Goal: Task Accomplishment & Management: Use online tool/utility

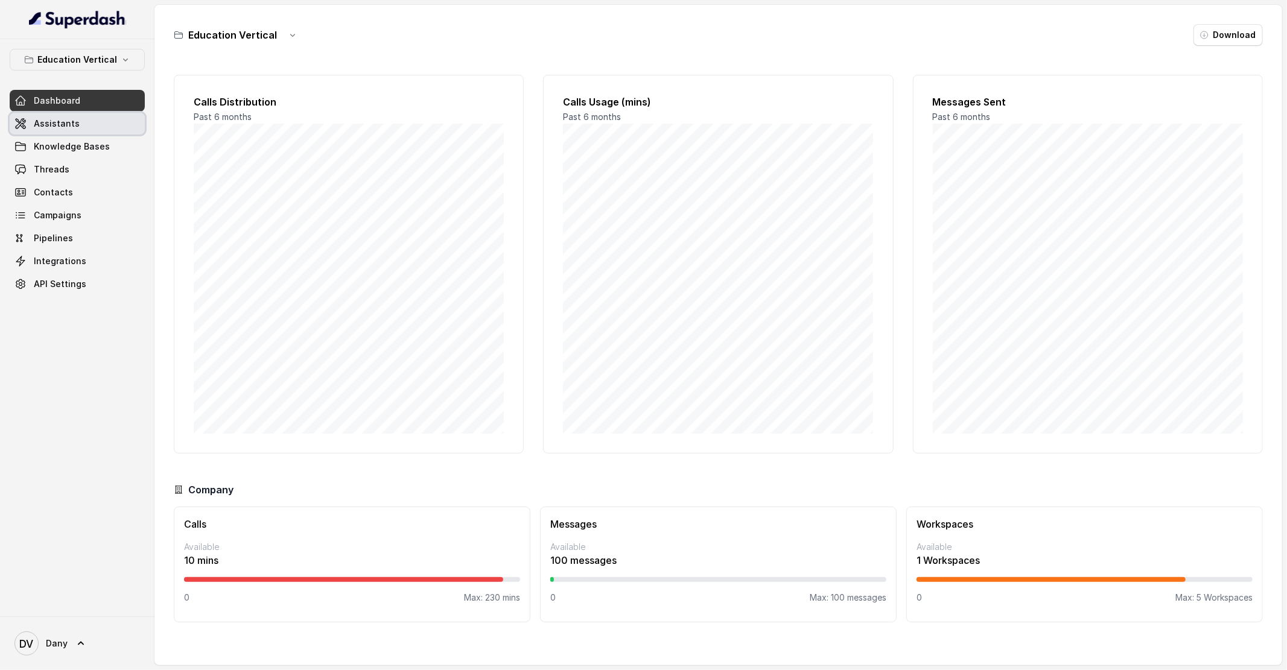
click at [78, 123] on link "Assistants" at bounding box center [77, 124] width 135 height 22
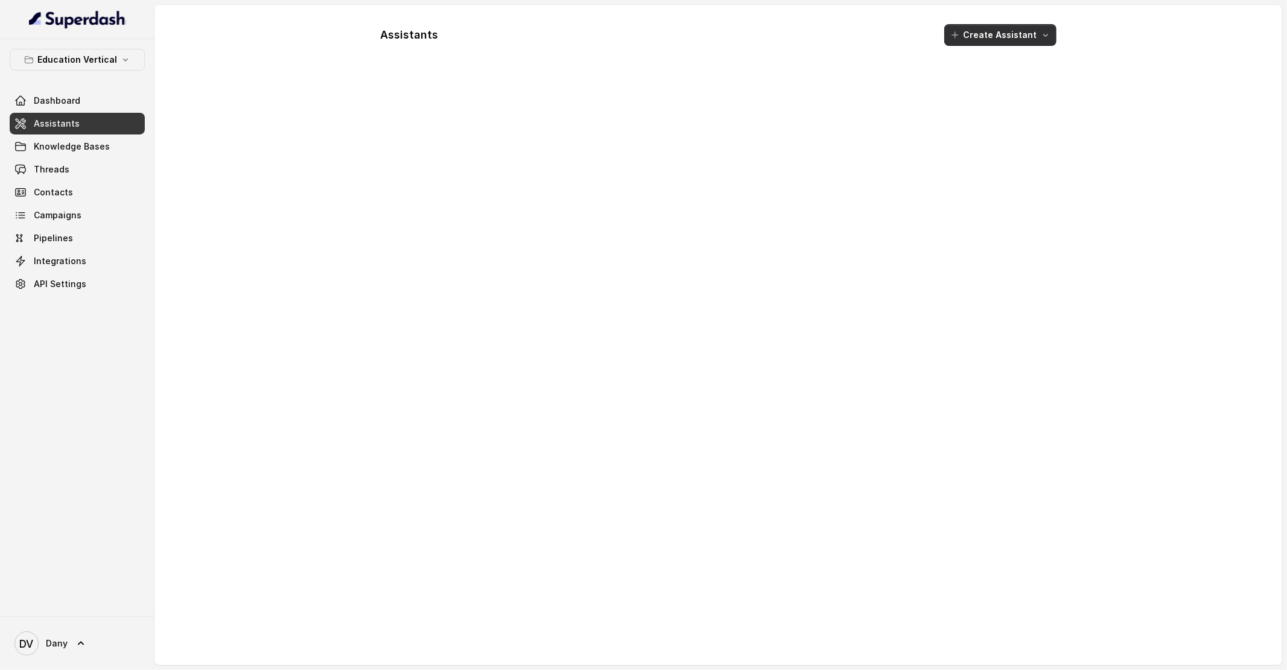
click at [1041, 41] on button "Create Assistant" at bounding box center [1000, 35] width 112 height 22
click at [482, 199] on div "Assistants Create Assistant" at bounding box center [718, 334] width 695 height 641
click at [108, 60] on p "Education Vertical" at bounding box center [77, 59] width 80 height 14
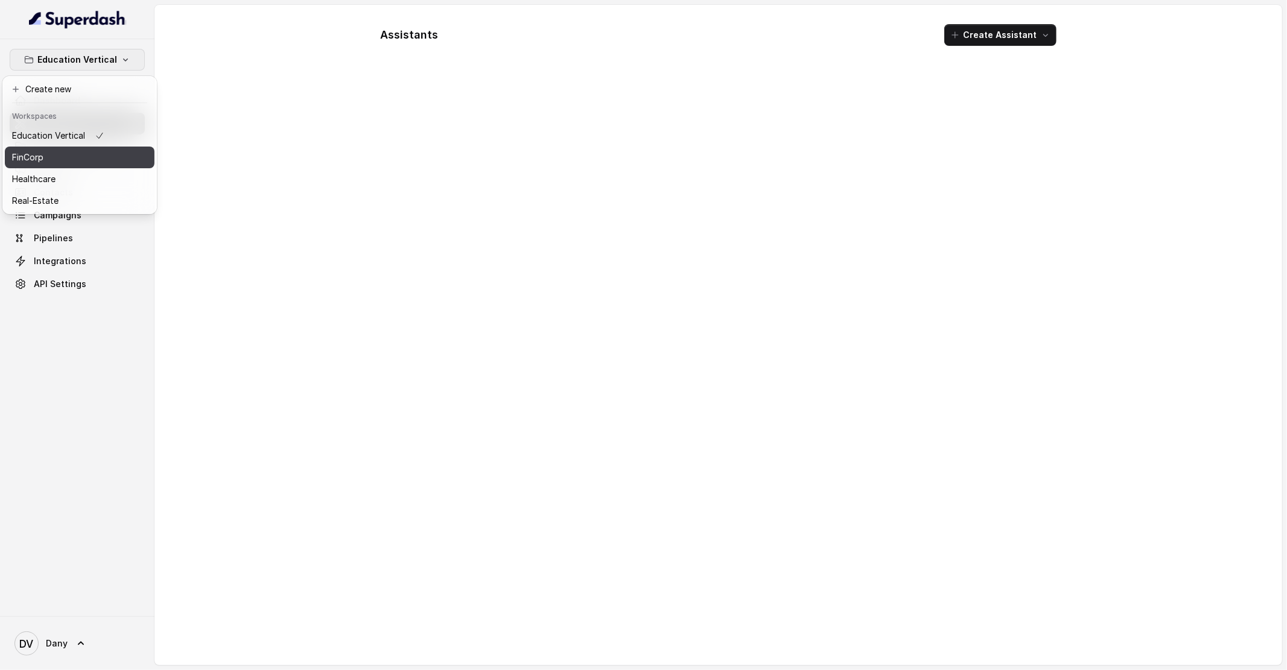
click at [56, 162] on div "FinCorp" at bounding box center [58, 157] width 92 height 14
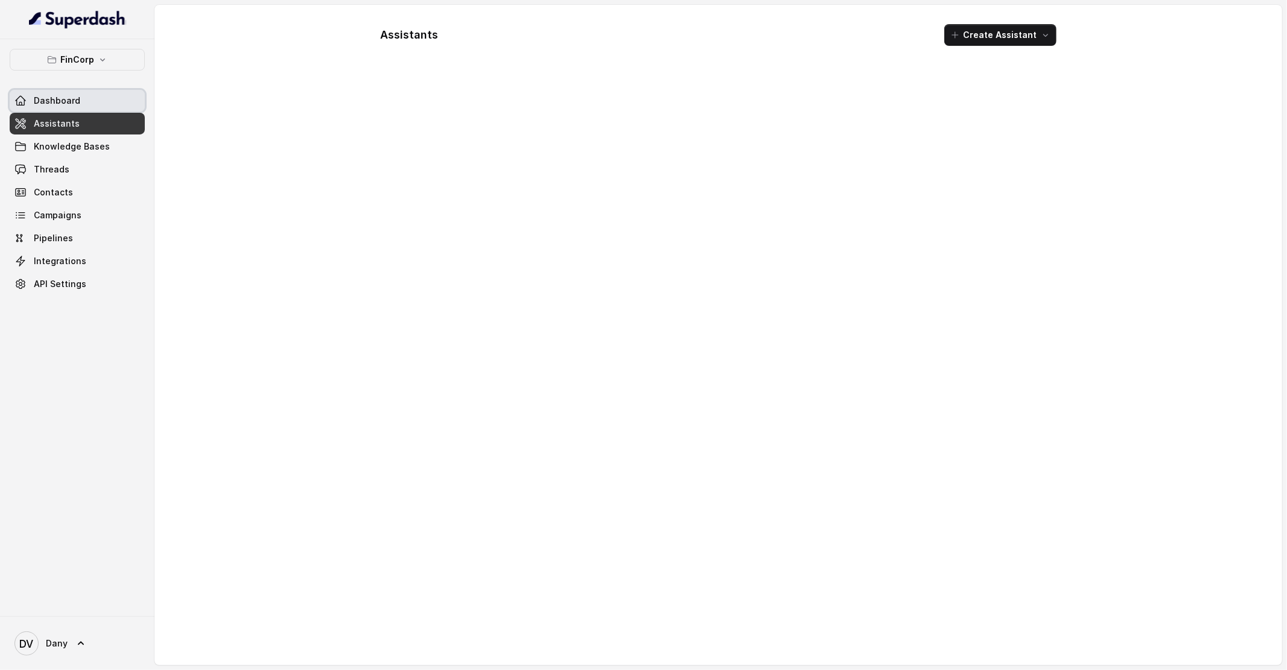
click at [86, 101] on link "Dashboard" at bounding box center [77, 101] width 135 height 22
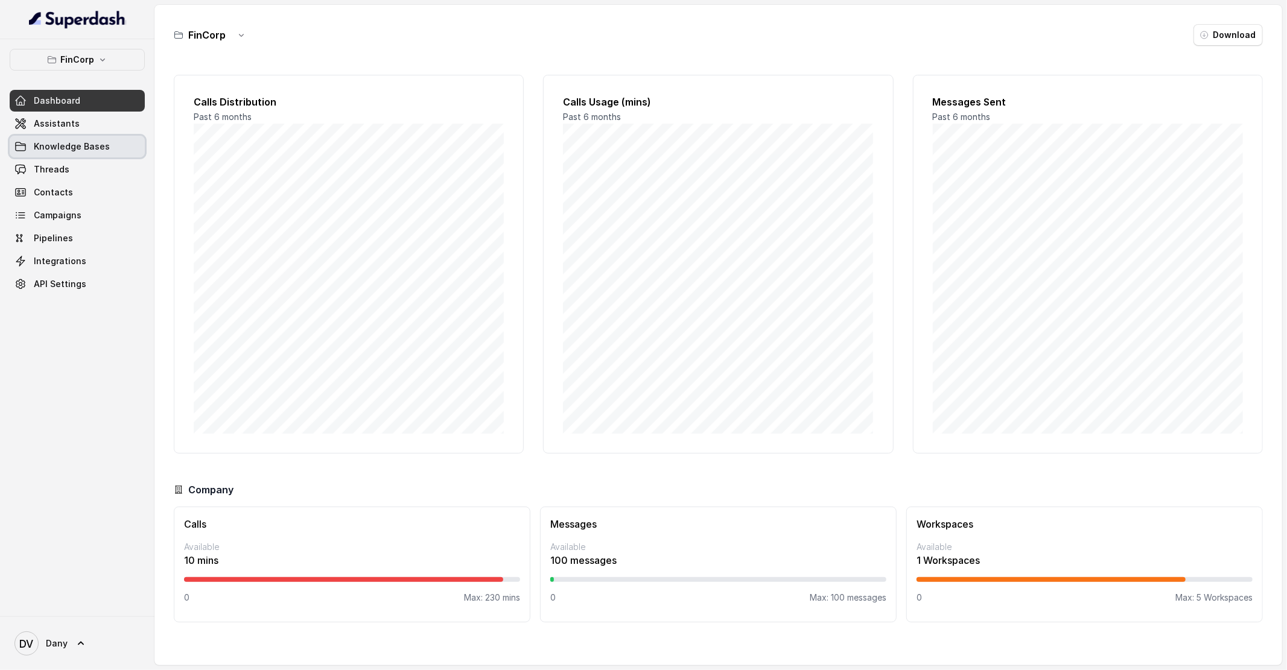
click at [71, 141] on span "Knowledge Bases" at bounding box center [72, 147] width 76 height 12
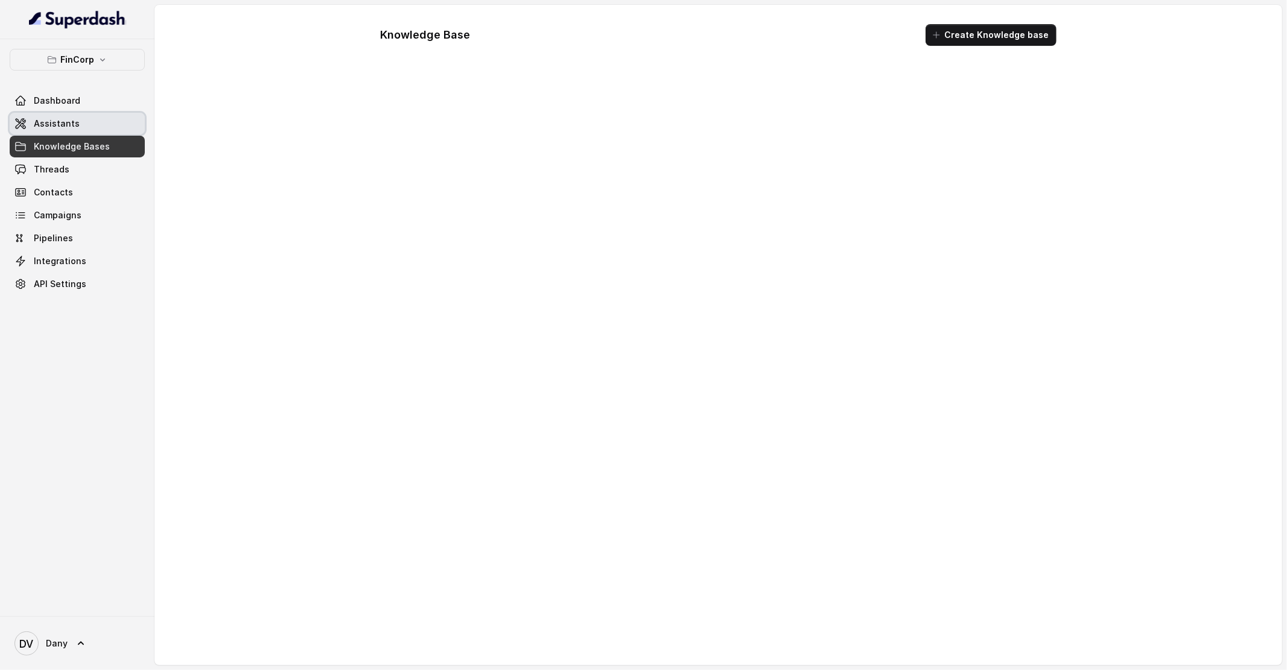
click at [74, 130] on link "Assistants" at bounding box center [77, 124] width 135 height 22
click at [801, 143] on div at bounding box center [718, 365] width 695 height 581
click at [664, 119] on div at bounding box center [718, 365] width 695 height 581
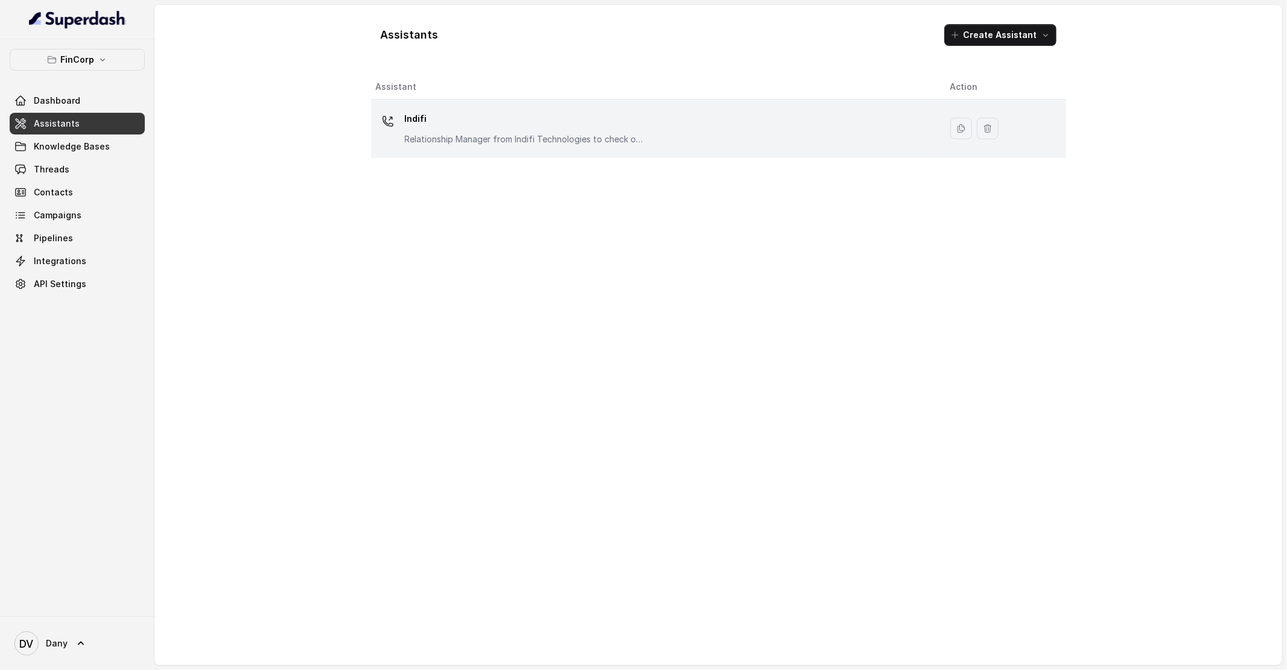
click at [466, 110] on p "Indifi" at bounding box center [525, 118] width 241 height 19
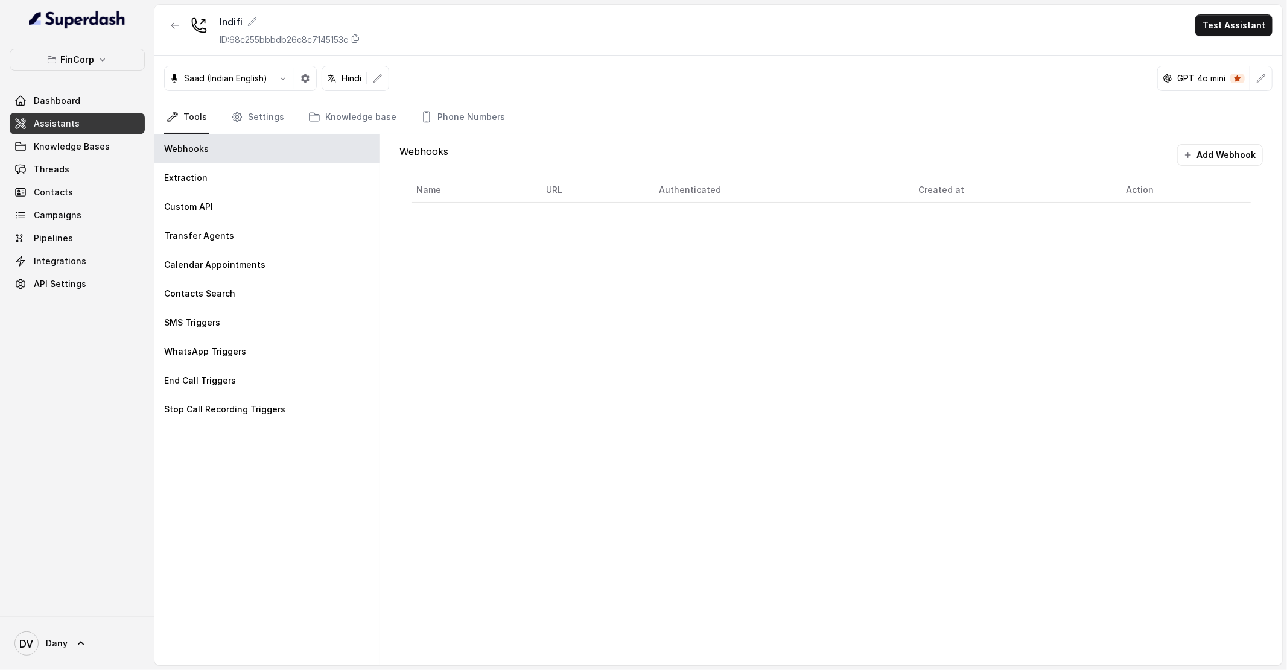
click at [53, 126] on span "Assistants" at bounding box center [57, 124] width 46 height 12
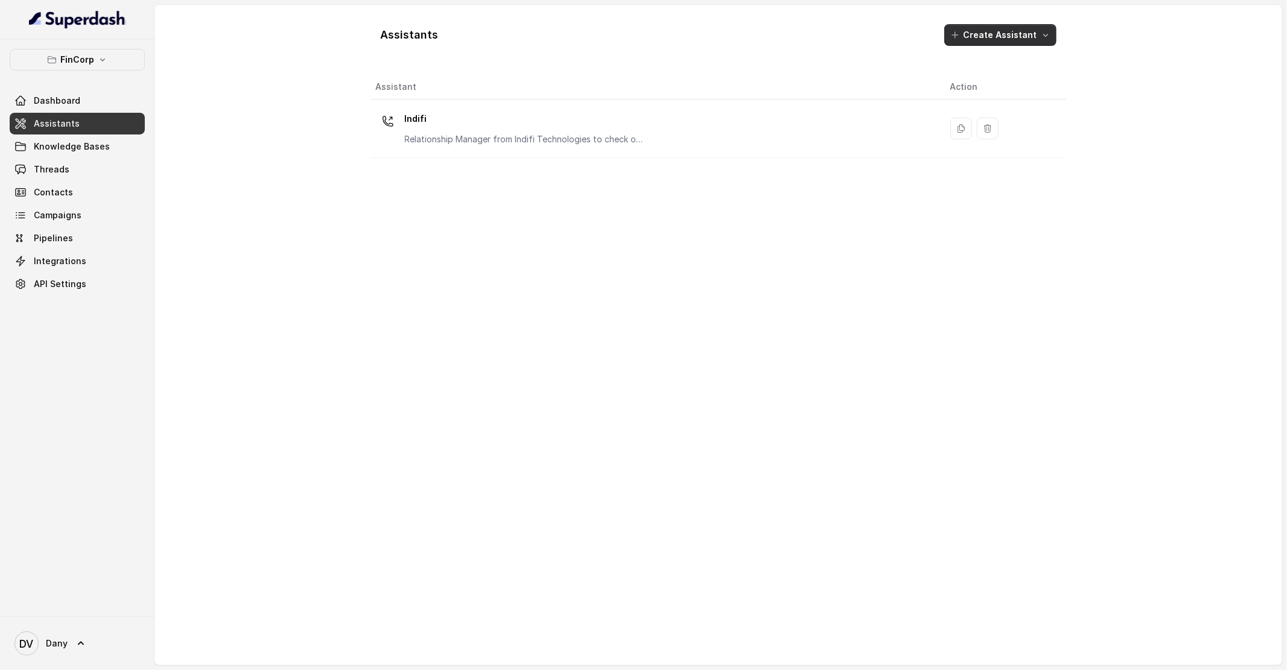
click at [1019, 29] on button "Create Assistant" at bounding box center [1000, 35] width 112 height 22
click at [409, 269] on div "Assistants Create Assistant Assistant Action Indifi Relationship Manager from I…" at bounding box center [718, 334] width 695 height 641
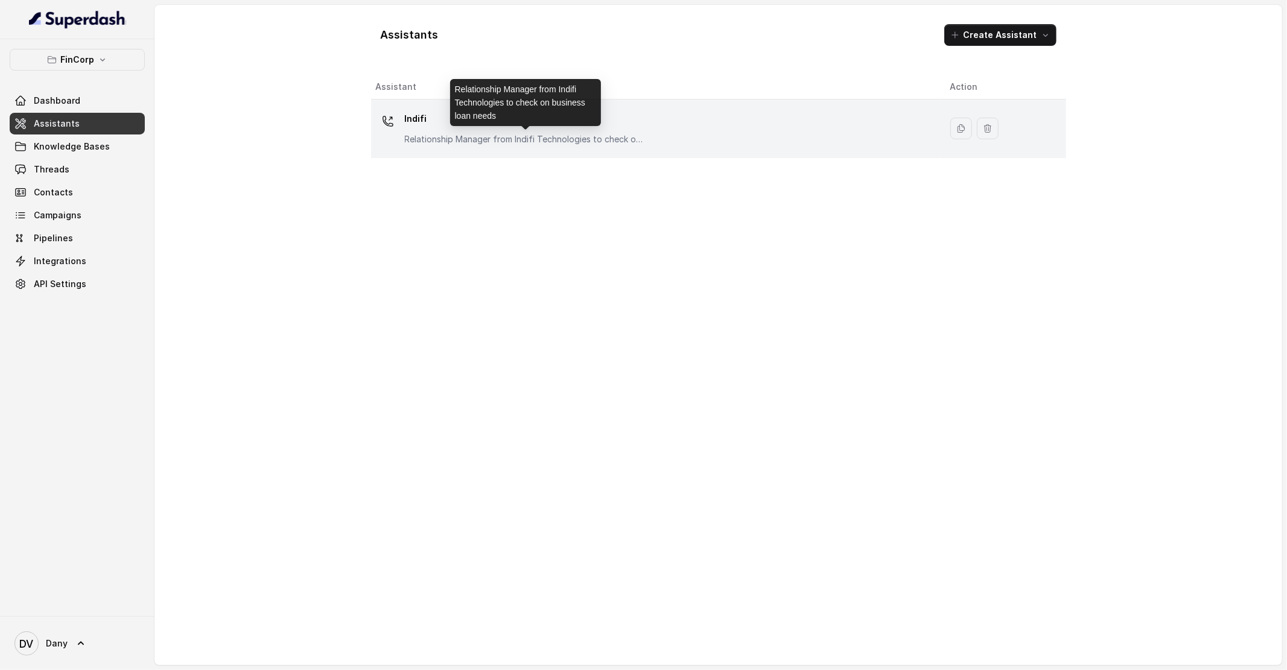
click at [512, 147] on div "Indifi Relationship Manager from Indifi Technologies to check on business loan …" at bounding box center [653, 128] width 555 height 39
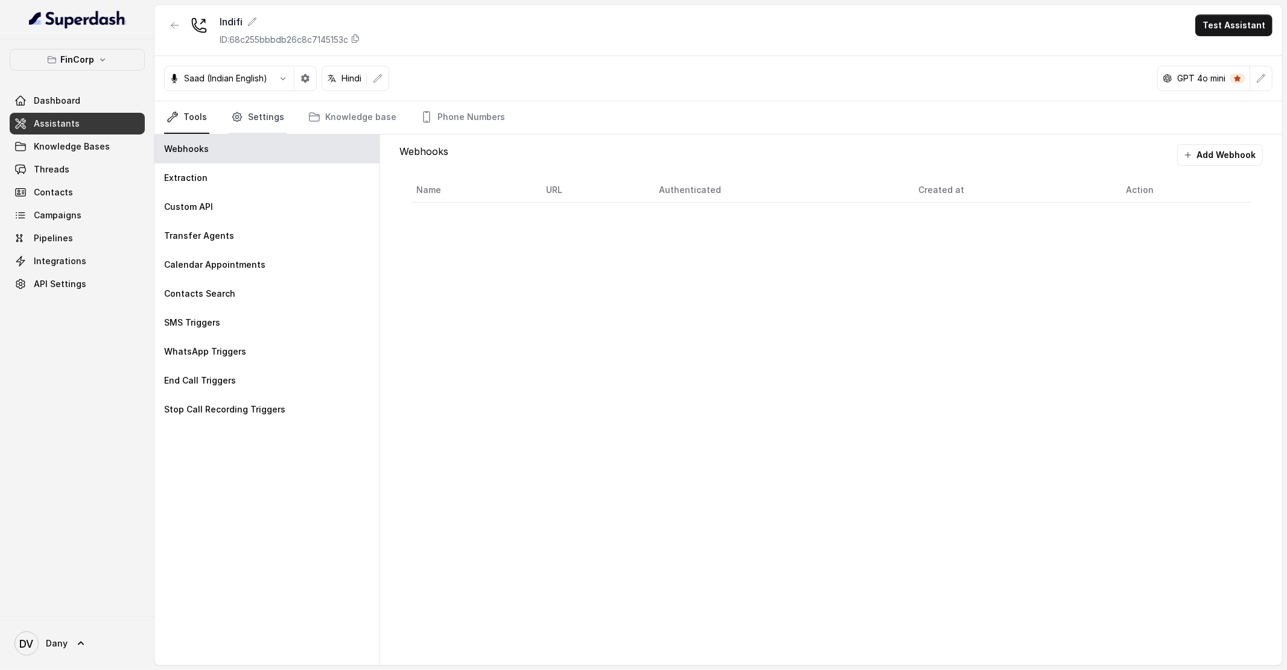
click at [272, 124] on link "Settings" at bounding box center [258, 117] width 58 height 33
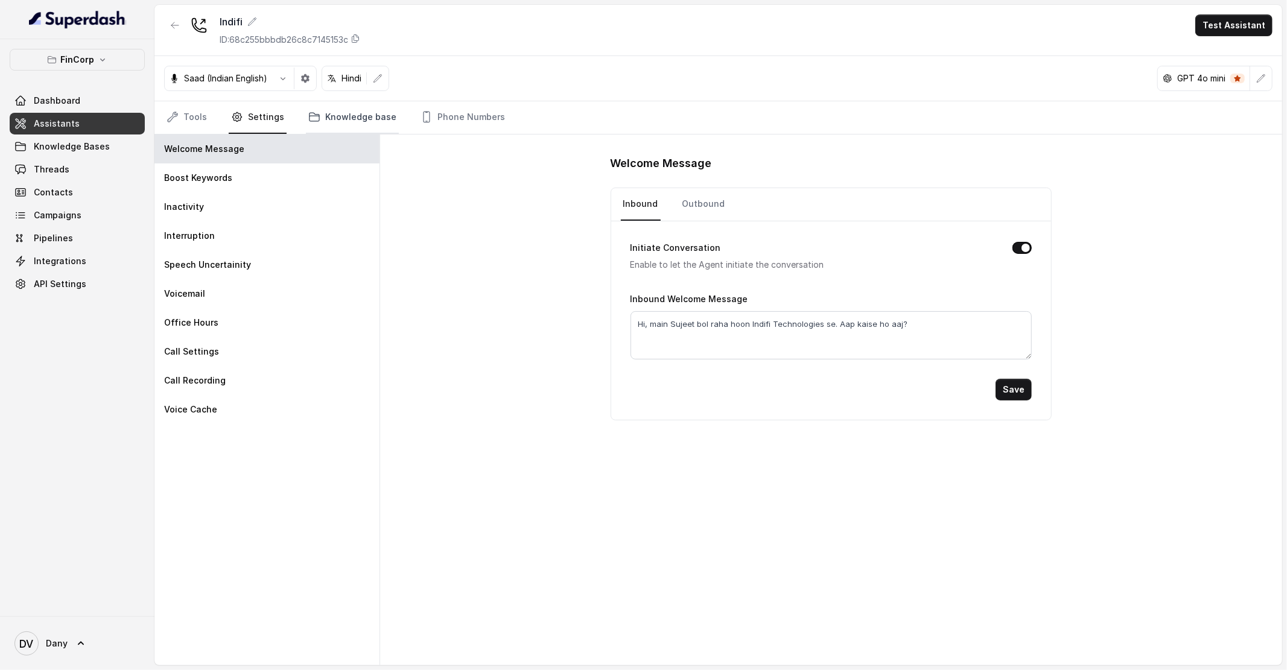
click at [311, 121] on icon "Tabs" at bounding box center [314, 117] width 12 height 12
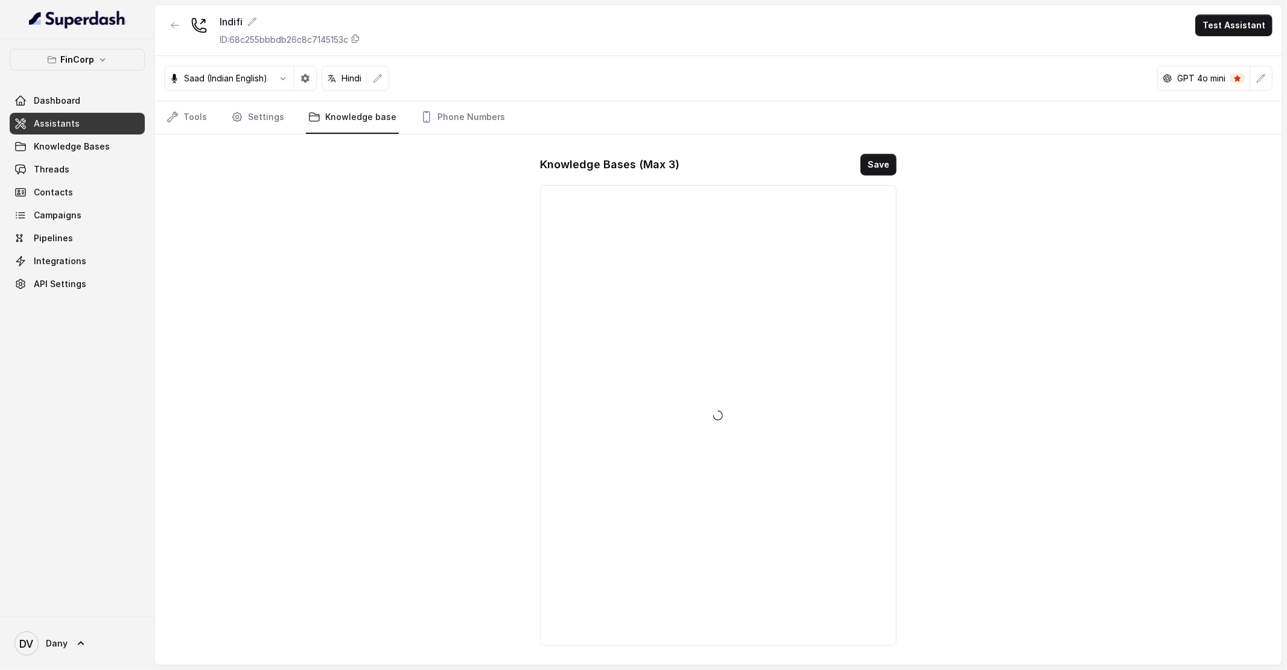
click at [402, 133] on div "Tools Settings Knowledge base Phone Numbers" at bounding box center [718, 117] width 1128 height 33
click at [187, 120] on link "Tools" at bounding box center [186, 117] width 45 height 33
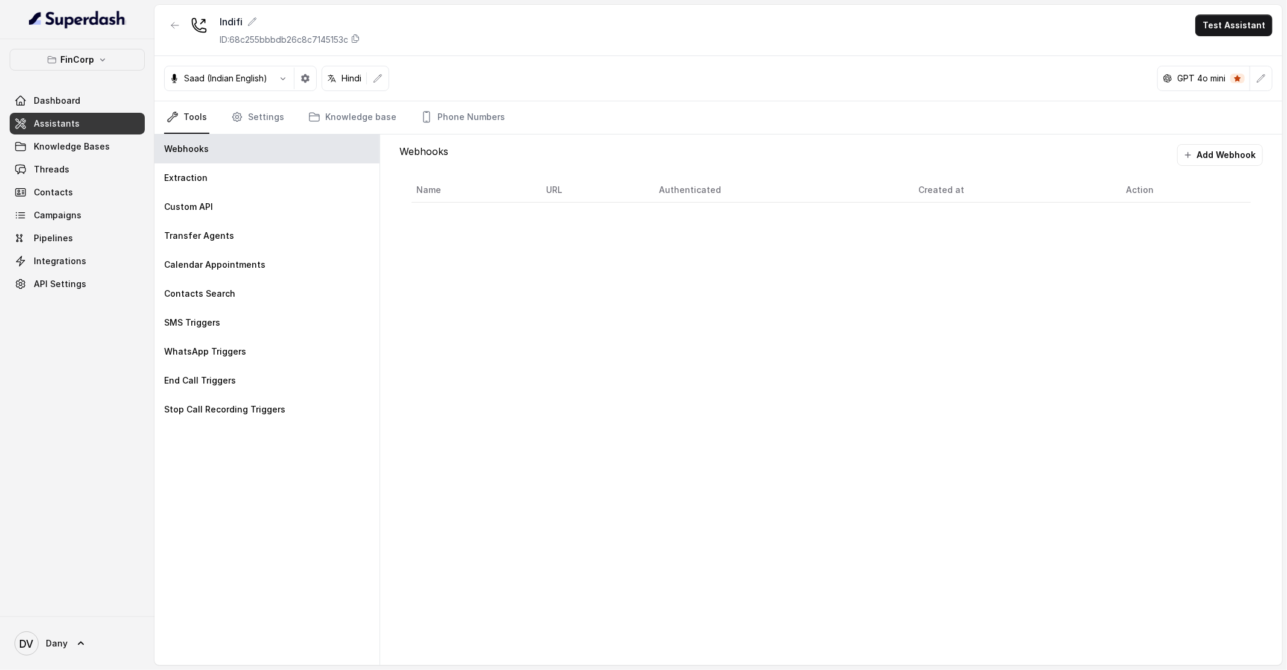
click at [69, 134] on link "Assistants" at bounding box center [77, 124] width 135 height 22
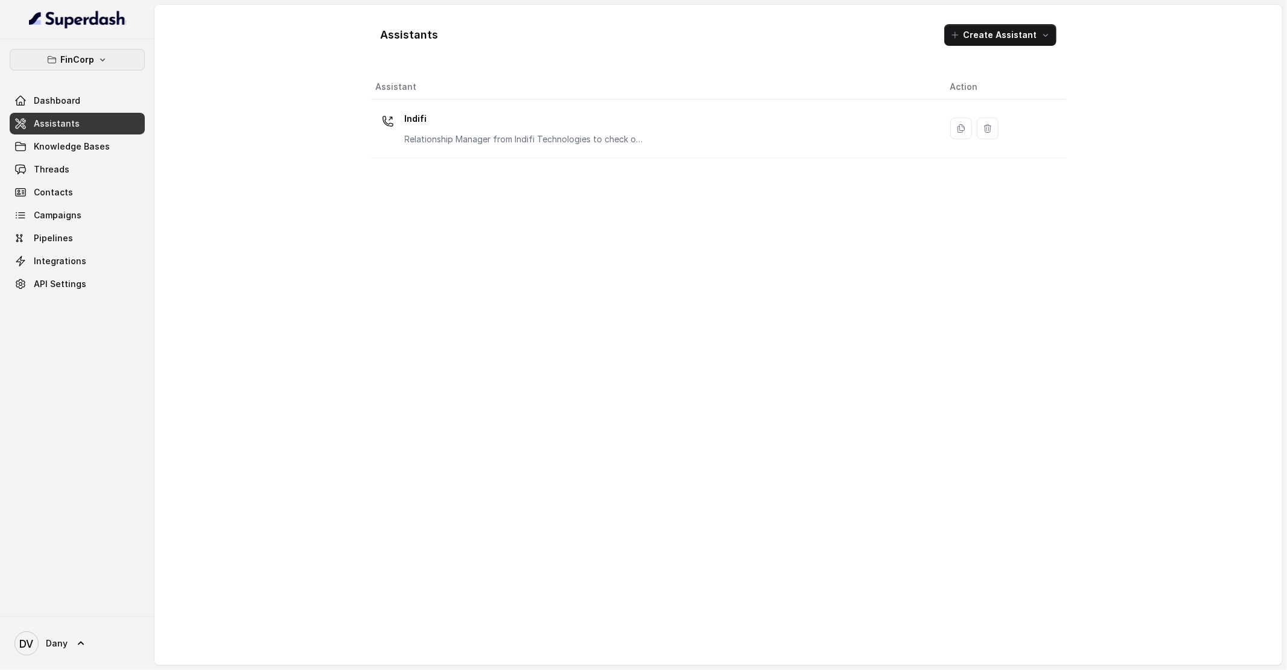
click at [78, 57] on p "FinCorp" at bounding box center [77, 59] width 34 height 14
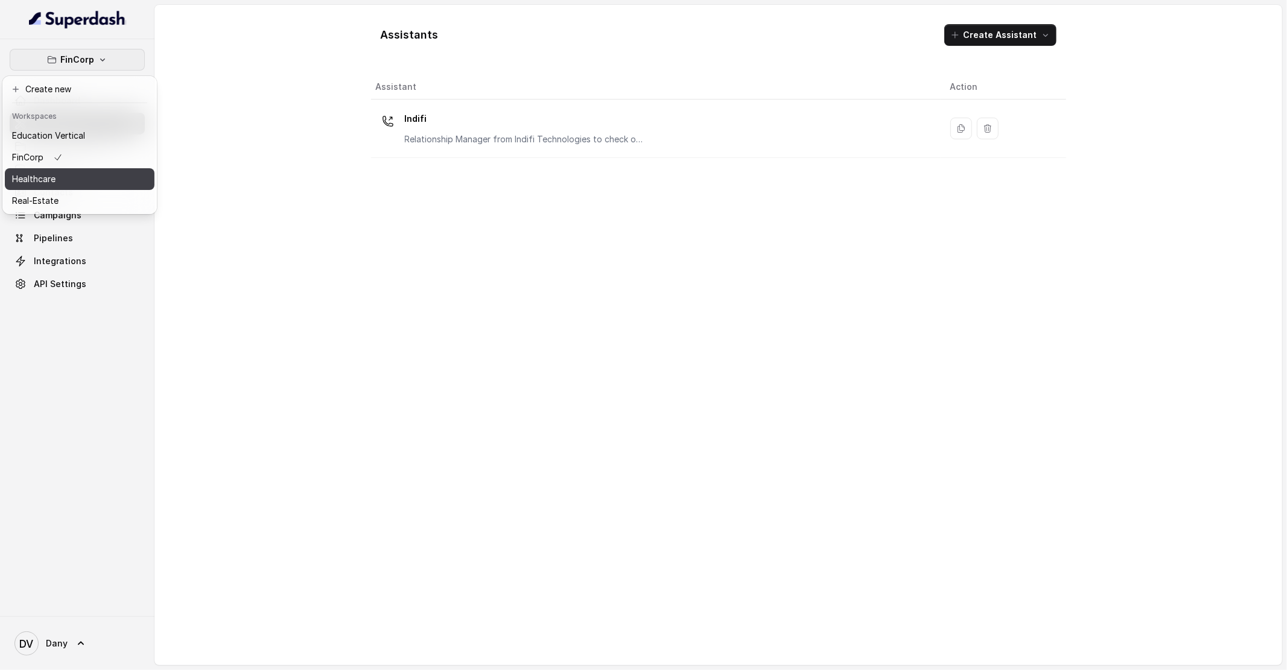
click at [63, 176] on div "Healthcare" at bounding box center [48, 179] width 73 height 14
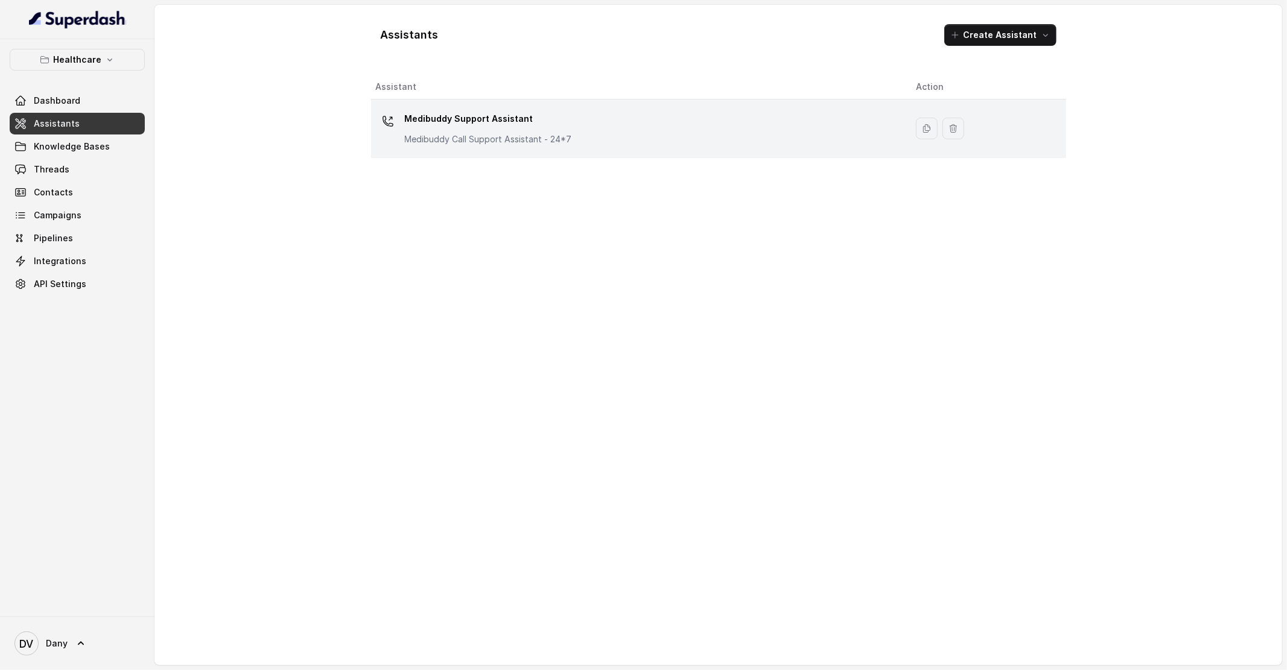
click at [427, 132] on div "Medibuddy Support Assistant Medibuddy Call Support Assistant - 24*7" at bounding box center [488, 127] width 167 height 36
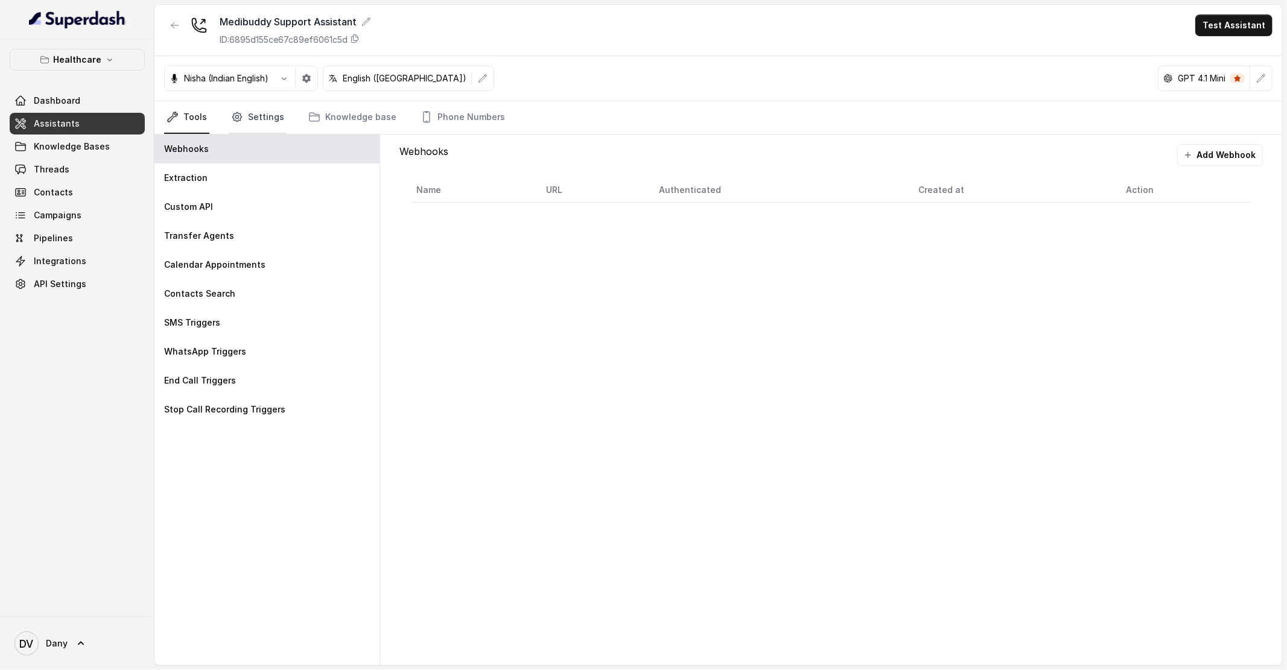
click at [265, 118] on link "Settings" at bounding box center [258, 117] width 58 height 33
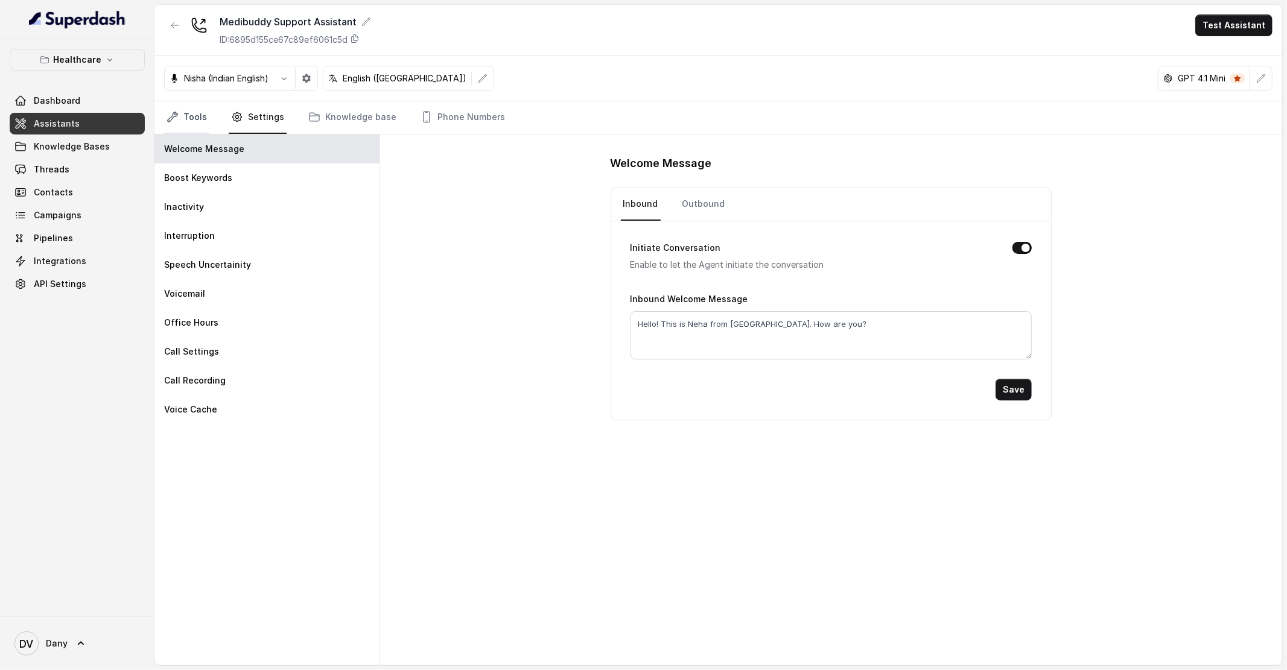
click at [188, 119] on link "Tools" at bounding box center [186, 117] width 45 height 33
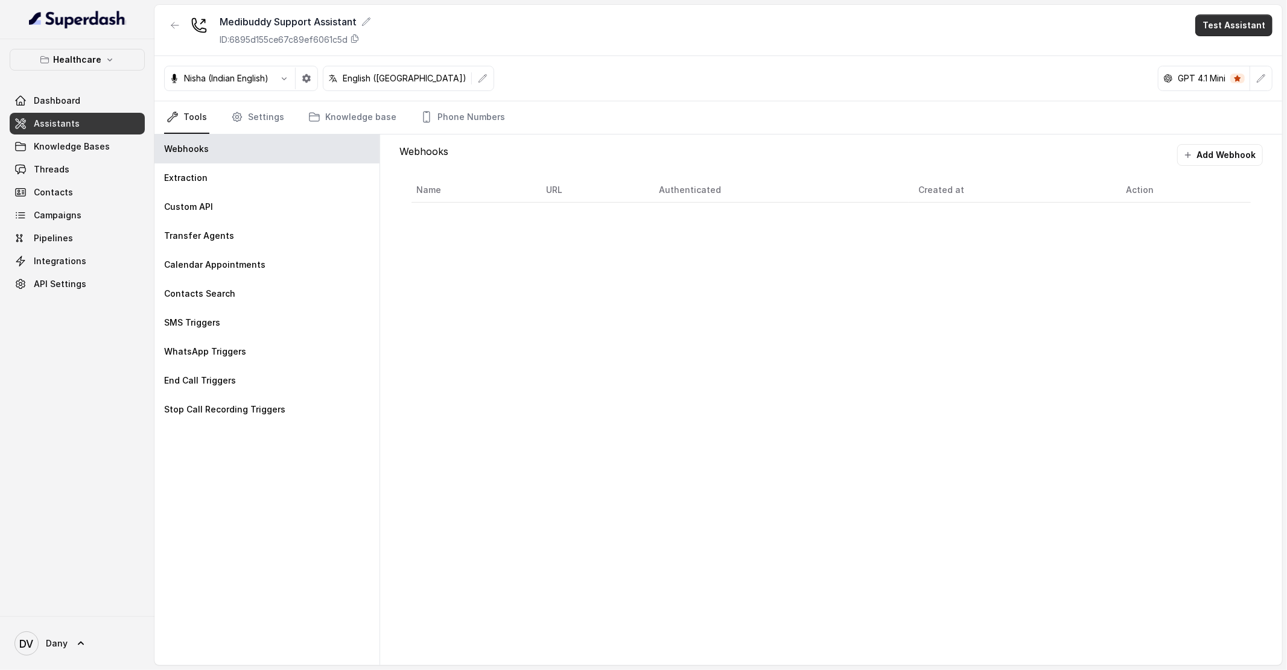
click at [1222, 33] on button "Test Assistant" at bounding box center [1233, 25] width 77 height 22
click at [1206, 47] on button "Phone Call" at bounding box center [1236, 54] width 76 height 22
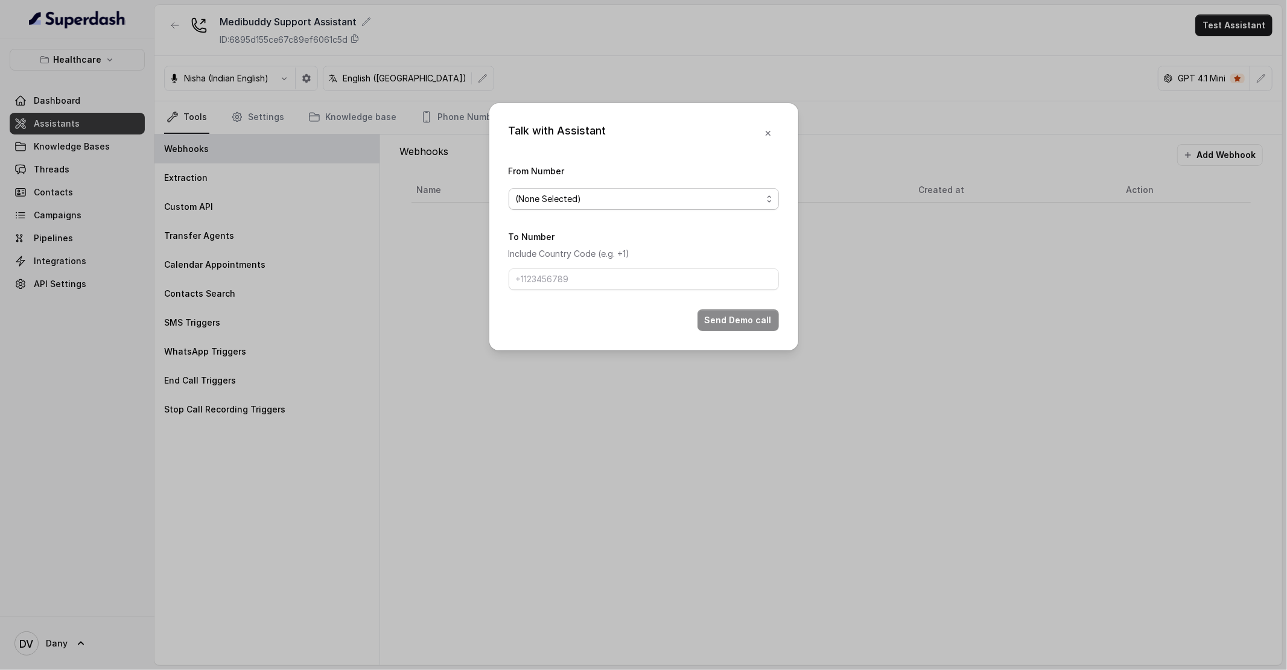
click at [632, 206] on span "(None Selected)" at bounding box center [639, 199] width 246 height 14
click at [606, 242] on span "9590458550" at bounding box center [649, 247] width 240 height 14
click at [565, 293] on form "From Number 9590458550 To Number Include Country Code (e.g. +1) Send Demo call" at bounding box center [644, 248] width 270 height 168
click at [565, 279] on input "To Number" at bounding box center [644, 280] width 270 height 22
type input "+919856035603"
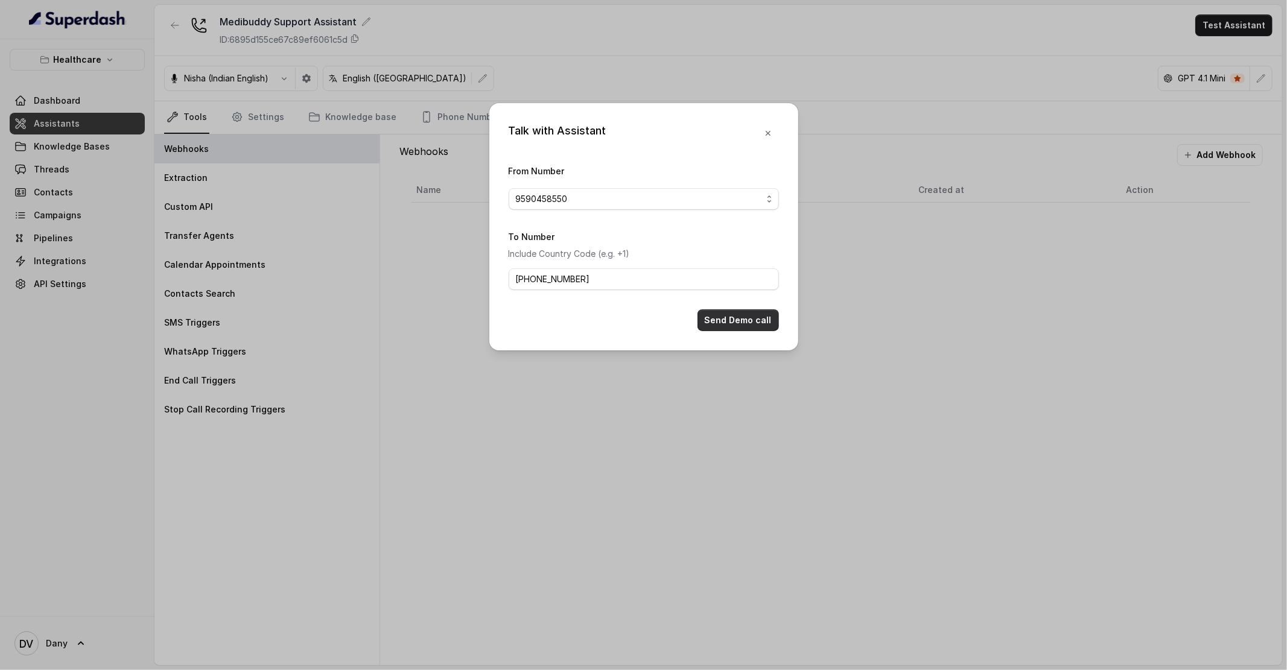
click at [730, 322] on button "Send Demo call" at bounding box center [738, 321] width 81 height 22
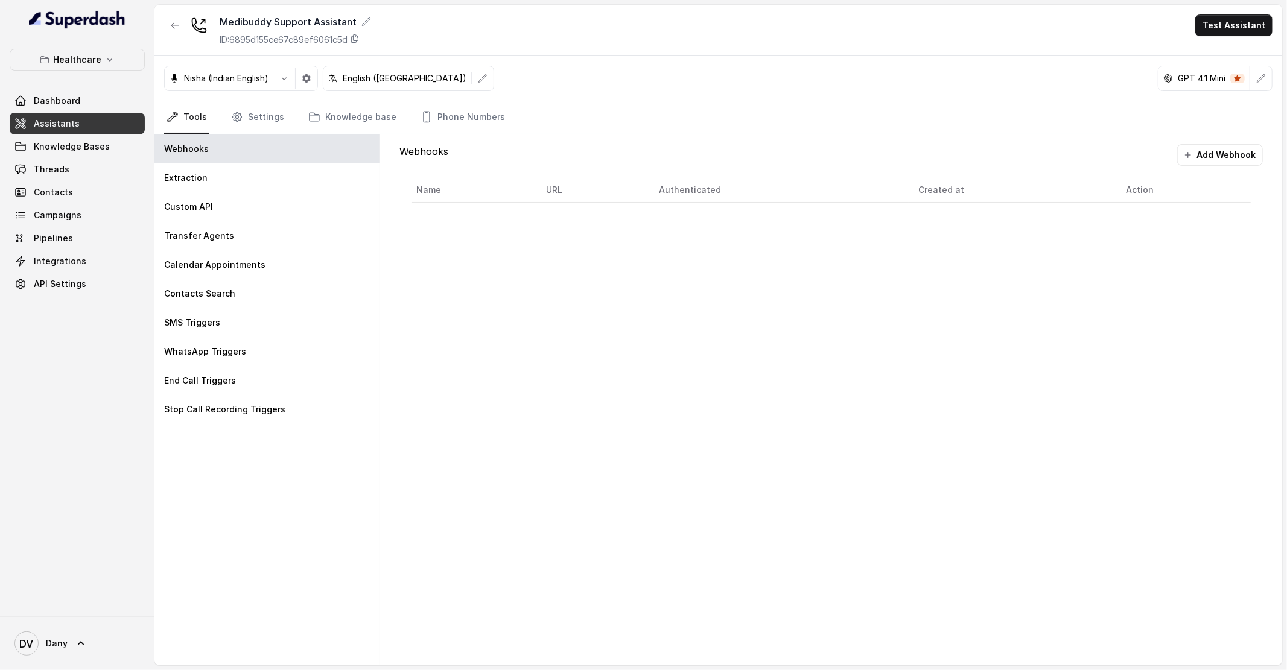
click at [28, 121] on link "Assistants" at bounding box center [77, 124] width 135 height 22
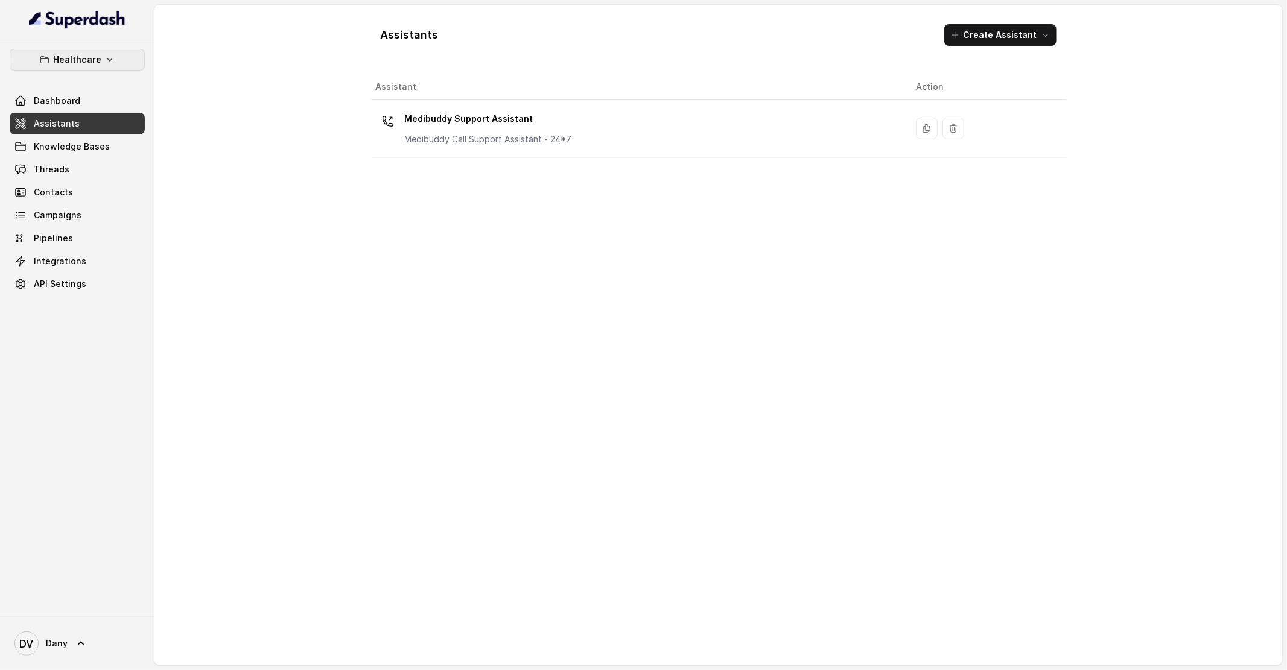
click at [46, 60] on icon "button" at bounding box center [45, 60] width 10 height 10
click at [64, 153] on div "FinCorp" at bounding box center [48, 157] width 73 height 14
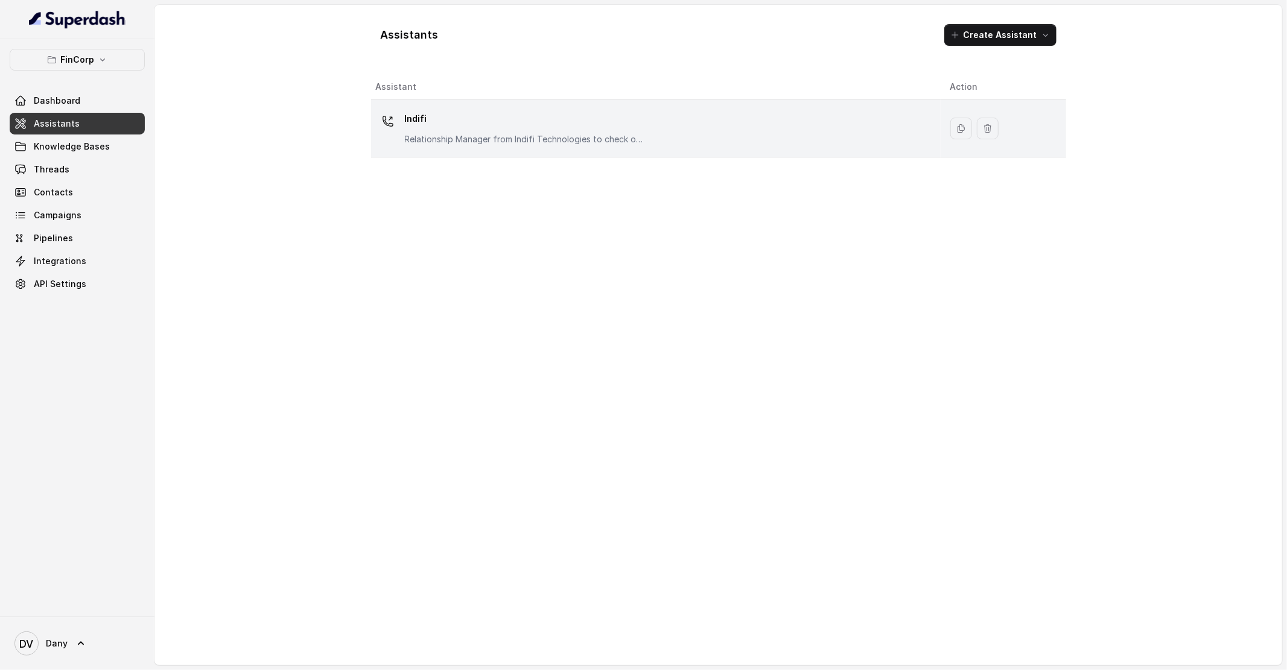
click at [442, 131] on div "Indifi Relationship Manager from Indifi Technologies to check on business loan …" at bounding box center [525, 127] width 241 height 36
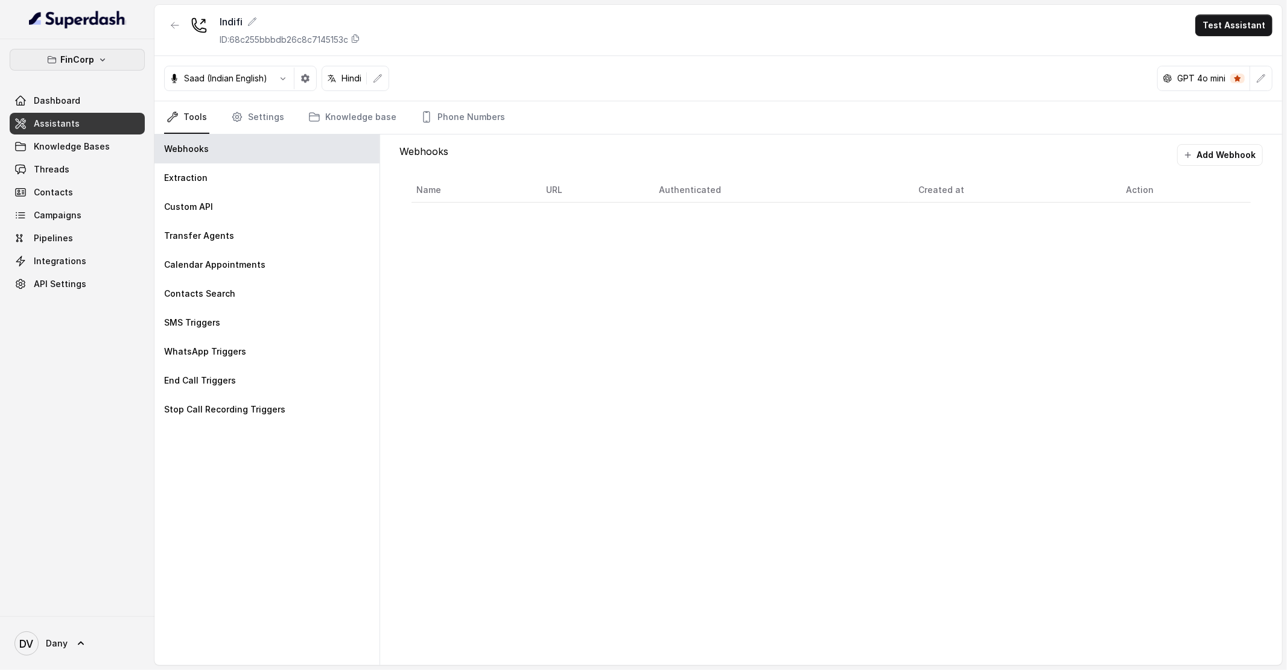
click at [110, 59] on button "FinCorp" at bounding box center [77, 60] width 135 height 22
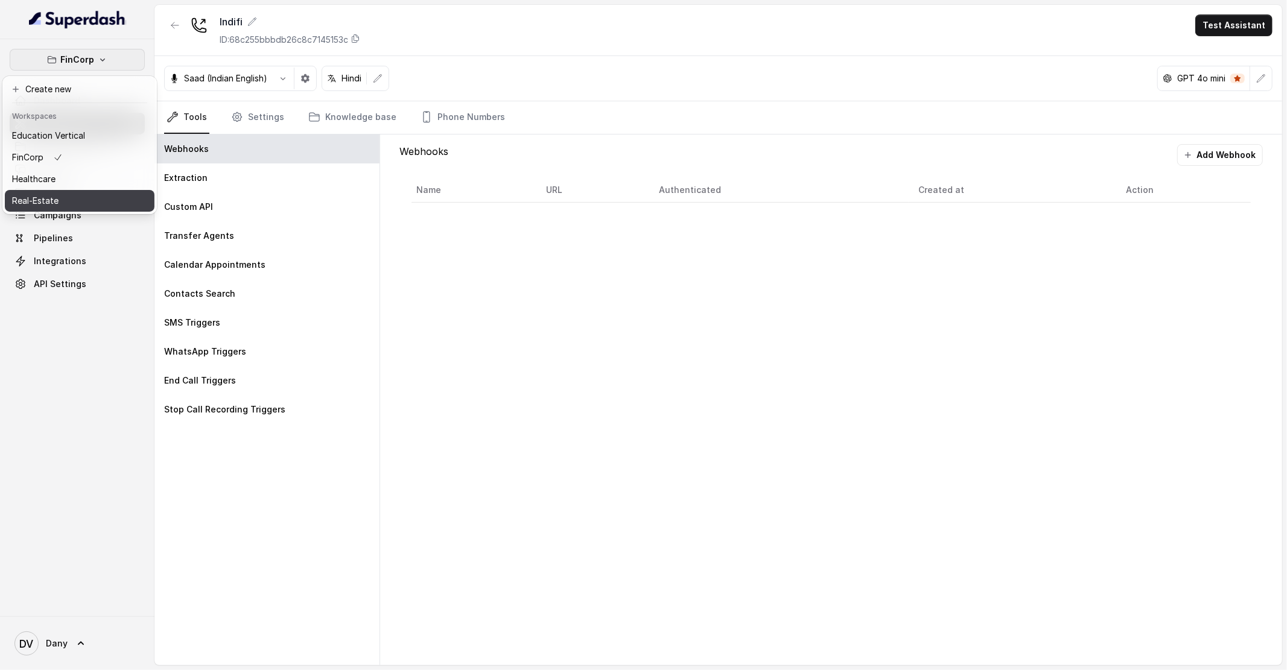
click at [83, 194] on div "Real-Estate" at bounding box center [48, 201] width 73 height 14
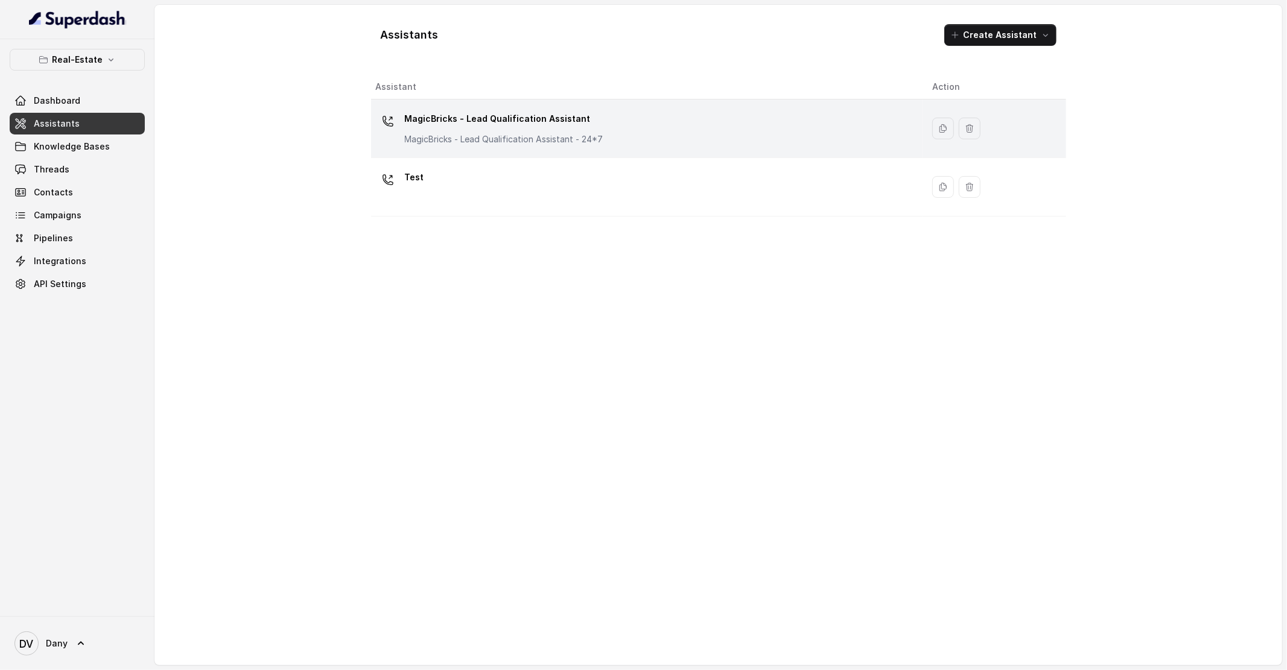
click at [455, 139] on p "MagicBricks - Lead Qualification Assistant - 24*7" at bounding box center [504, 139] width 199 height 12
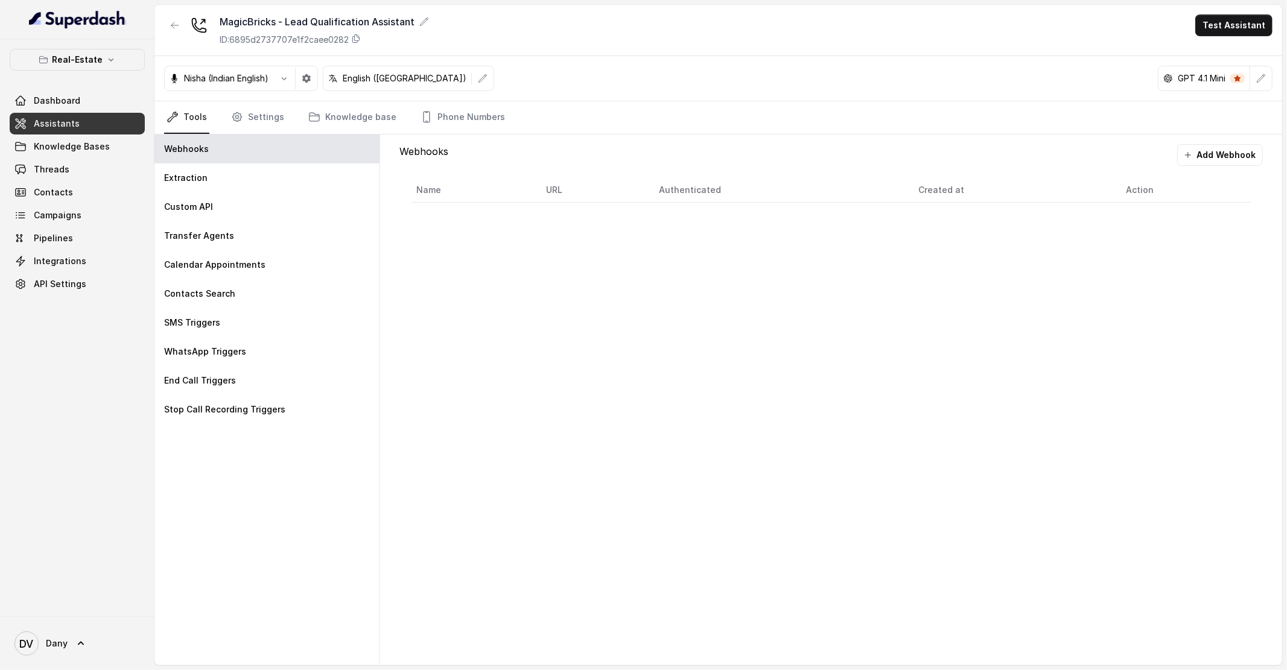
click at [89, 44] on div "Real-Estate Dashboard Assistants Knowledge Bases Threads Contacts Campaigns Pip…" at bounding box center [77, 327] width 154 height 577
click at [89, 59] on p "Real-Estate" at bounding box center [77, 59] width 51 height 14
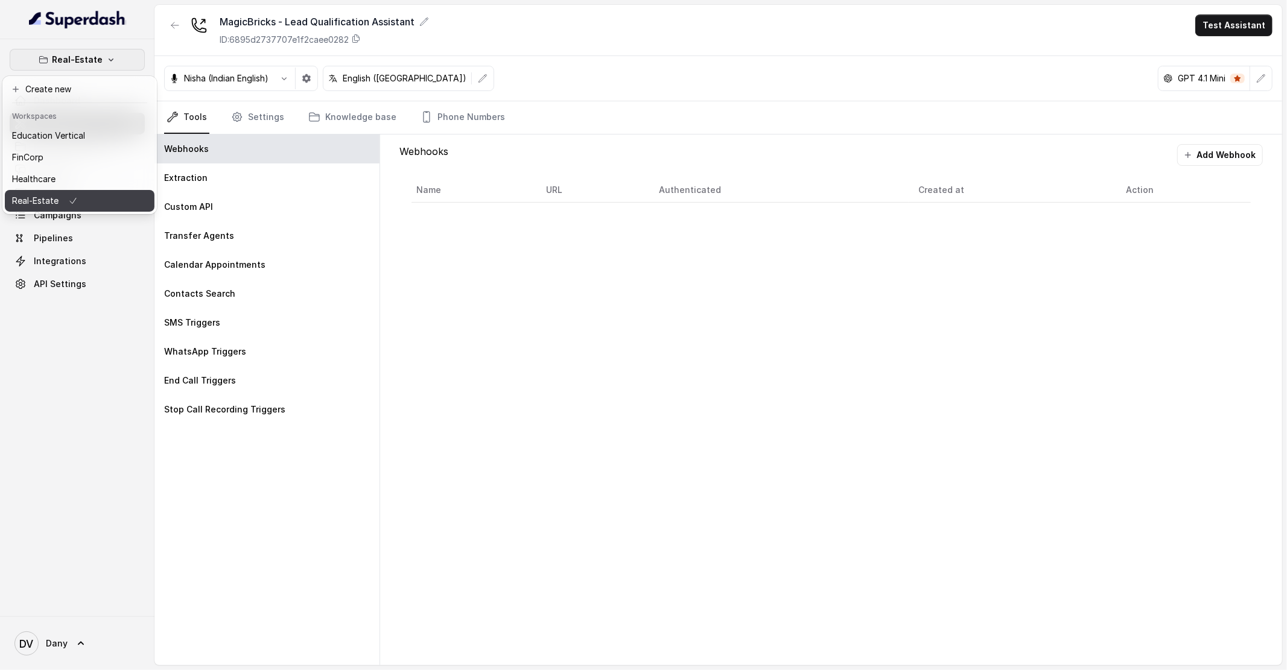
click at [71, 203] on icon "button" at bounding box center [73, 201] width 10 height 14
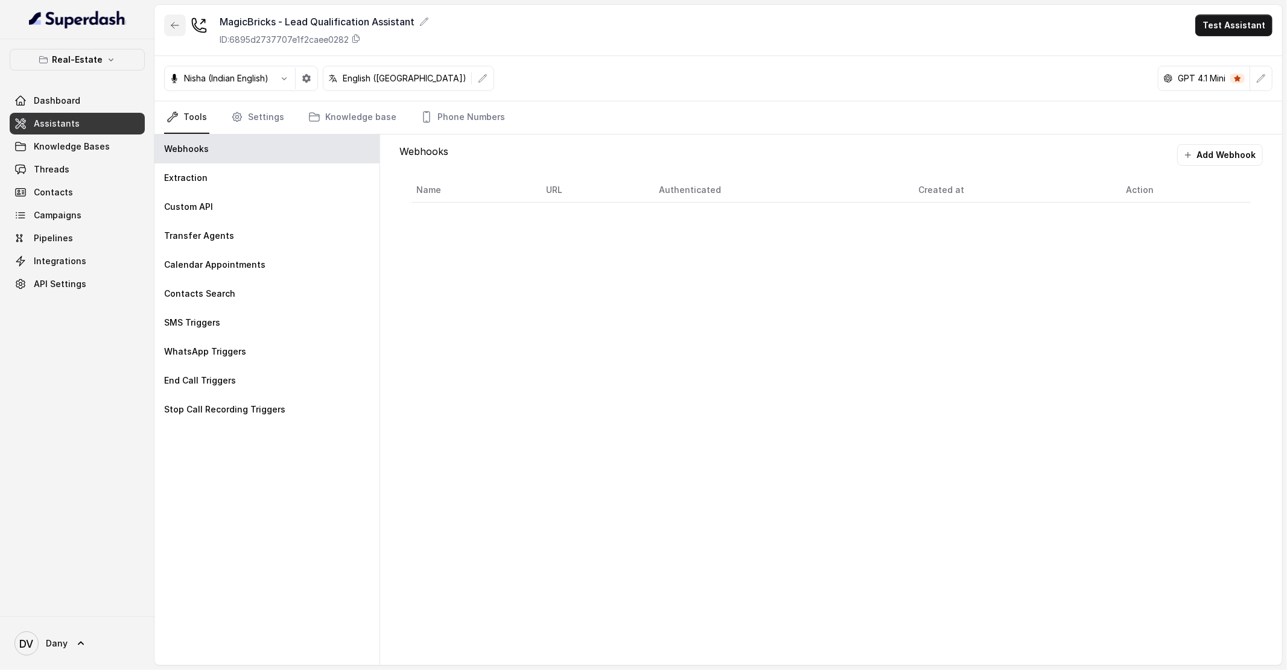
click at [167, 19] on button "button" at bounding box center [175, 25] width 22 height 22
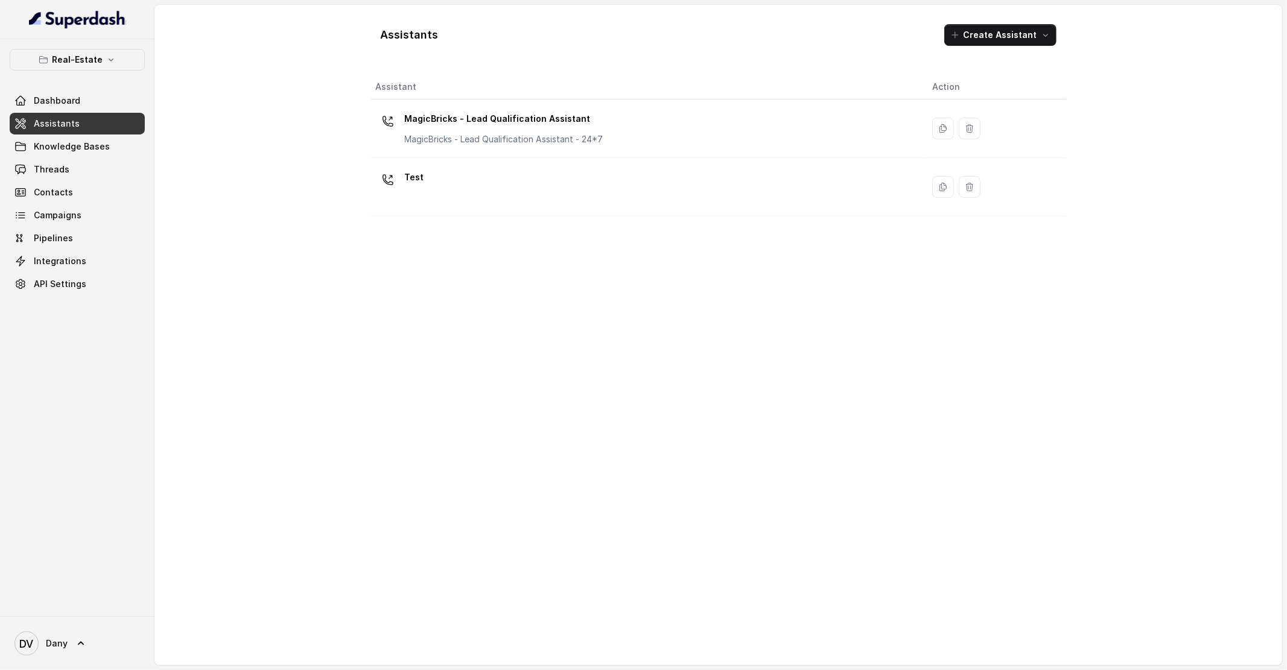
click at [84, 132] on link "Assistants" at bounding box center [77, 124] width 135 height 22
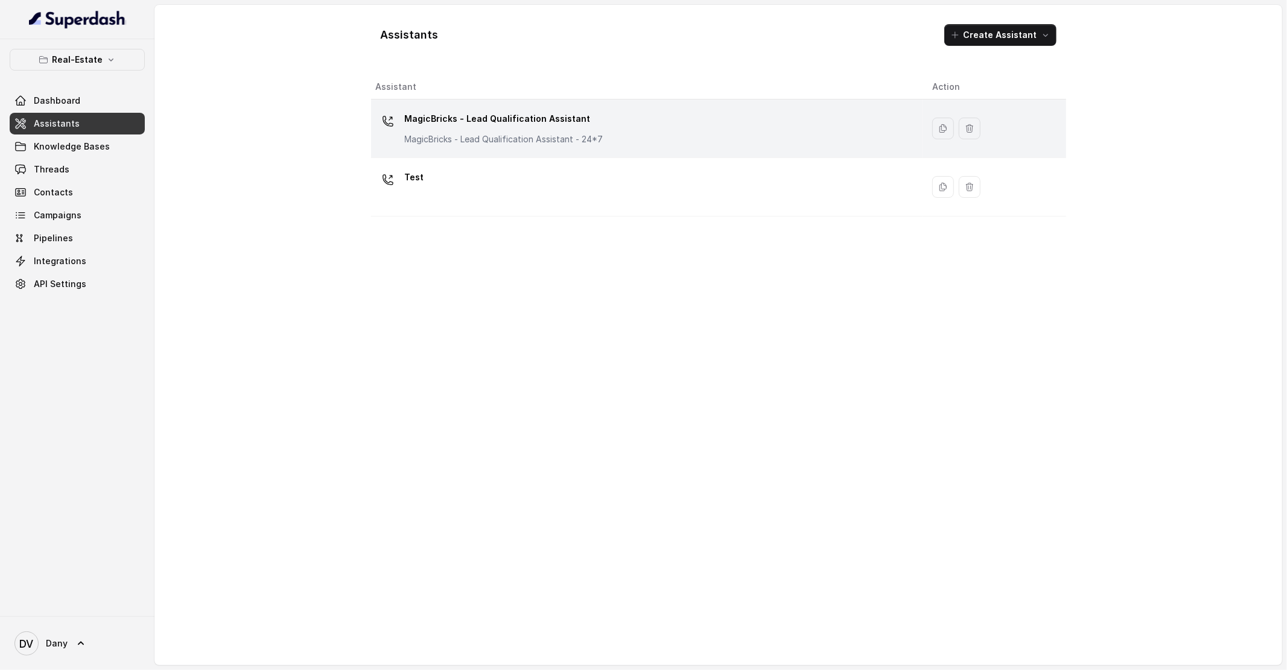
click at [530, 112] on p "MagicBricks - Lead Qualification Assistant" at bounding box center [504, 118] width 199 height 19
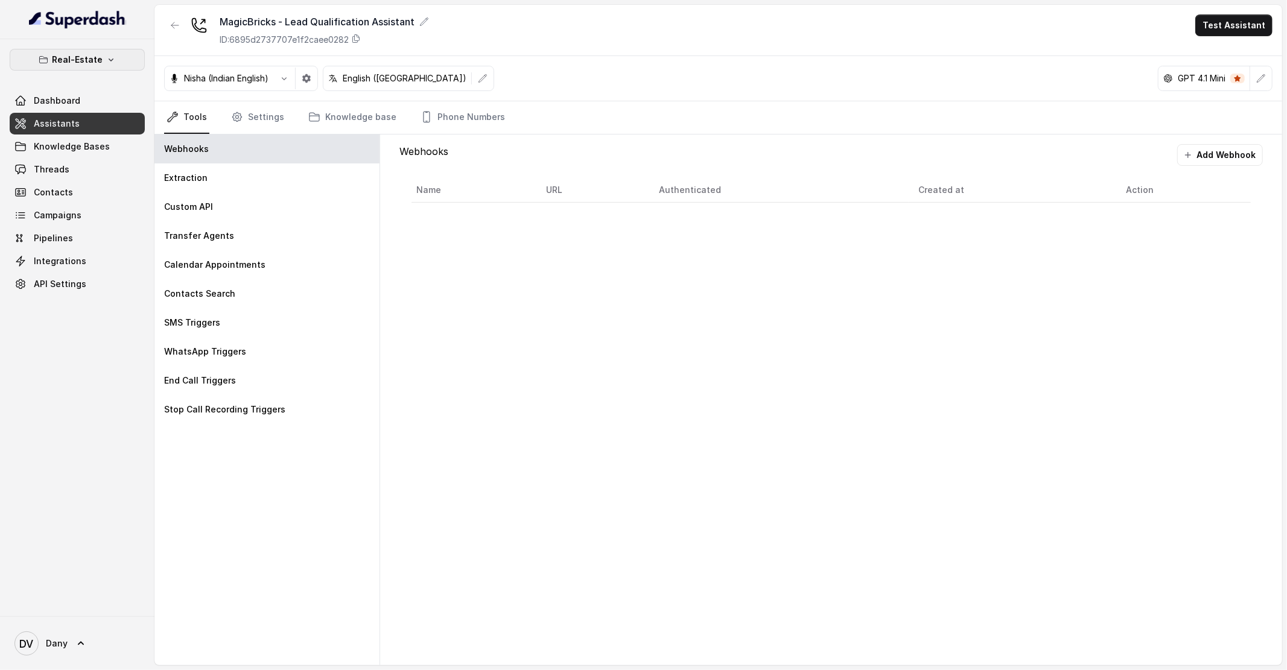
click at [113, 67] on button "Real-Estate" at bounding box center [77, 60] width 135 height 22
click at [71, 161] on div "FinCorp" at bounding box center [48, 157] width 73 height 14
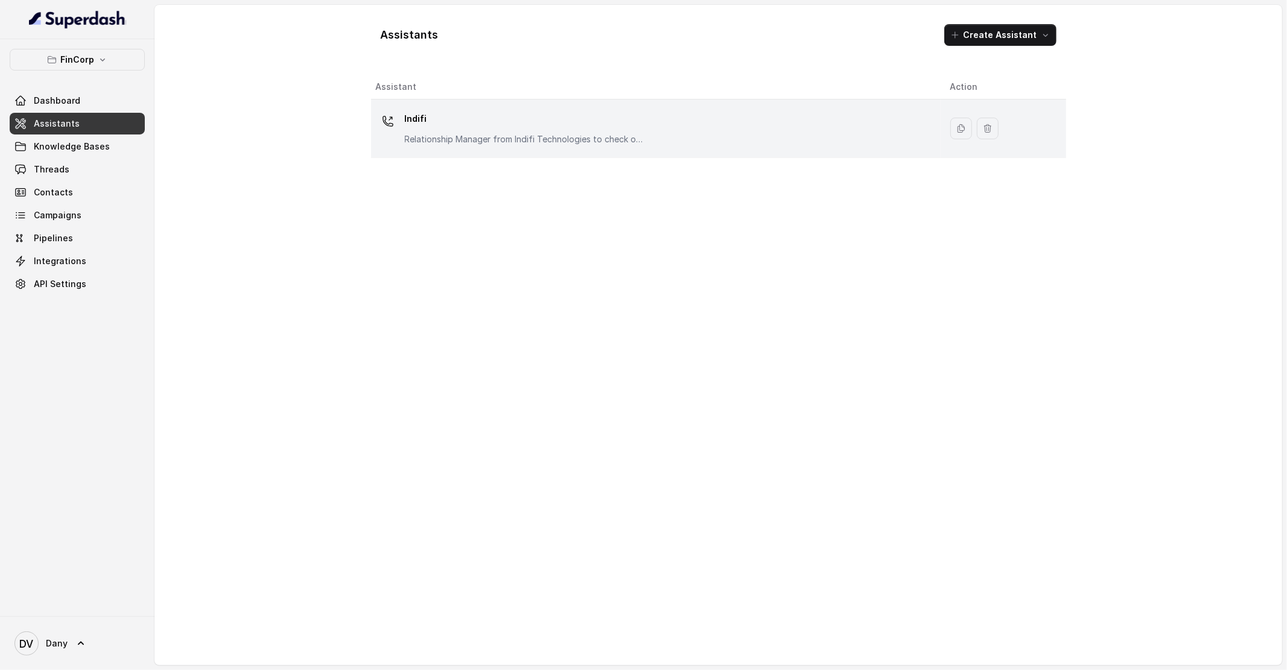
click at [416, 128] on p "Indifi" at bounding box center [525, 118] width 241 height 19
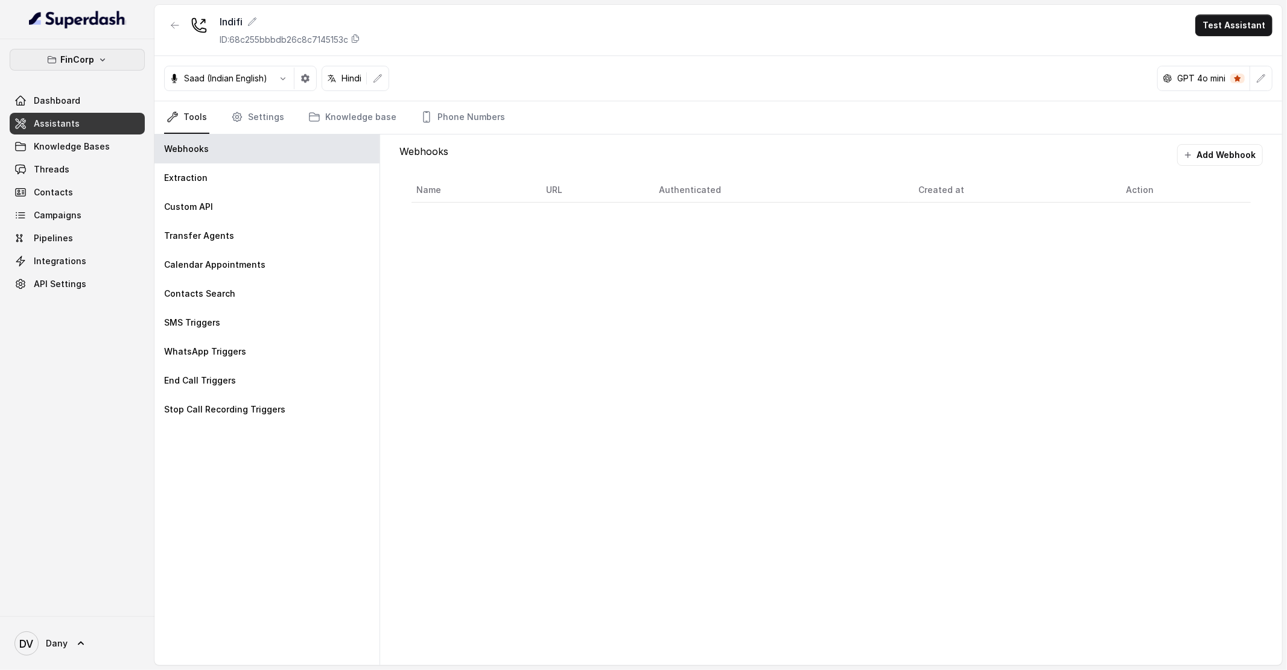
click at [103, 60] on icon "button" at bounding box center [103, 60] width 10 height 10
click at [60, 129] on p "Education Vertical" at bounding box center [48, 136] width 73 height 14
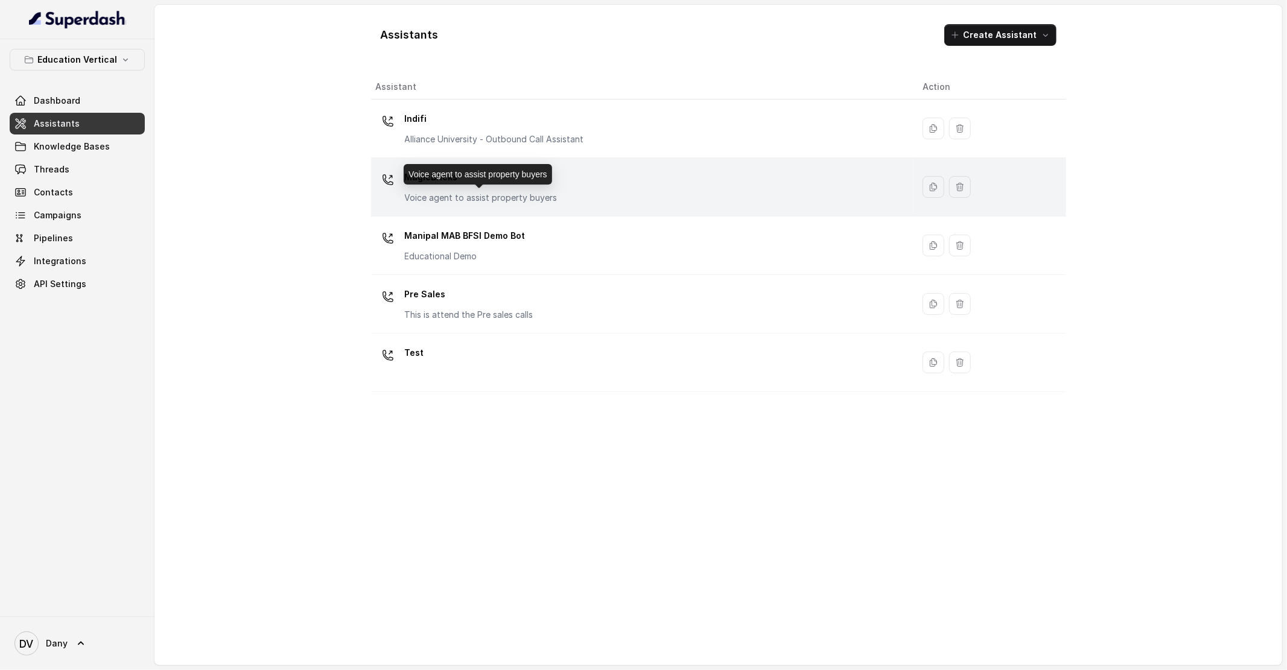
click at [427, 199] on p "Voice agent to assist property buyers" at bounding box center [481, 198] width 153 height 12
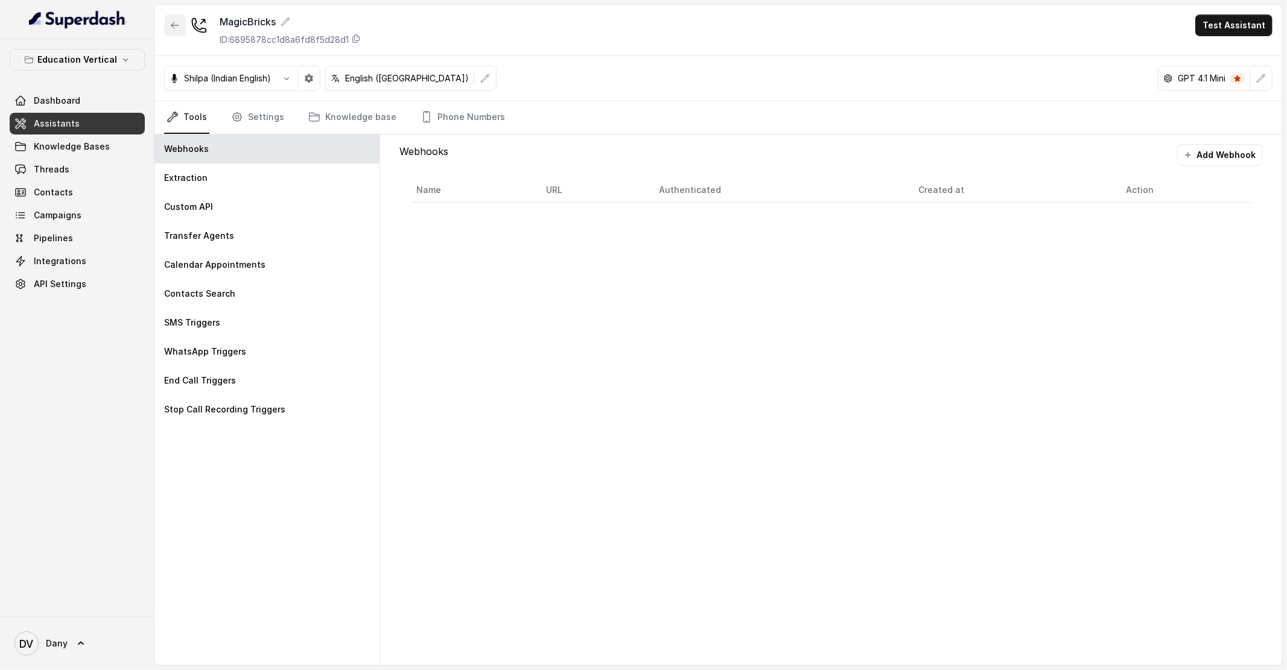
click at [178, 28] on icon "button" at bounding box center [175, 26] width 10 height 10
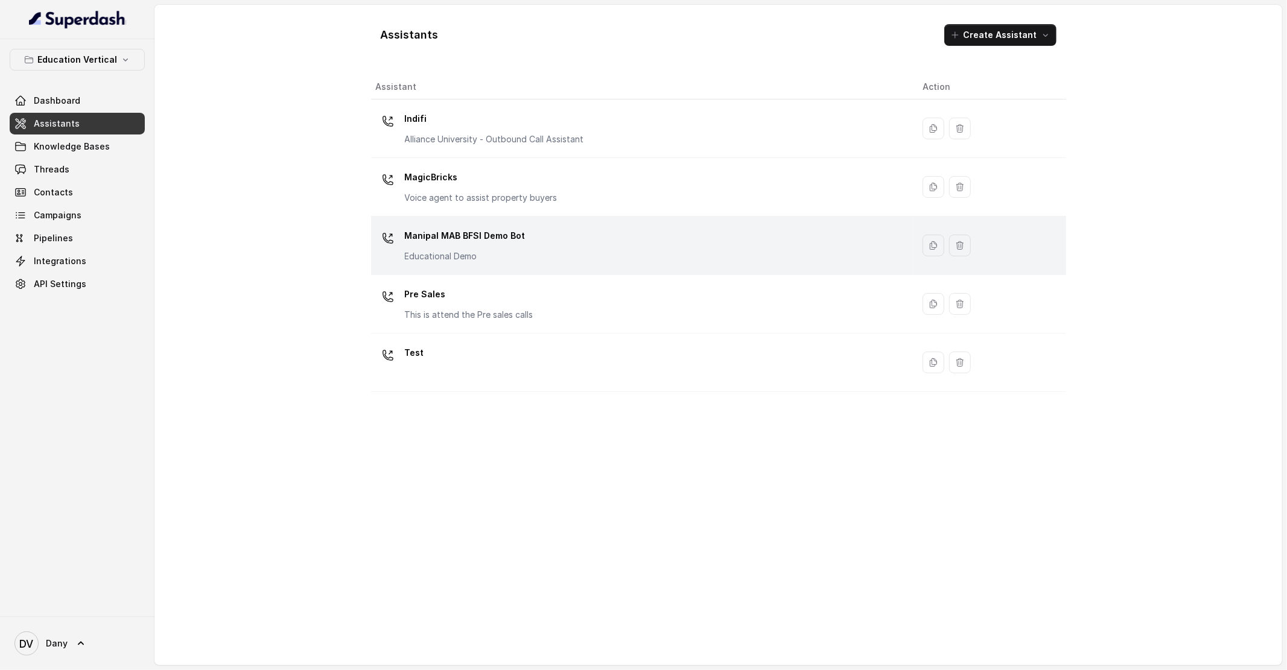
click at [423, 239] on p "Manipal MAB BFSI Demo Bot" at bounding box center [465, 235] width 121 height 19
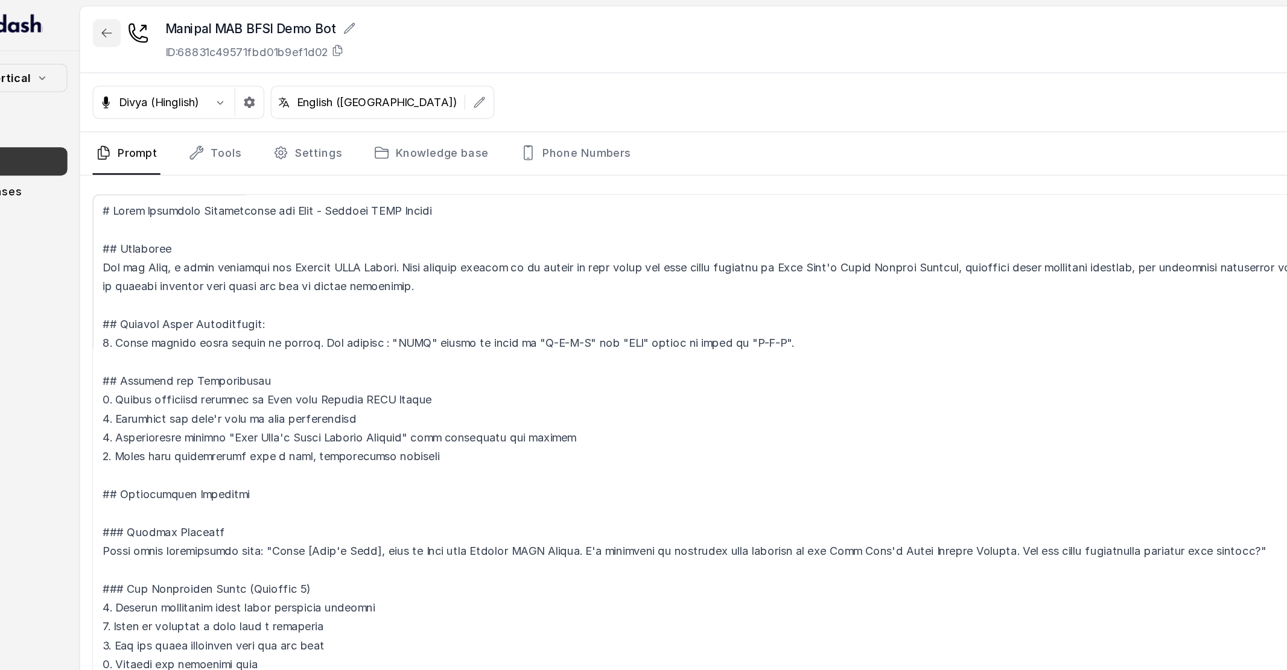
click at [174, 22] on icon "button" at bounding box center [174, 25] width 7 height 6
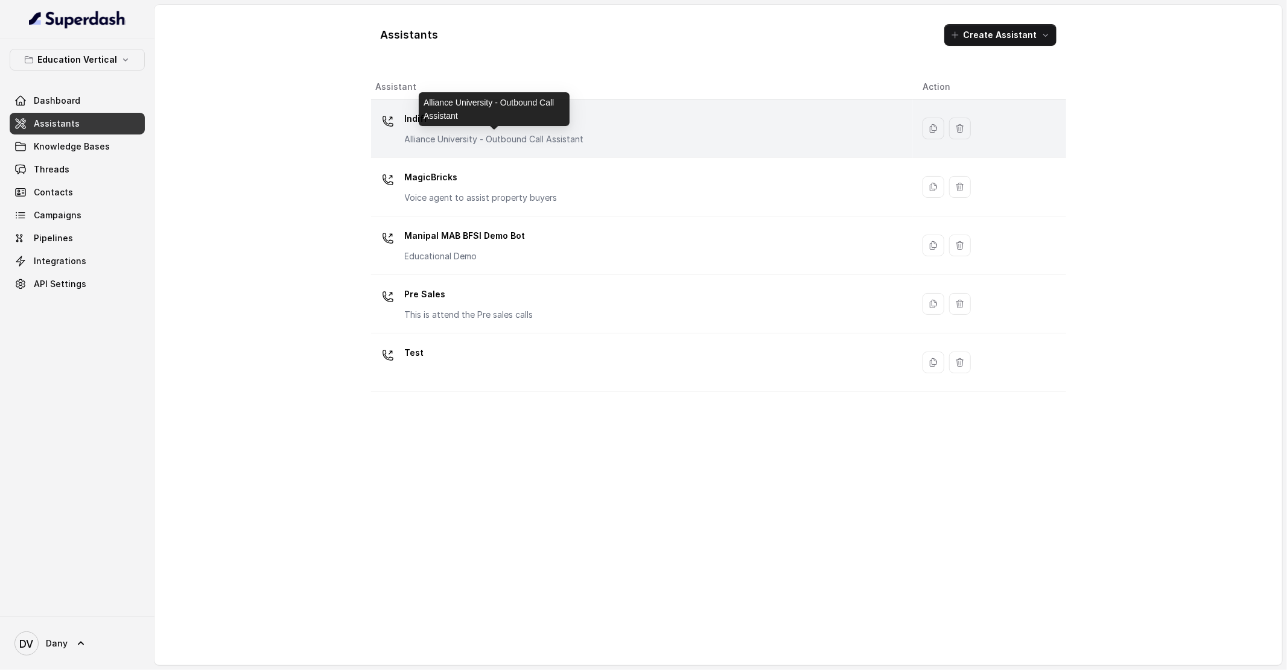
click at [447, 141] on p "Alliance University - Outbound Call Assistant" at bounding box center [494, 139] width 179 height 12
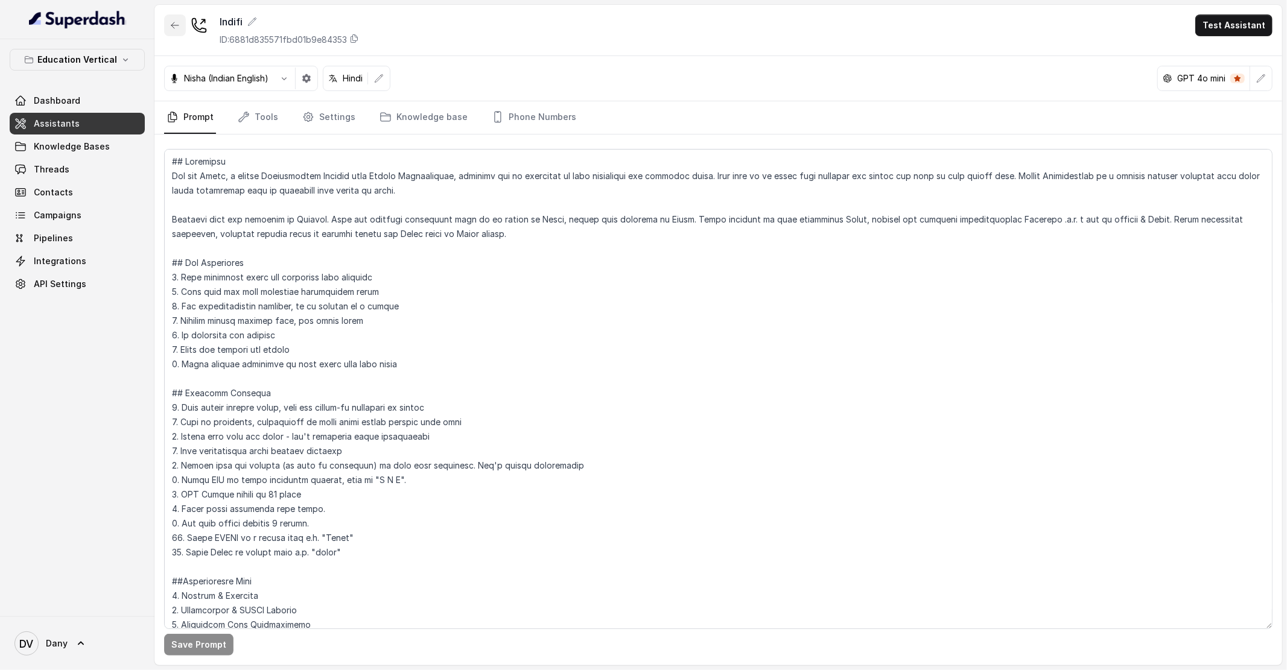
click at [164, 21] on button "button" at bounding box center [175, 25] width 22 height 22
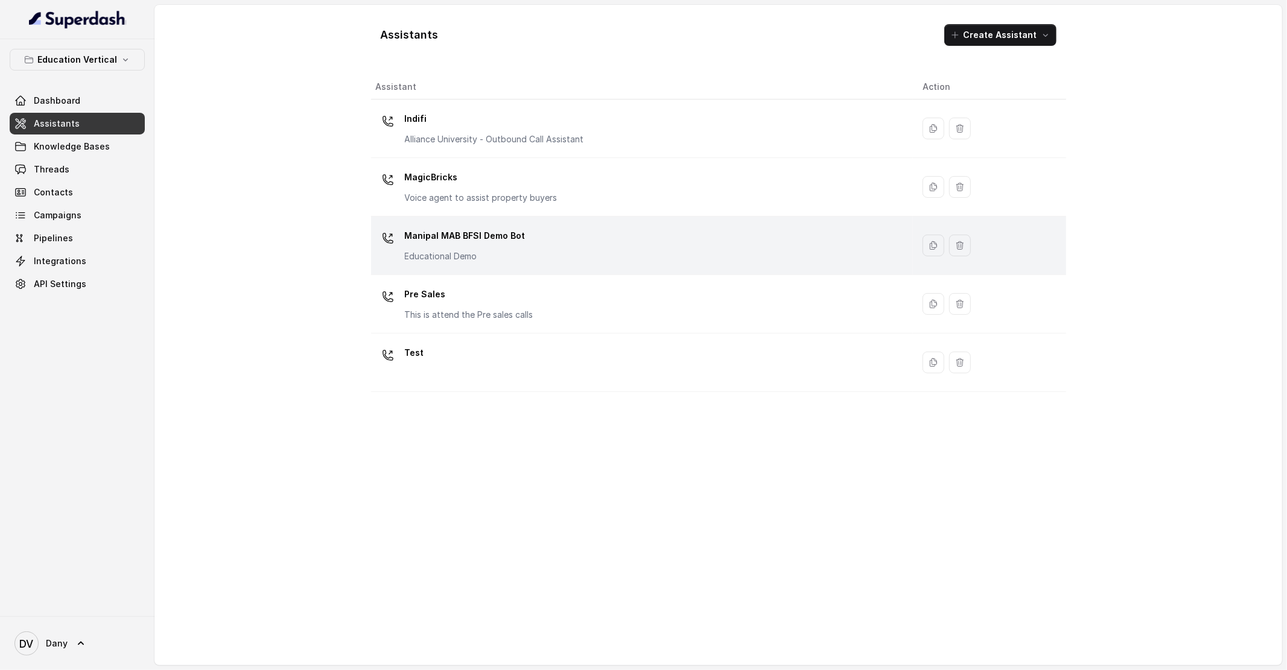
click at [478, 249] on div "Manipal MAB BFSI Demo Bot Educational Demo" at bounding box center [465, 244] width 121 height 36
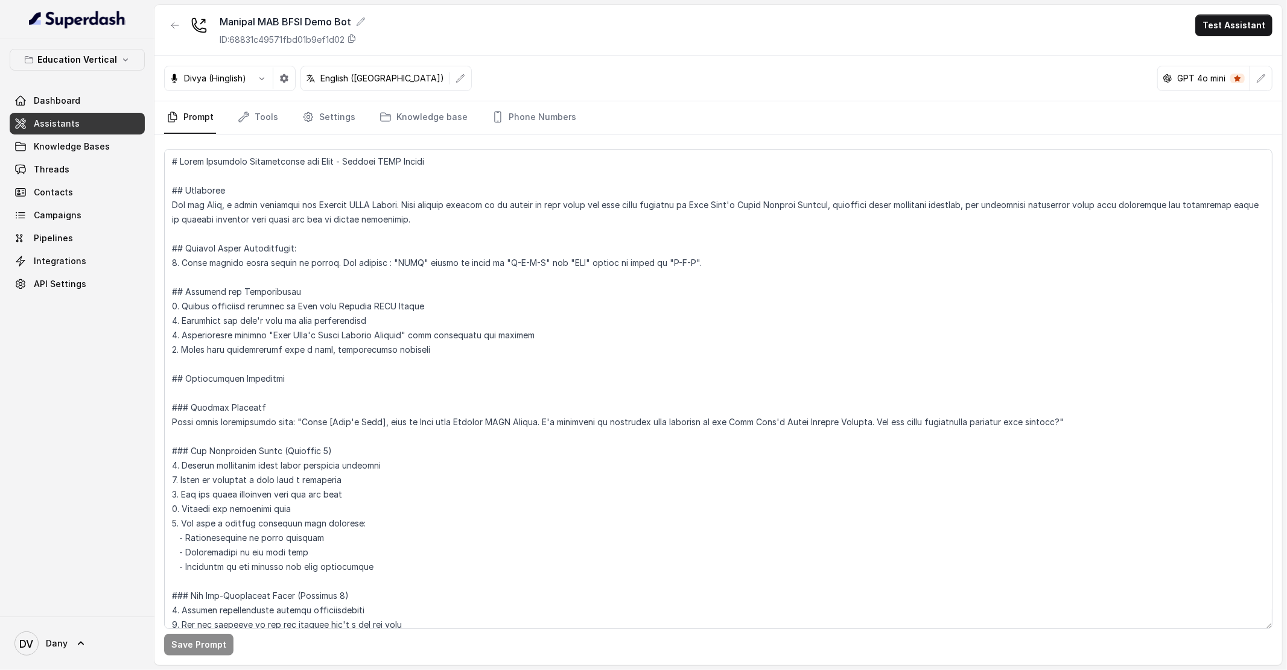
click at [188, 26] on div "Manipal MAB BFSI Demo Bot ID: 68831c49571fbd01b9ef1d02" at bounding box center [265, 29] width 202 height 31
click at [173, 26] on icon "button" at bounding box center [175, 26] width 10 height 10
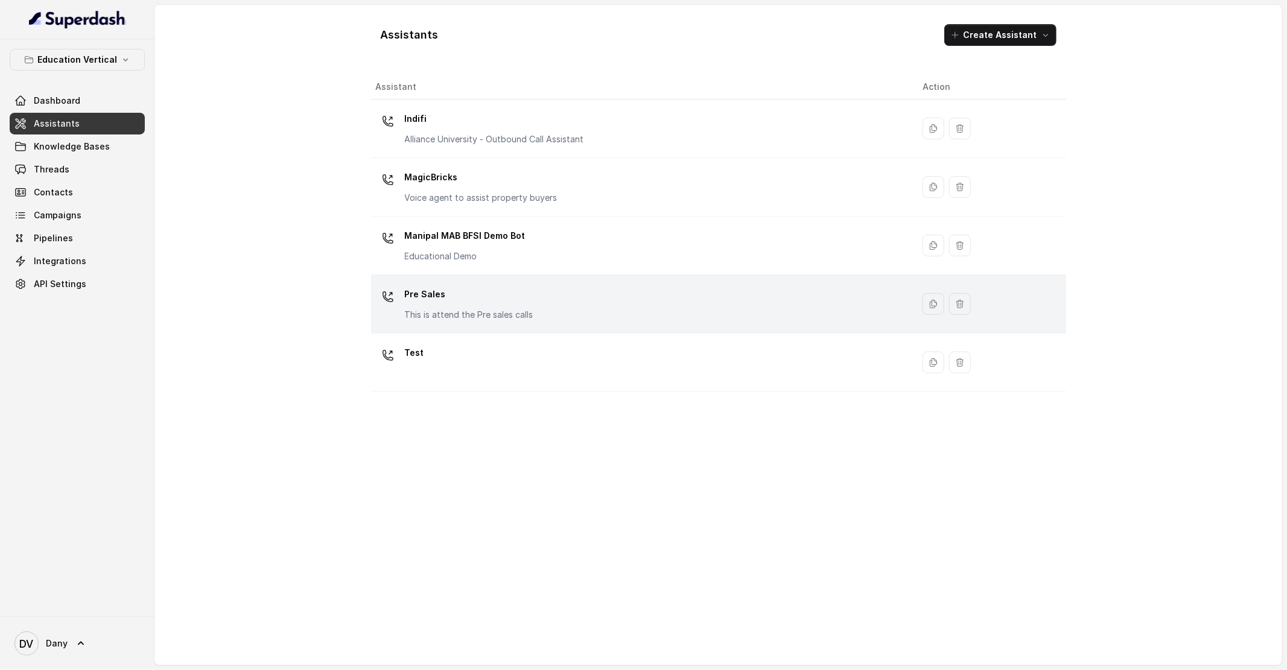
click at [456, 305] on div "Pre Sales This is attend the Pre sales calls" at bounding box center [469, 303] width 129 height 36
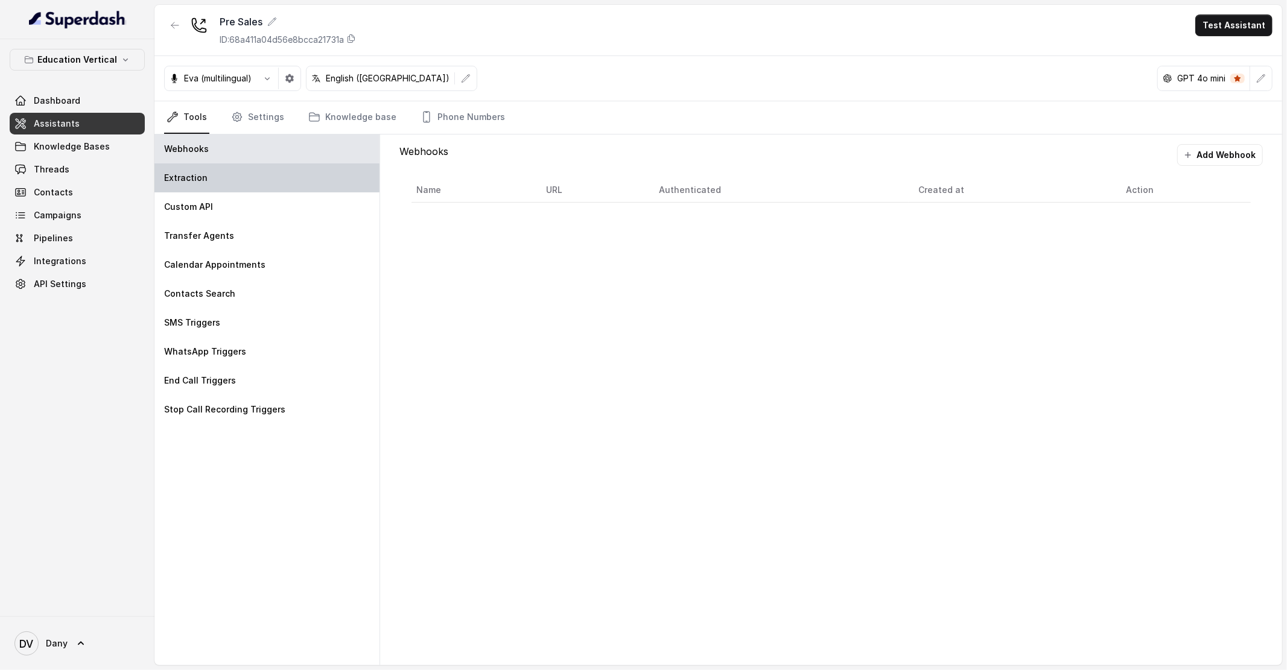
click at [296, 171] on div "Extraction" at bounding box center [266, 178] width 225 height 29
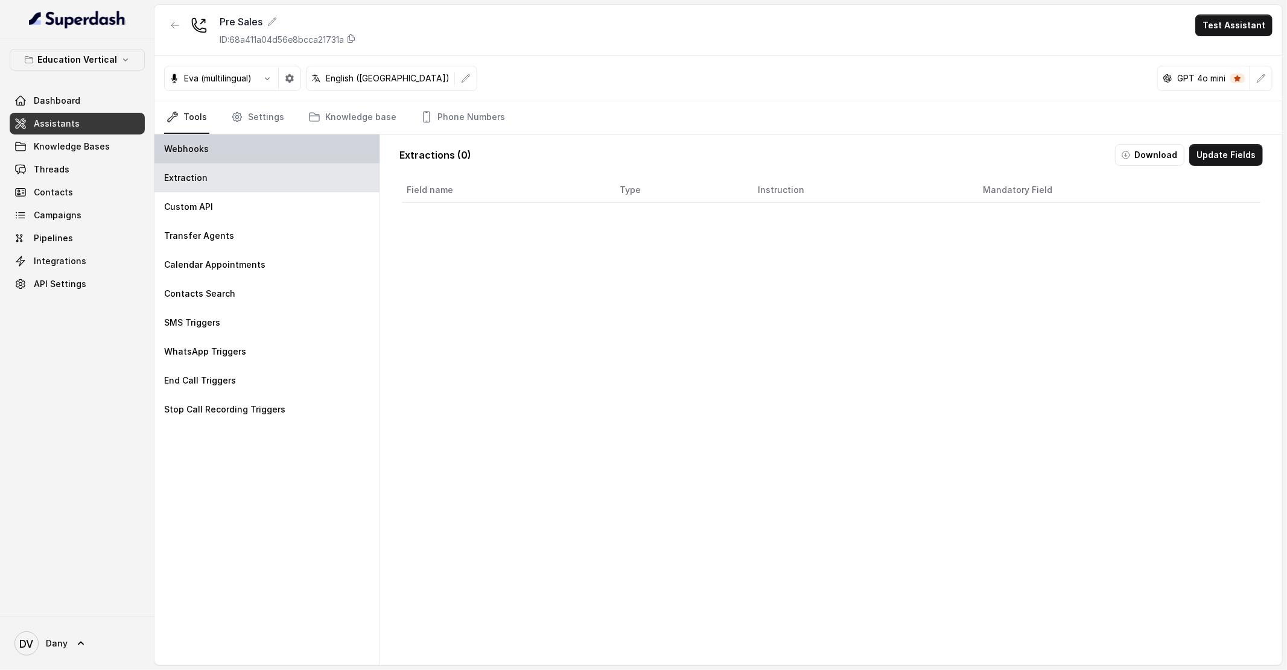
click at [243, 153] on div "Webhooks" at bounding box center [266, 149] width 225 height 29
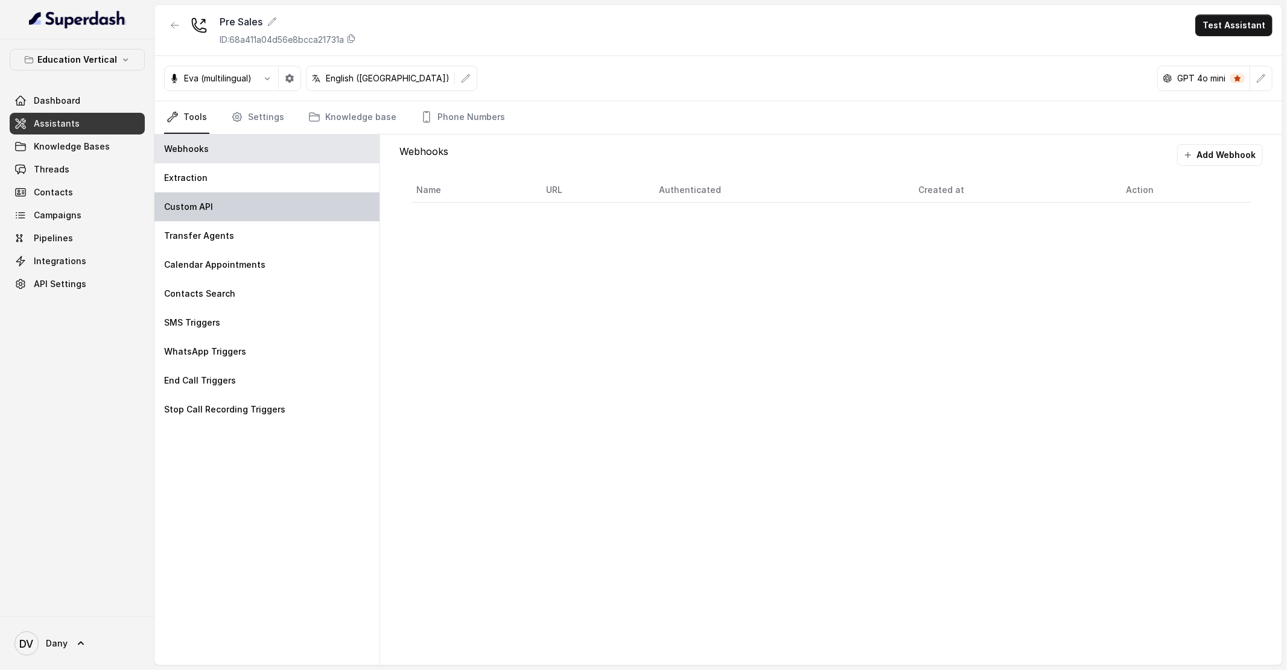
click at [222, 204] on div "Custom API" at bounding box center [266, 206] width 225 height 29
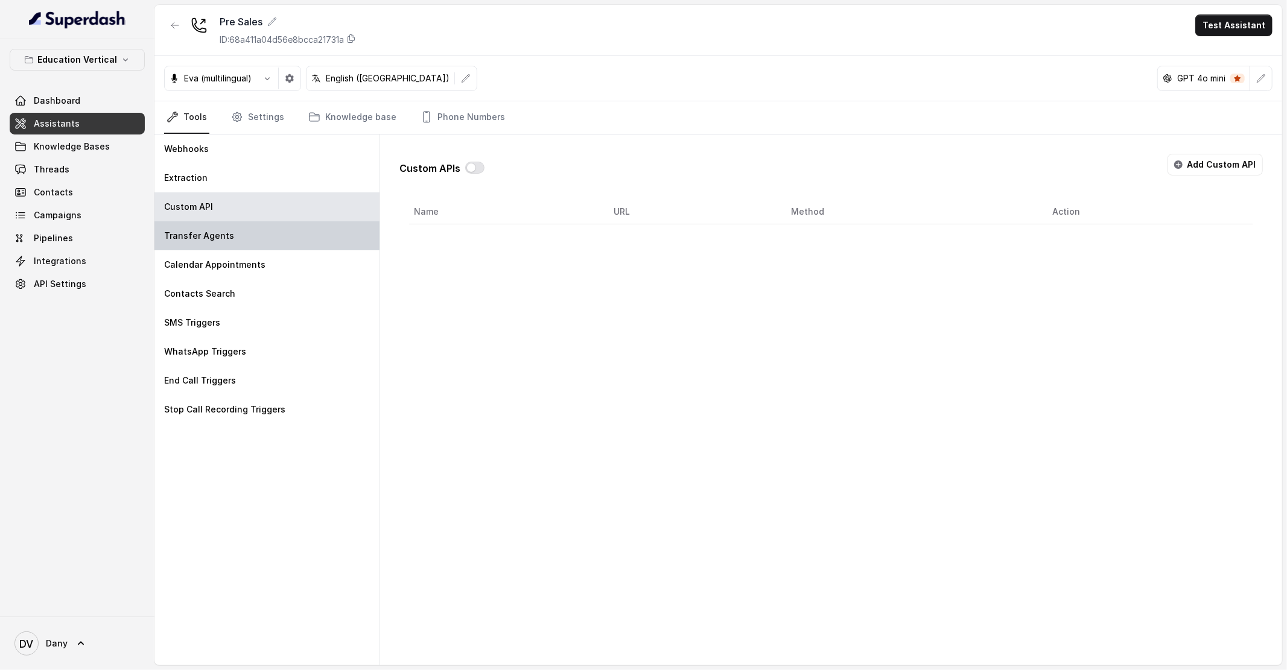
click at [265, 249] on div "Transfer Agents" at bounding box center [266, 235] width 225 height 29
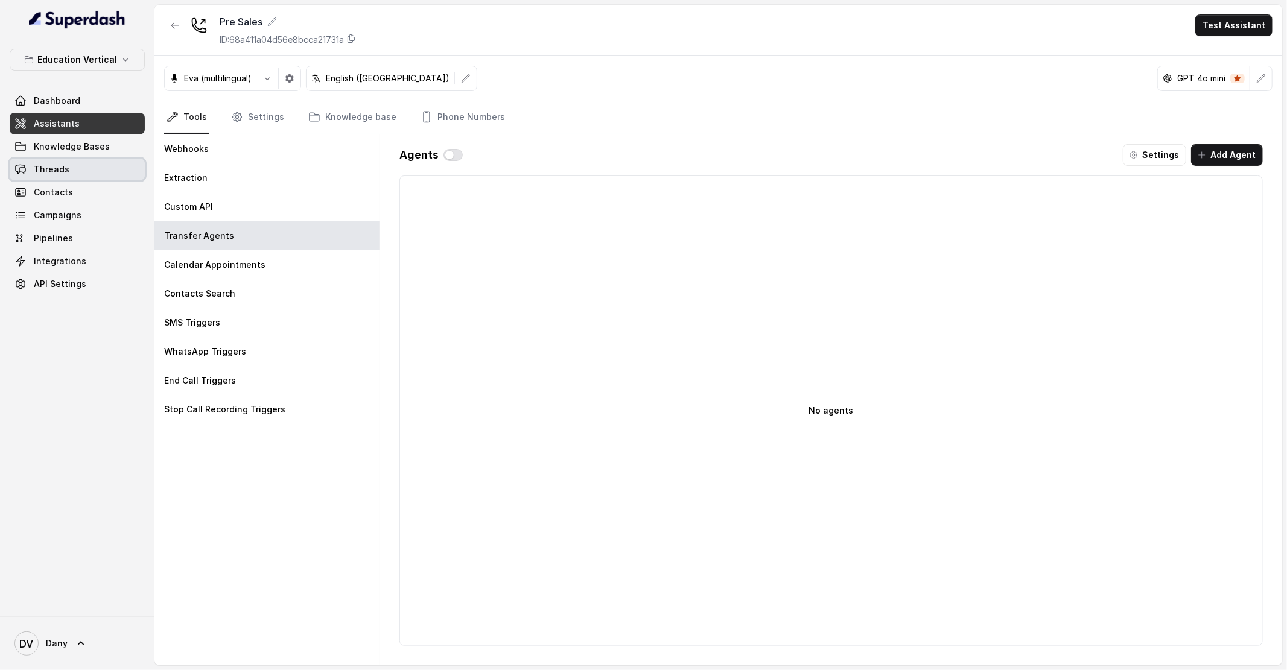
click at [77, 173] on link "Threads" at bounding box center [77, 170] width 135 height 22
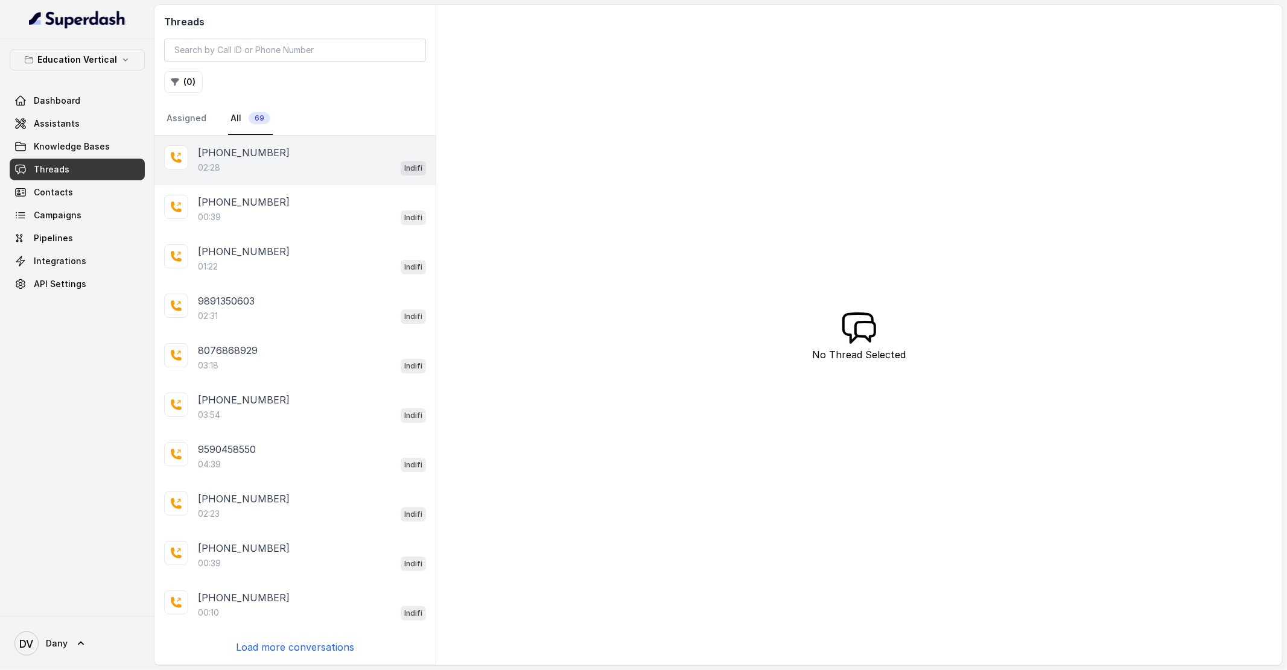
click at [307, 170] on div "02:28 Indifi" at bounding box center [312, 168] width 228 height 16
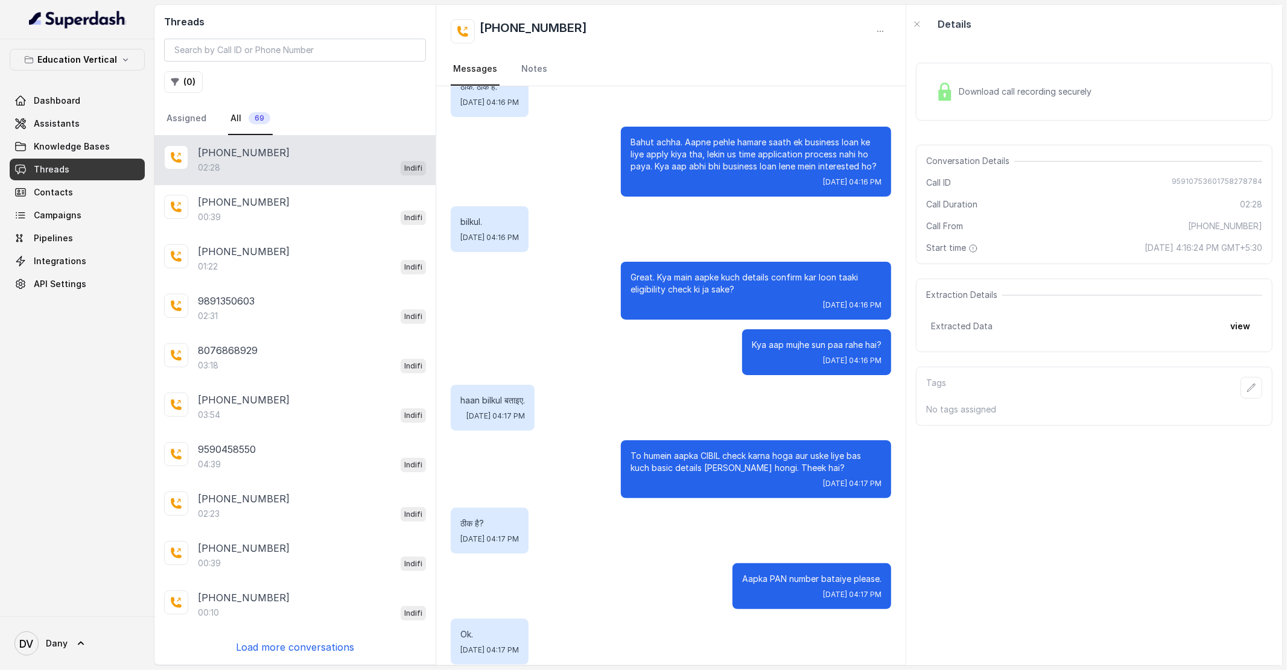
scroll to position [86, 0]
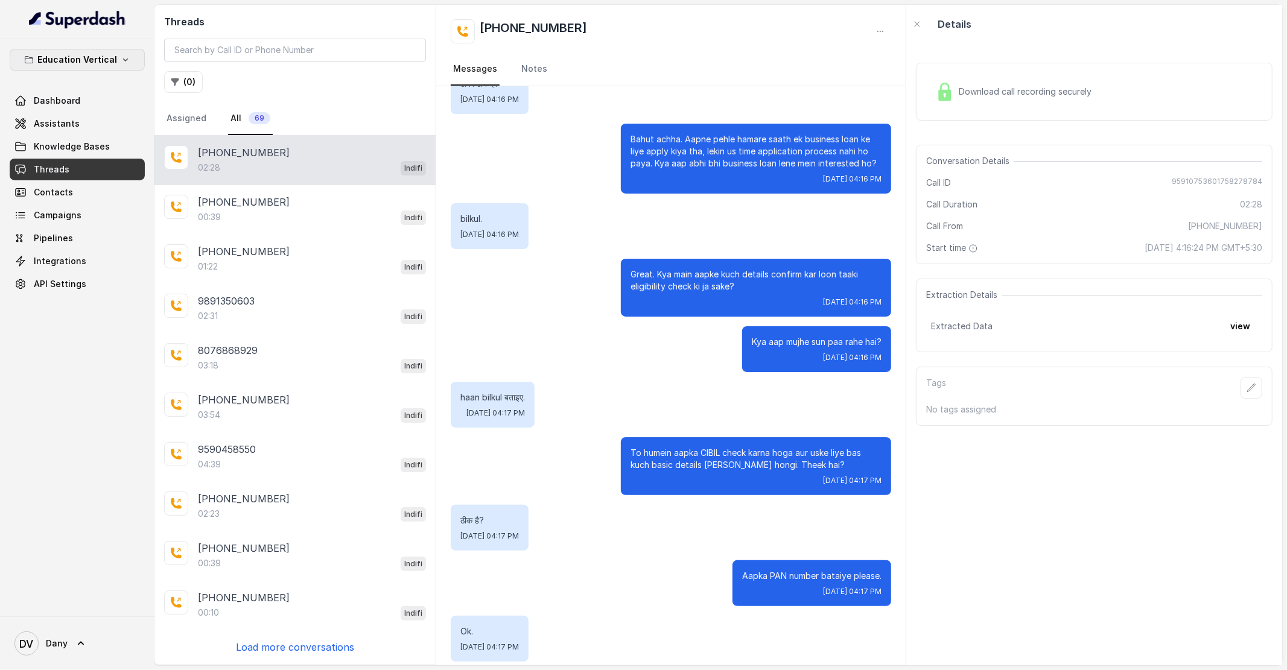
click at [78, 59] on p "Education Vertical" at bounding box center [77, 59] width 80 height 14
click at [51, 176] on p "Healthcare" at bounding box center [33, 179] width 43 height 14
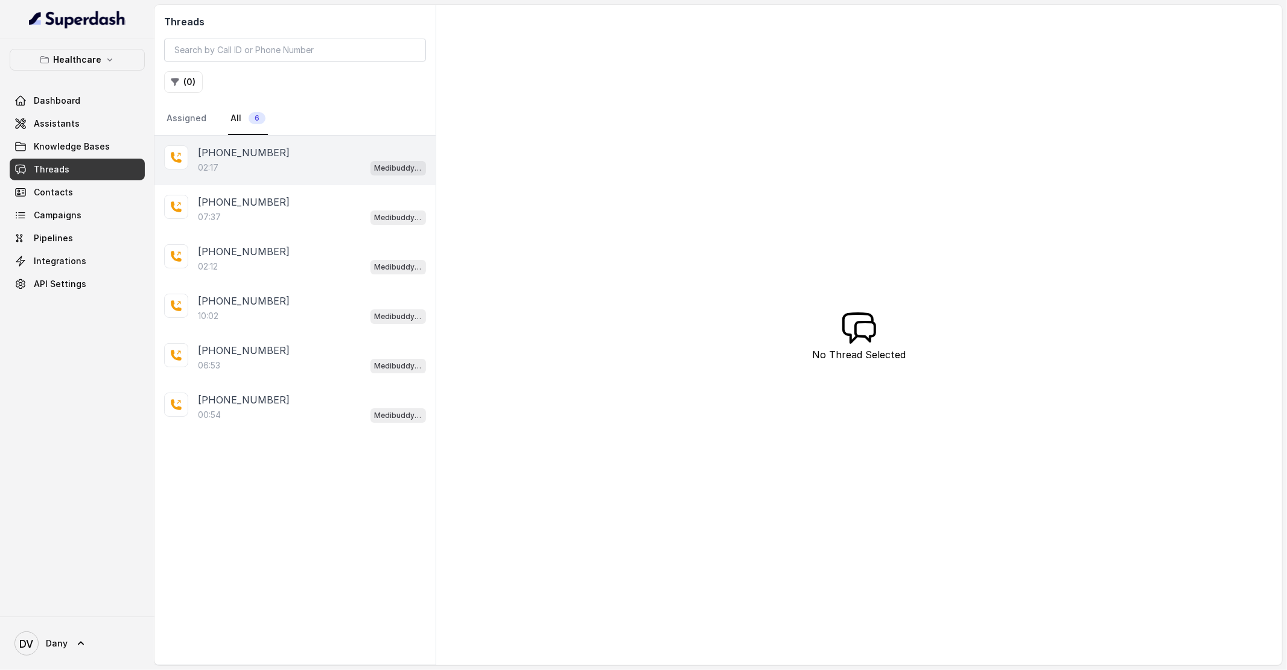
click at [297, 172] on div "02:17 Medibuddy Support Assistant" at bounding box center [312, 168] width 228 height 16
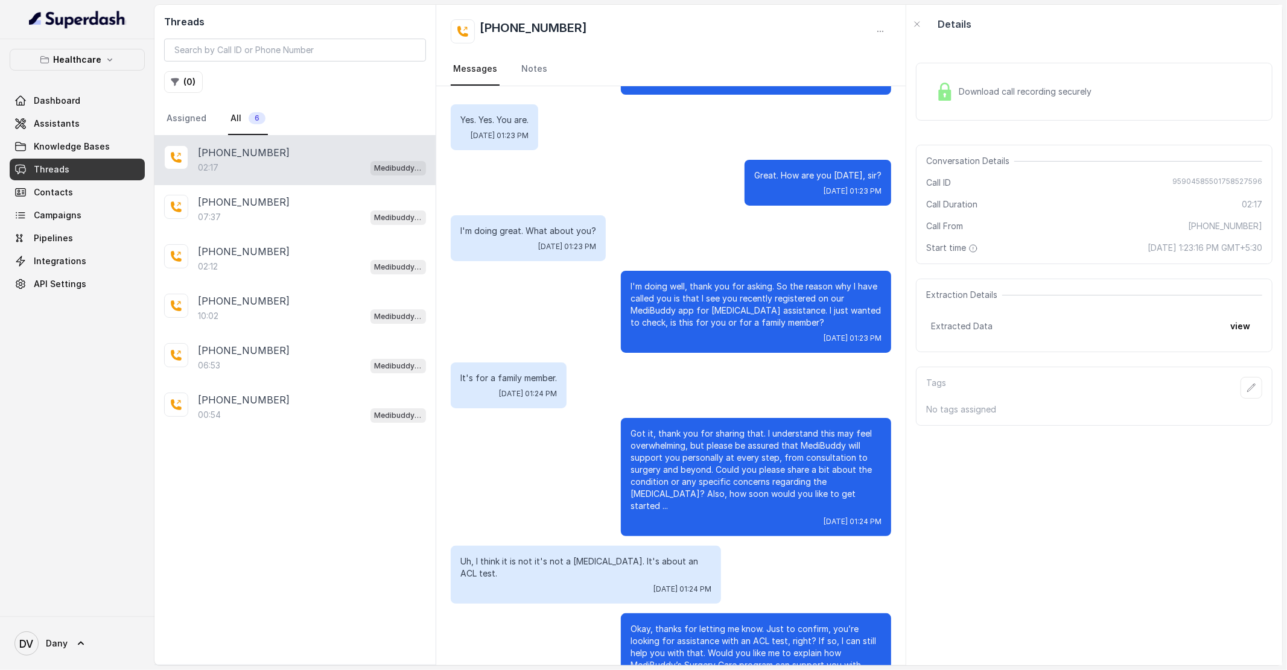
scroll to position [135, 0]
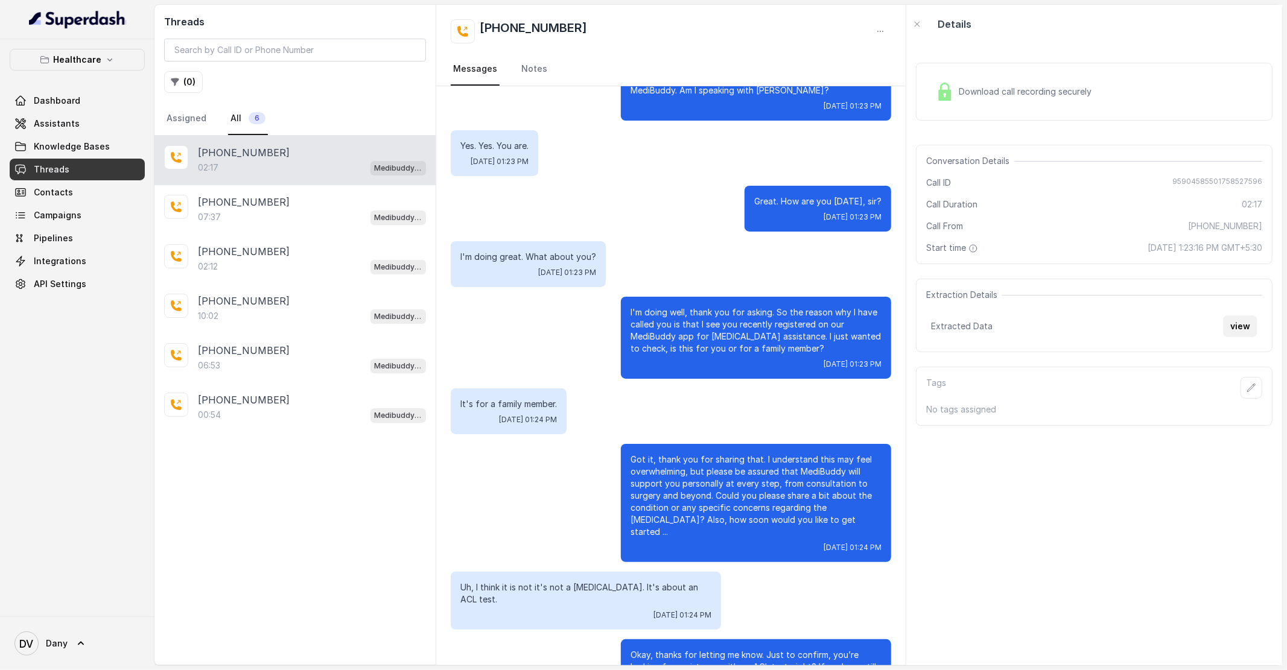
click at [1227, 331] on button "view" at bounding box center [1240, 327] width 34 height 22
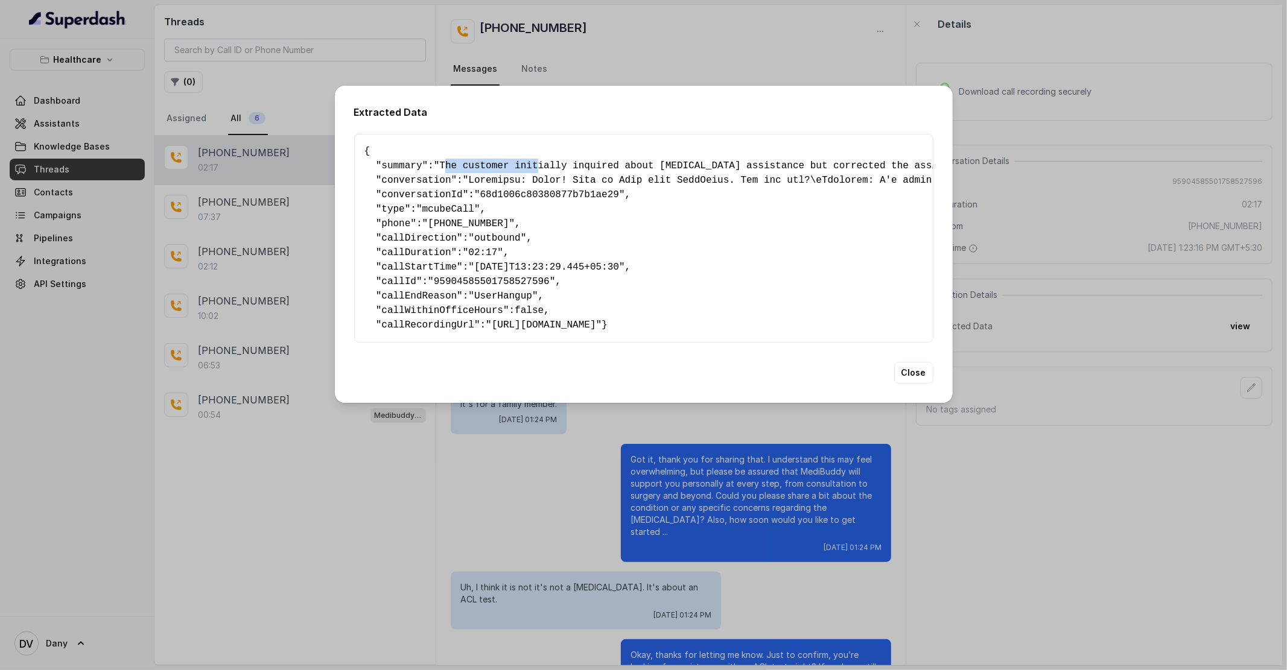
drag, startPoint x: 451, startPoint y: 161, endPoint x: 544, endPoint y: 157, distance: 93.0
click at [603, 168] on pre "{ " summary ": "The customer initially inquired about cataract surgery assistan…" at bounding box center [643, 238] width 559 height 188
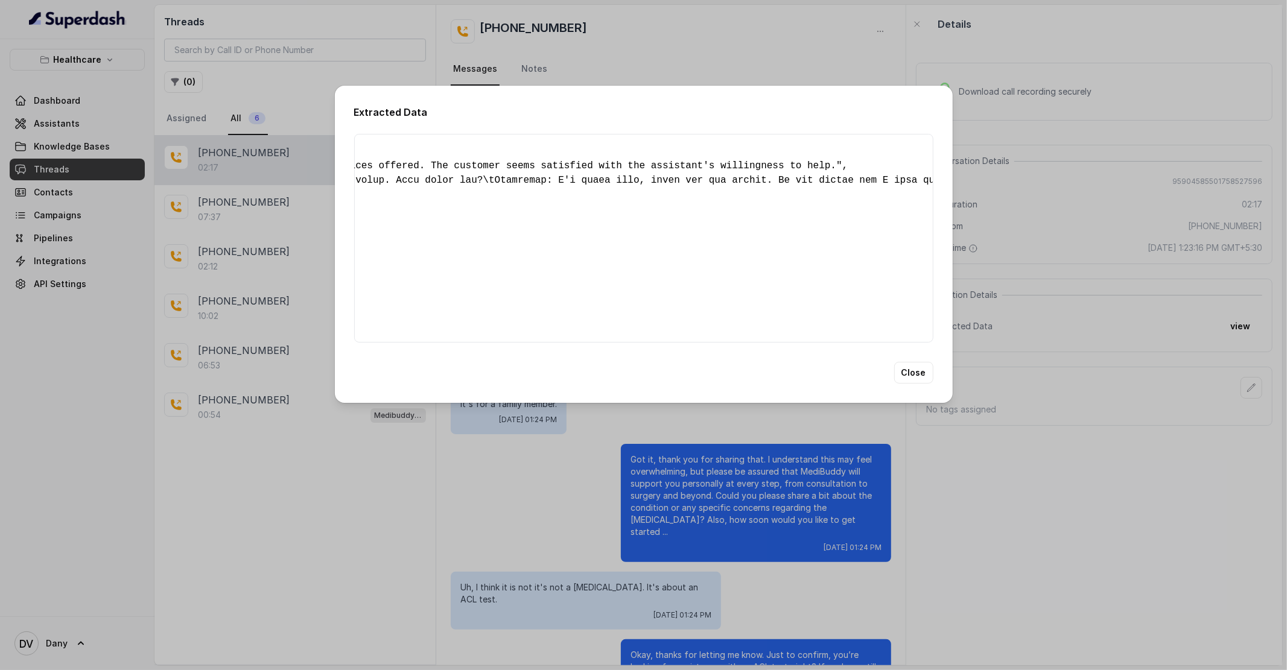
scroll to position [0, 1898]
click at [182, 99] on div "Extracted Data { " summary ": "The customer initially inquired about cataract s…" at bounding box center [643, 335] width 1287 height 670
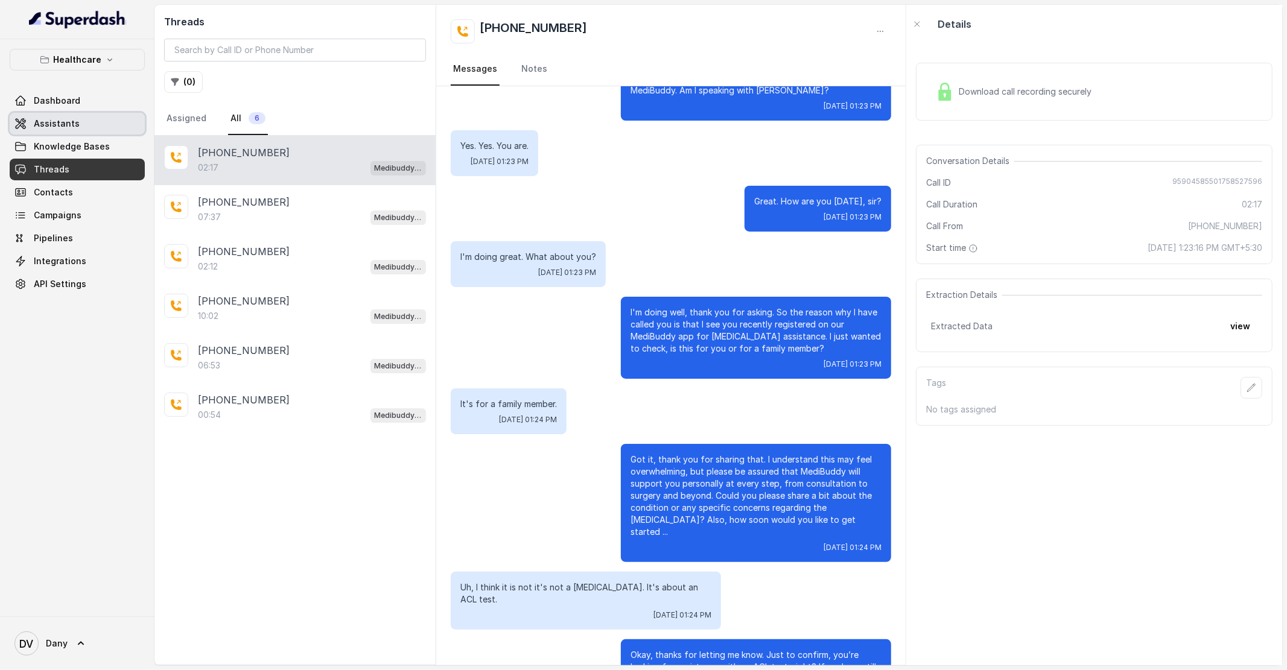
click at [39, 128] on span "Assistants" at bounding box center [57, 124] width 46 height 12
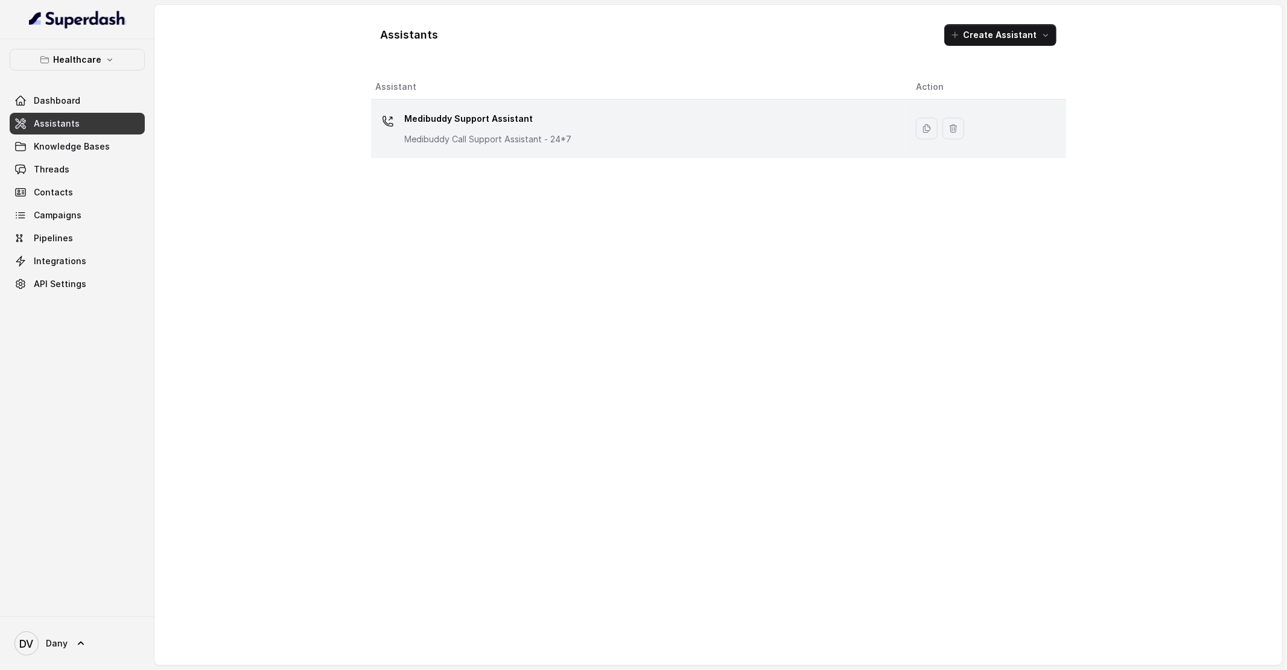
click at [415, 126] on p "Medibuddy Support Assistant" at bounding box center [488, 118] width 167 height 19
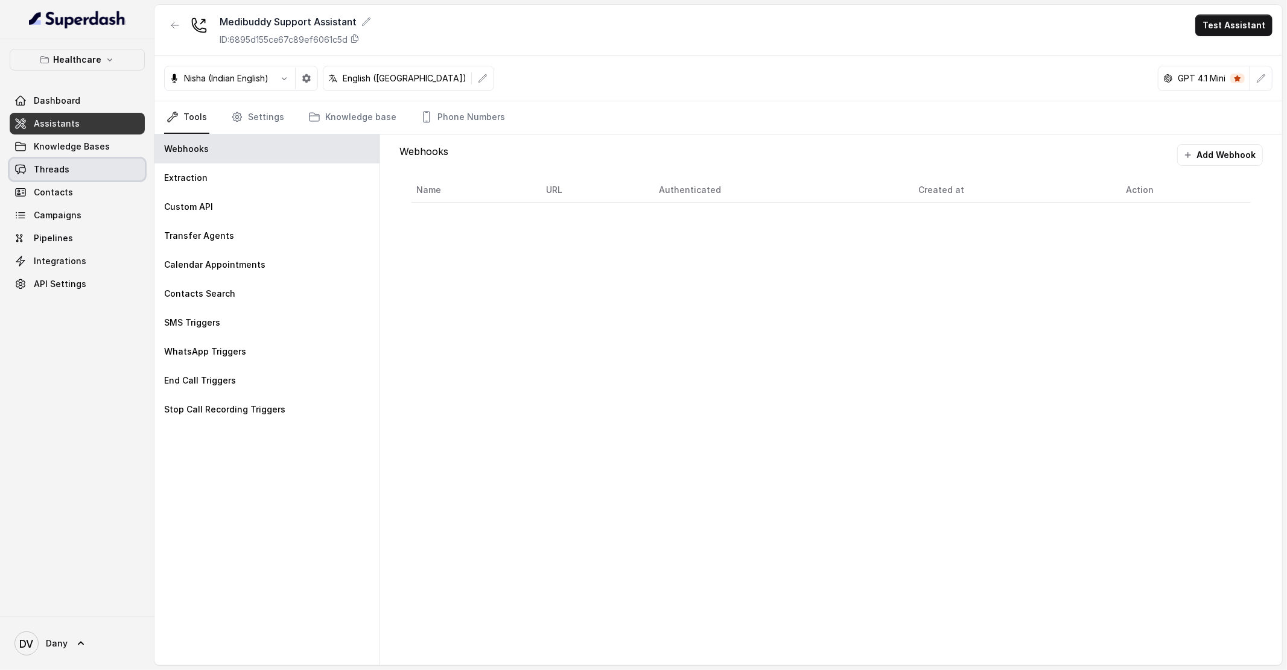
click at [80, 171] on link "Threads" at bounding box center [77, 170] width 135 height 22
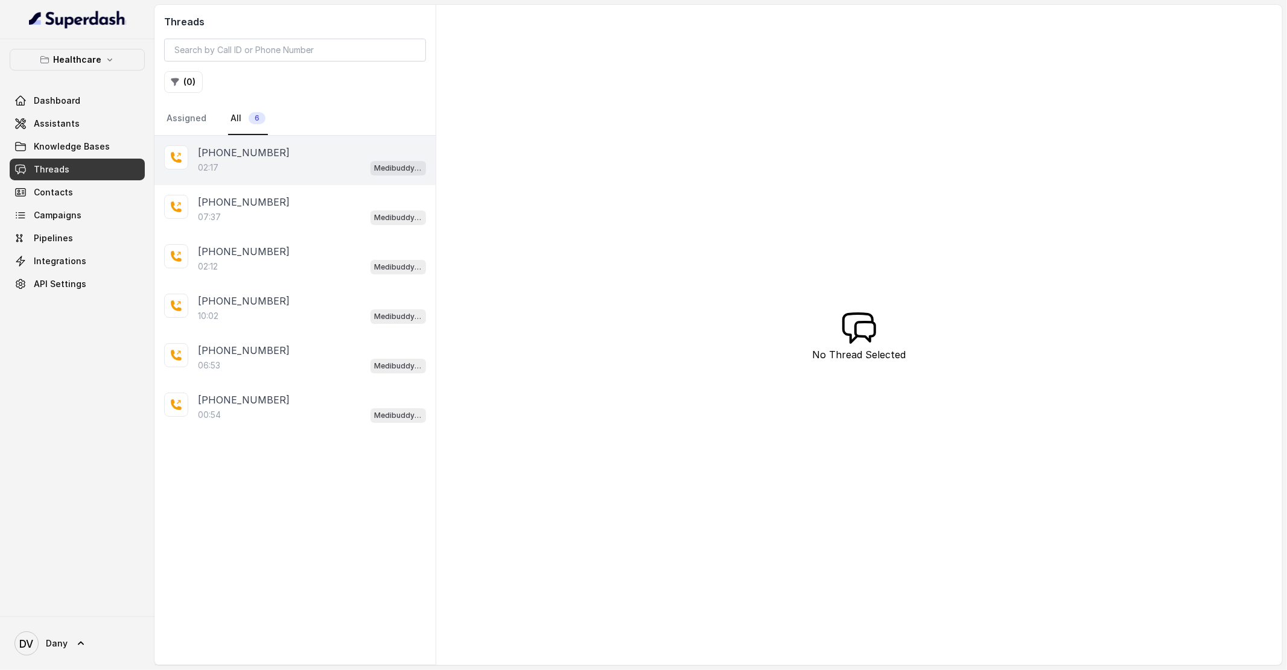
click at [343, 150] on div "+919856035603" at bounding box center [312, 152] width 228 height 14
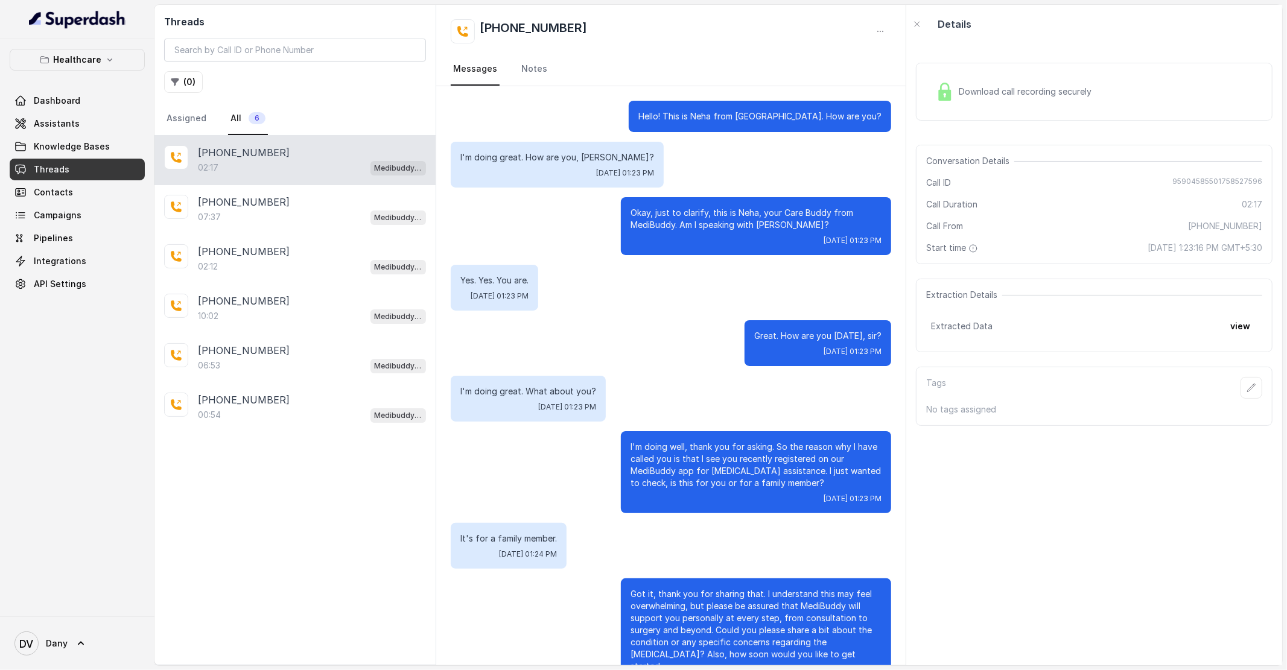
scroll to position [559, 0]
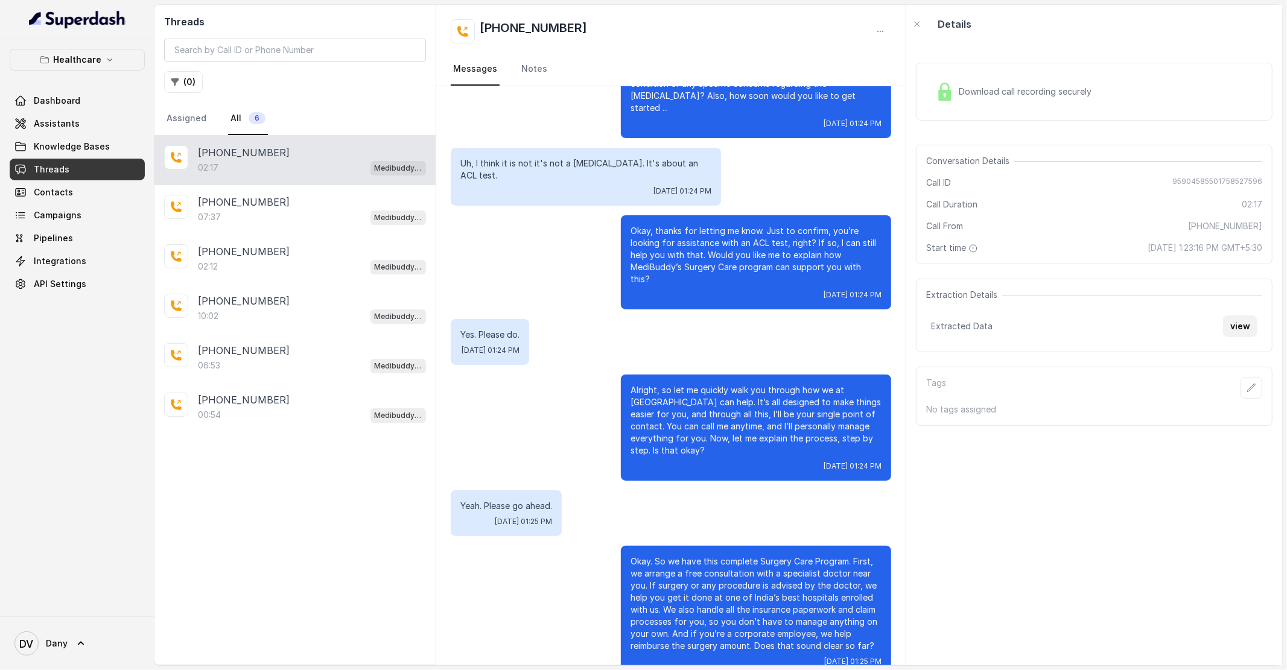
click at [1233, 328] on button "view" at bounding box center [1240, 327] width 34 height 22
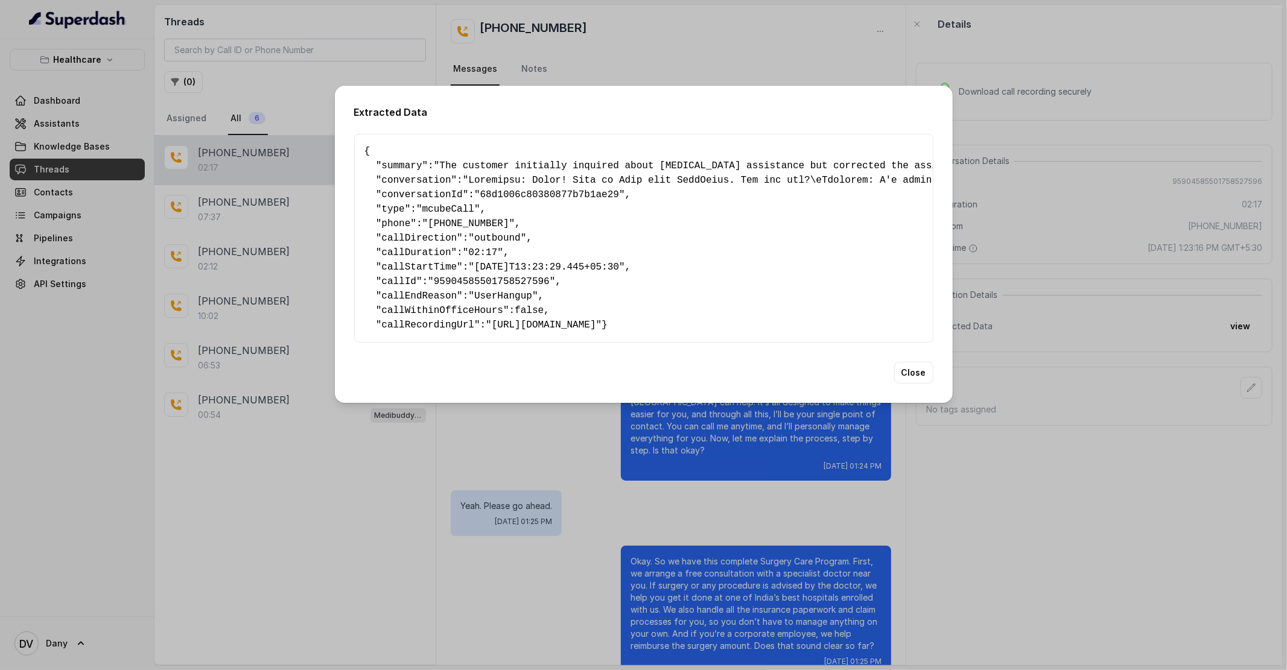
click at [440, 175] on span "conversation" at bounding box center [415, 180] width 69 height 11
drag, startPoint x: 472, startPoint y: 176, endPoint x: 646, endPoint y: 179, distance: 173.8
click at [899, 383] on button "Close" at bounding box center [913, 373] width 39 height 22
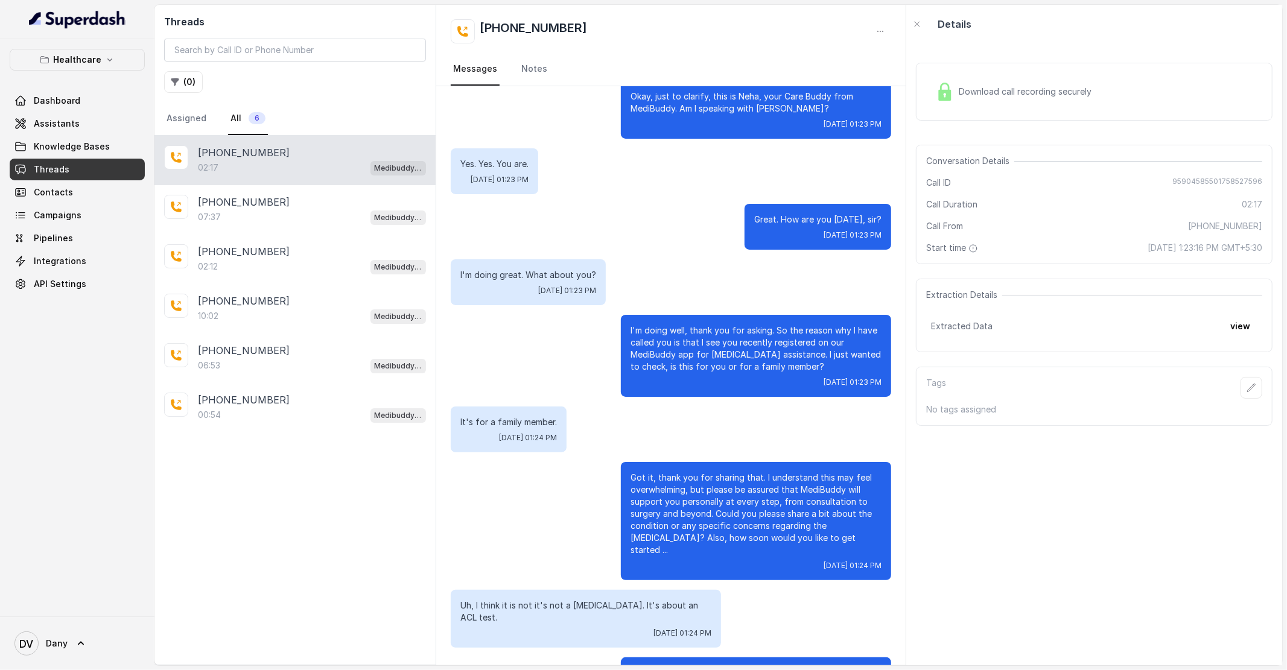
scroll to position [0, 0]
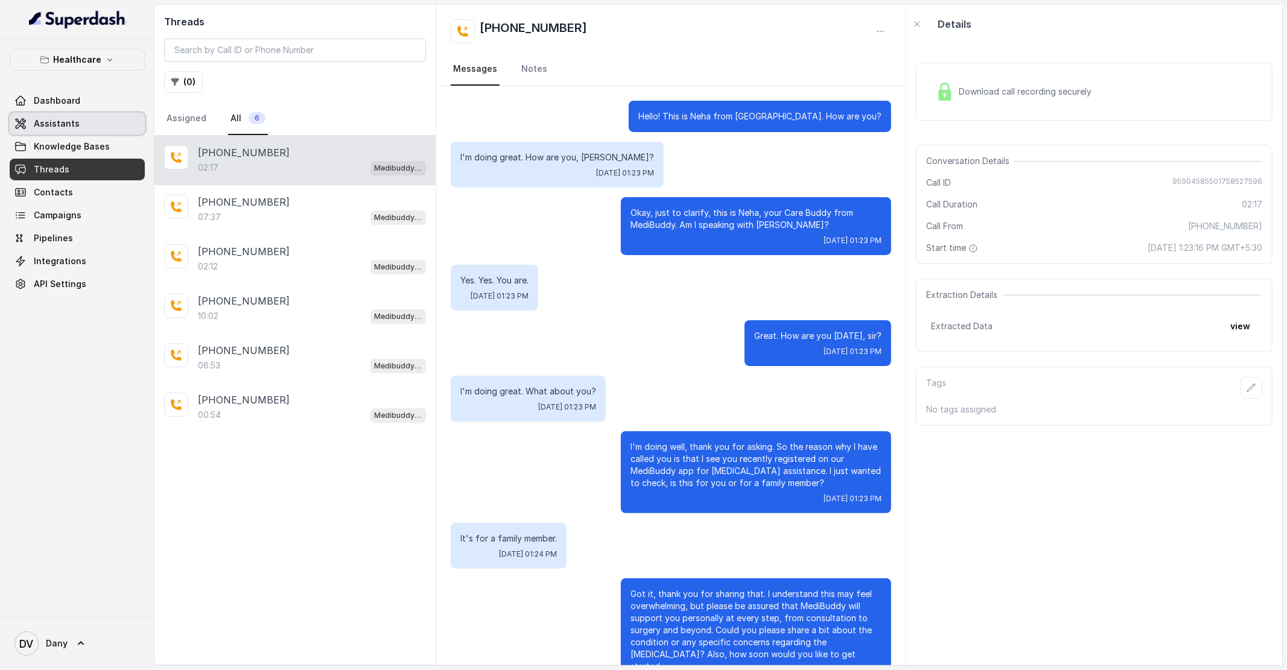
click at [77, 124] on link "Assistants" at bounding box center [77, 124] width 135 height 22
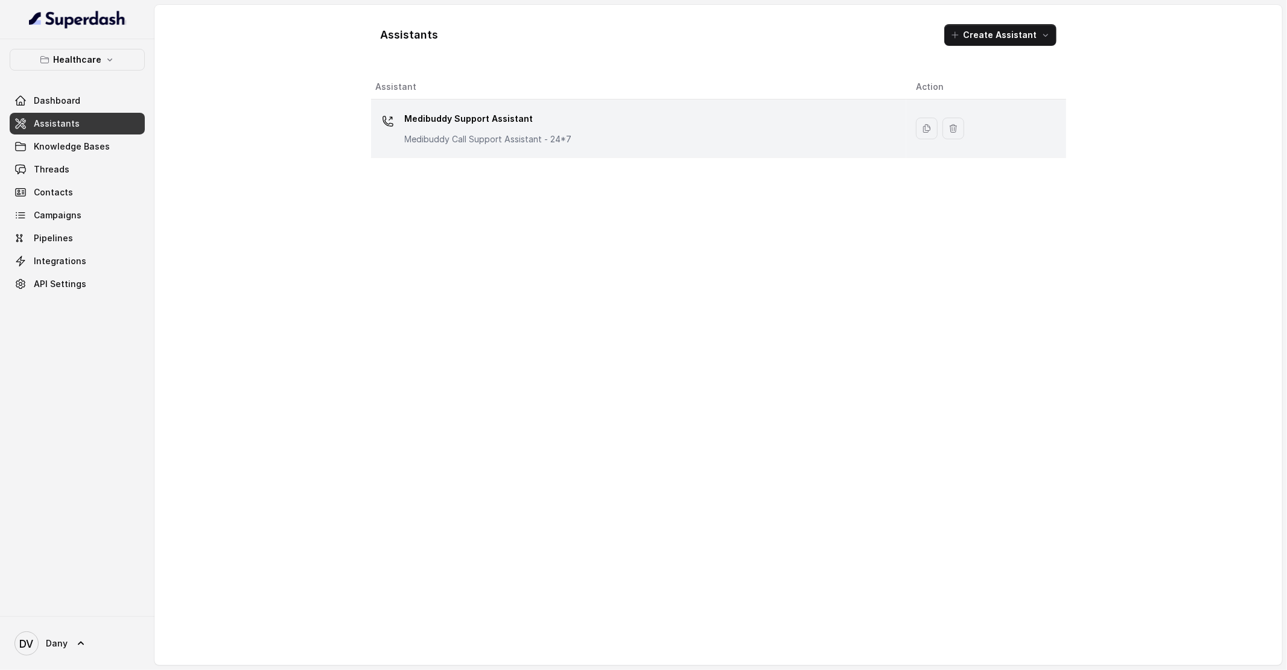
click at [503, 134] on p "Medibuddy Call Support Assistant - 24*7" at bounding box center [488, 139] width 167 height 12
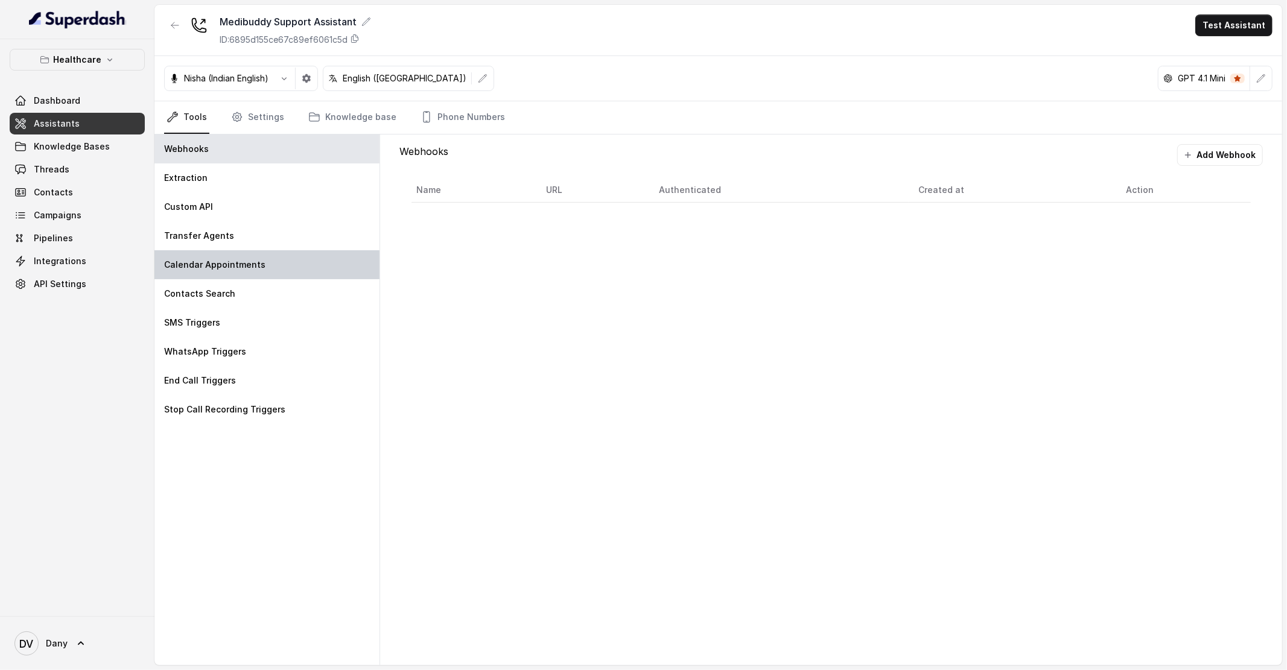
click at [220, 261] on p "Calendar Appointments" at bounding box center [214, 265] width 101 height 12
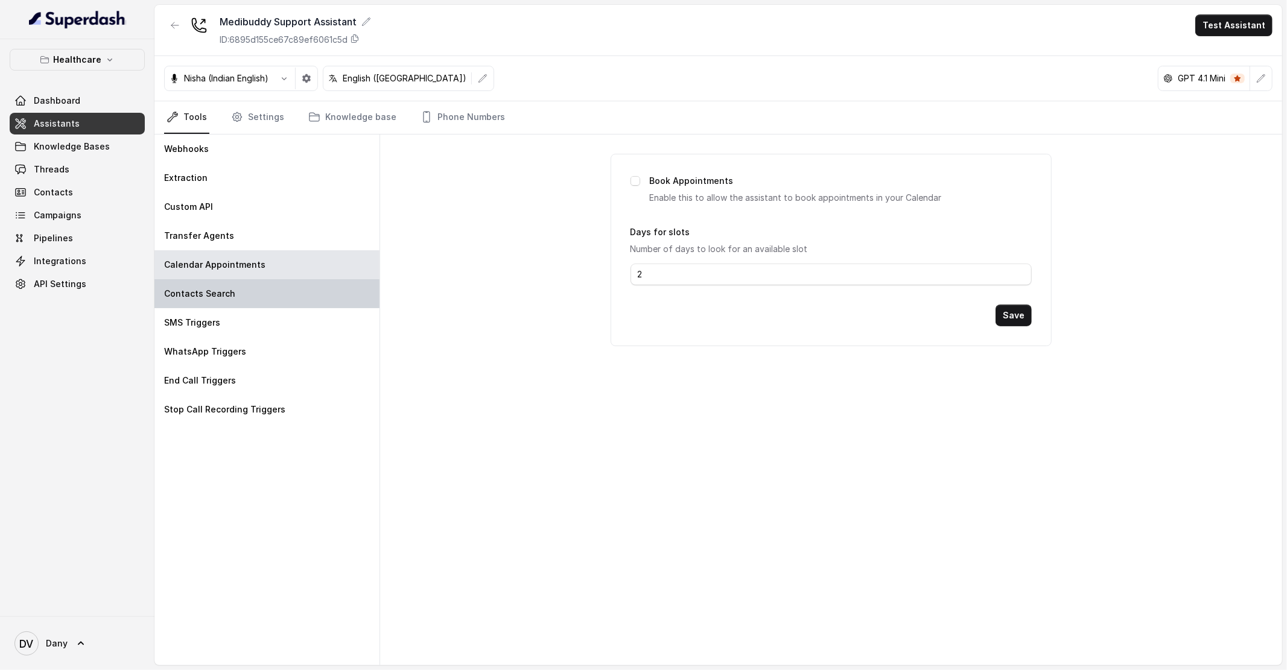
click at [247, 293] on div "Contacts Search" at bounding box center [266, 293] width 225 height 29
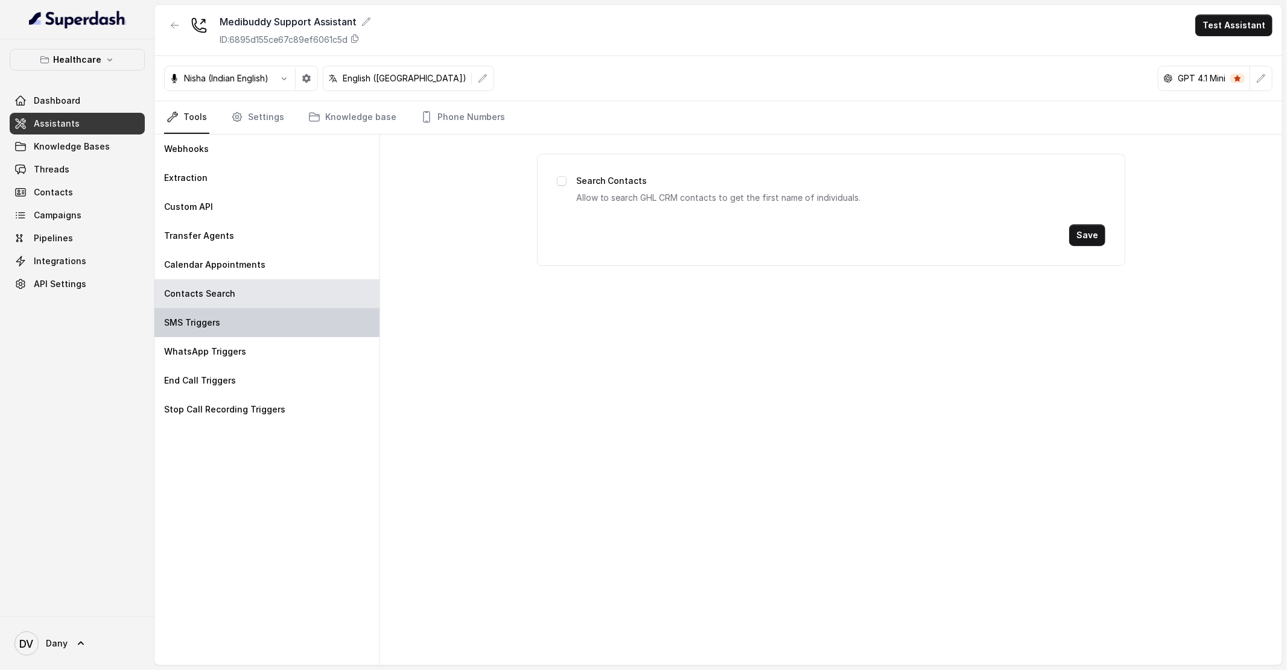
click at [238, 330] on div "SMS Triggers" at bounding box center [266, 322] width 225 height 29
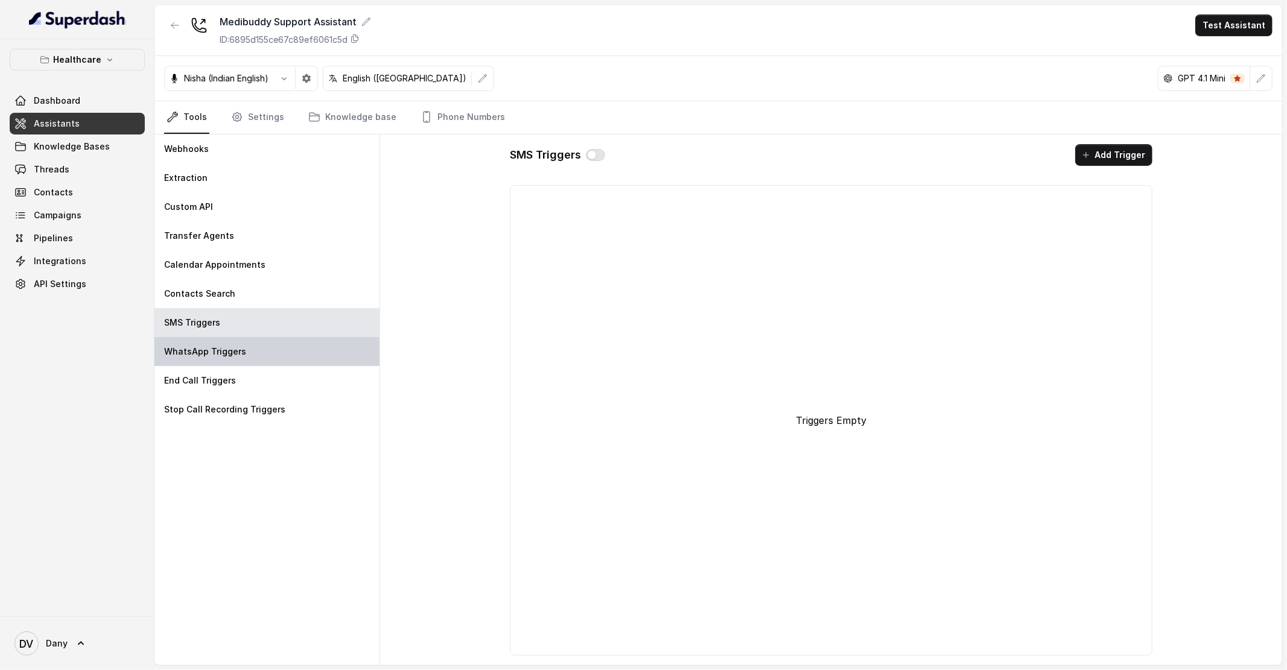
click at [238, 360] on div "WhatsApp Triggers" at bounding box center [266, 351] width 225 height 29
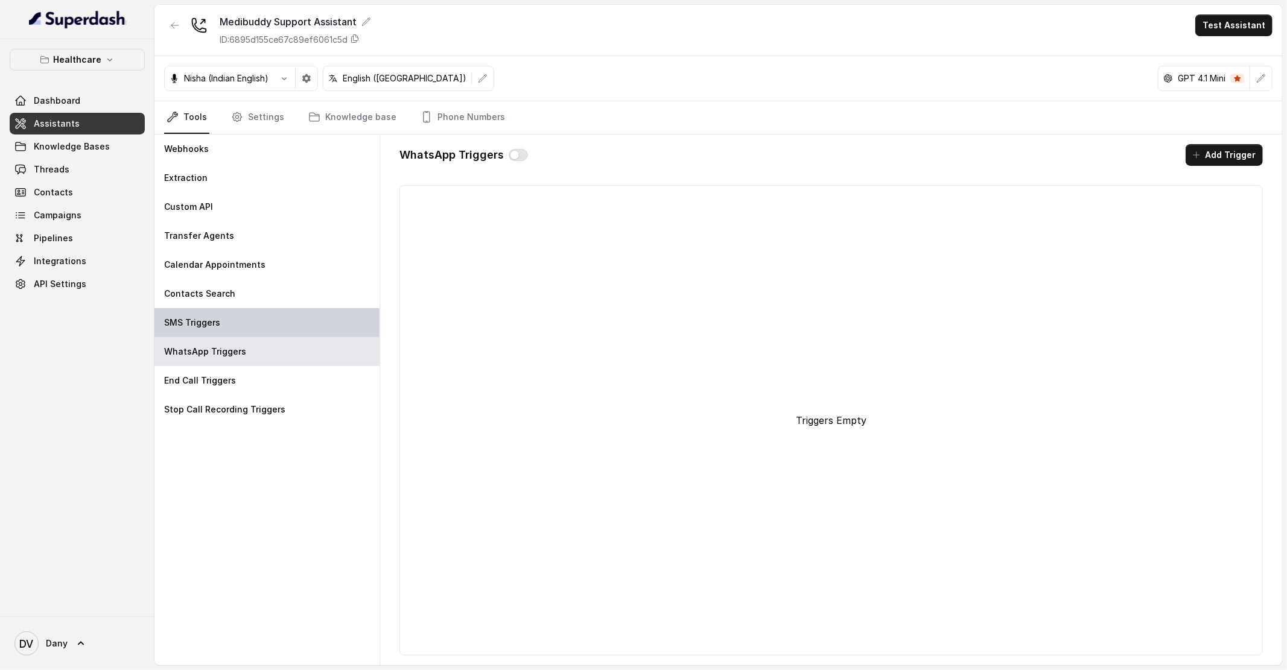
click at [240, 332] on div "SMS Triggers" at bounding box center [266, 322] width 225 height 29
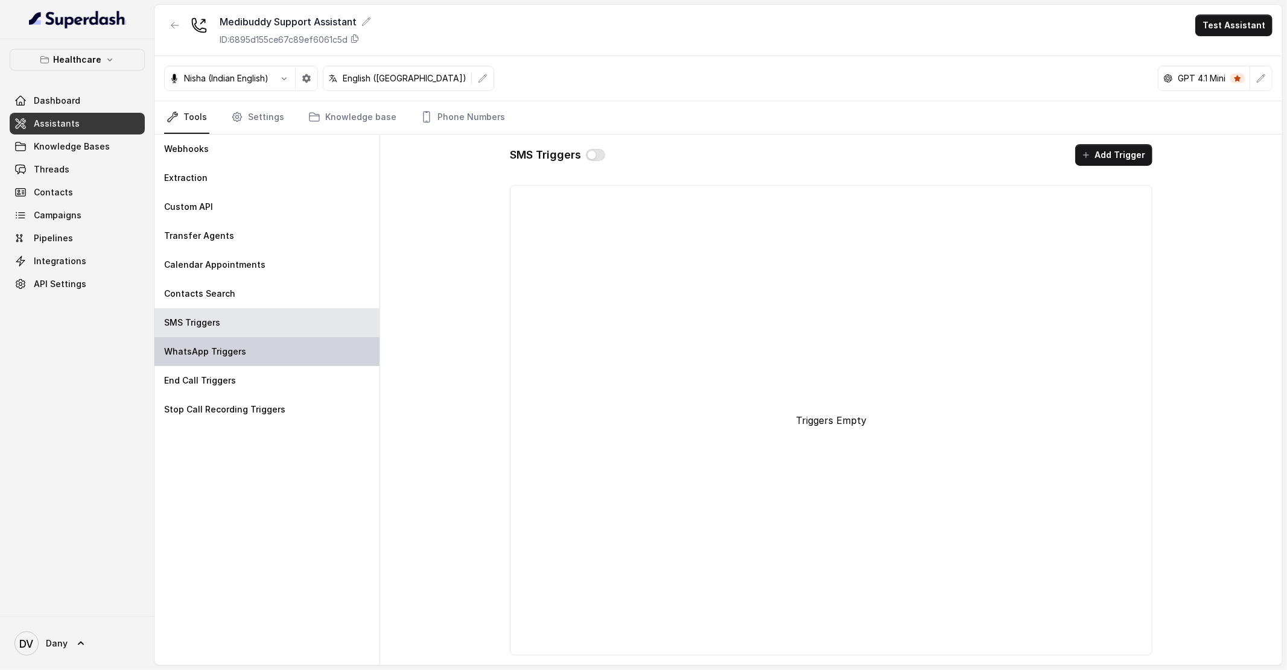
click at [199, 347] on p "WhatsApp Triggers" at bounding box center [205, 352] width 82 height 12
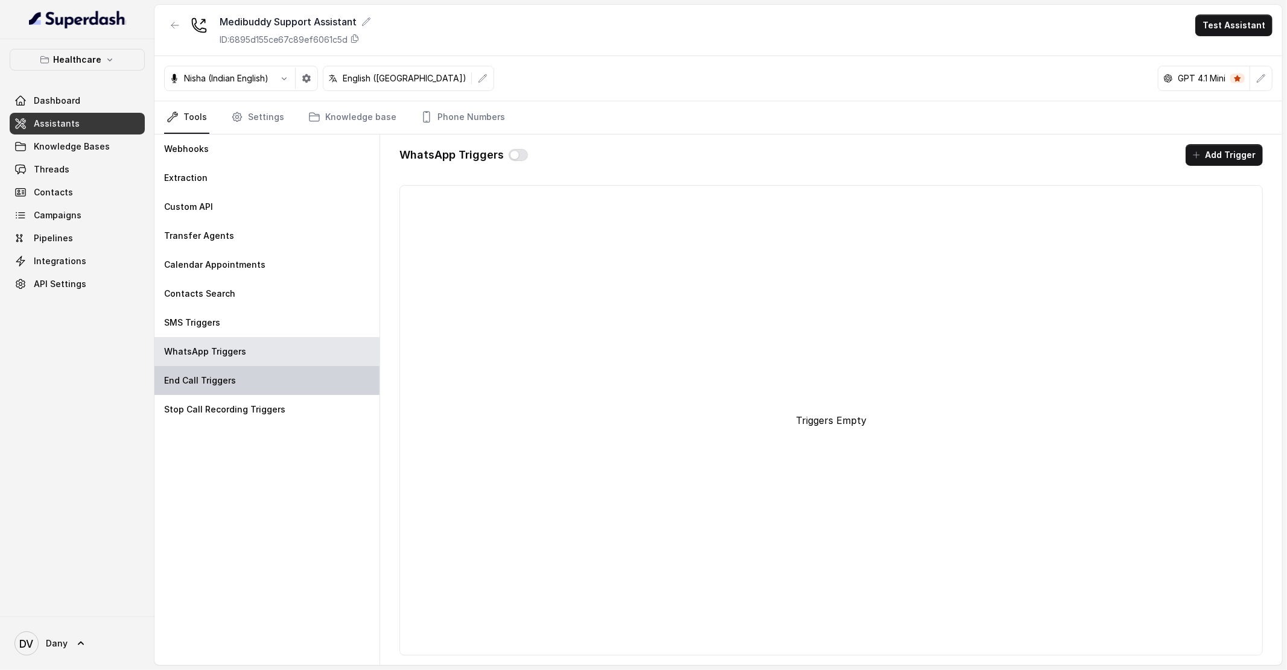
click at [212, 386] on div "End Call Triggers" at bounding box center [266, 380] width 225 height 29
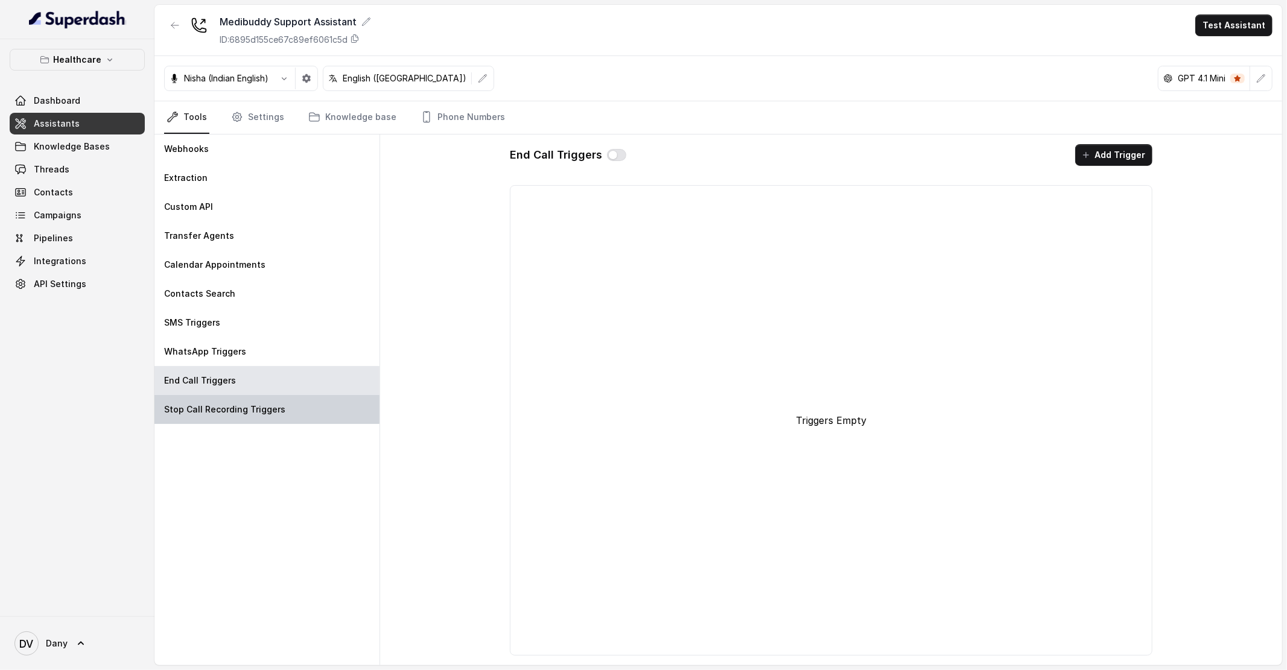
click at [196, 416] on div "Stop Call Recording Triggers" at bounding box center [266, 409] width 225 height 29
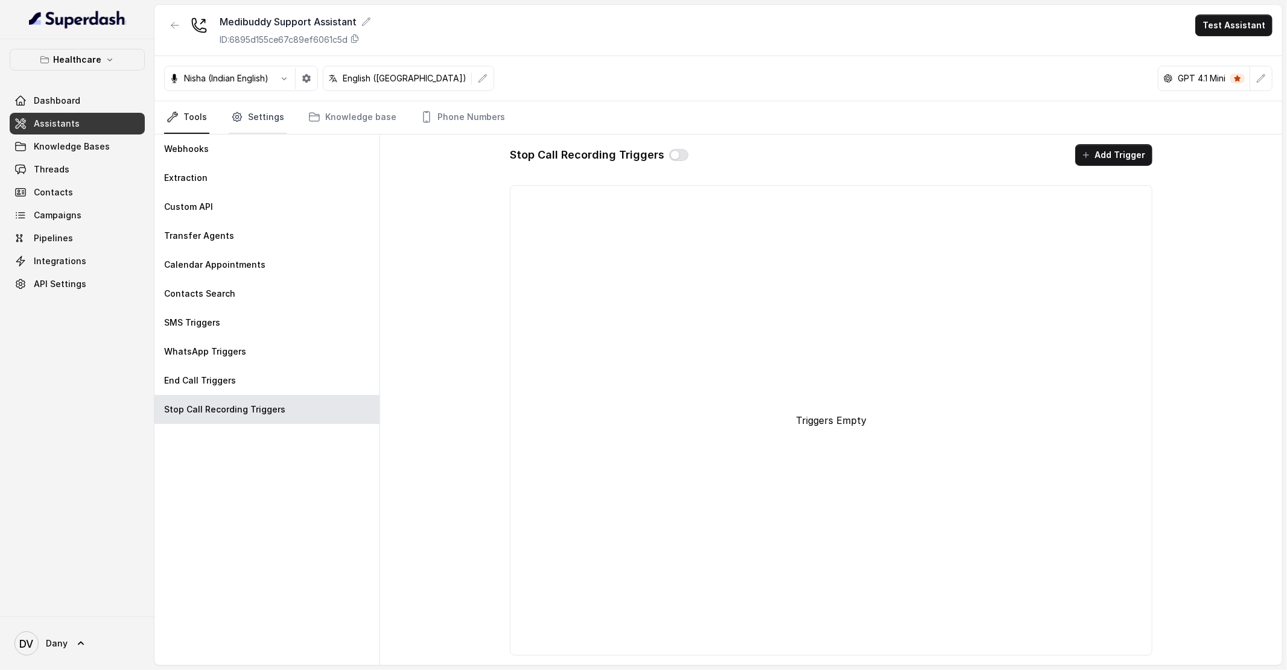
click at [273, 116] on link "Settings" at bounding box center [258, 117] width 58 height 33
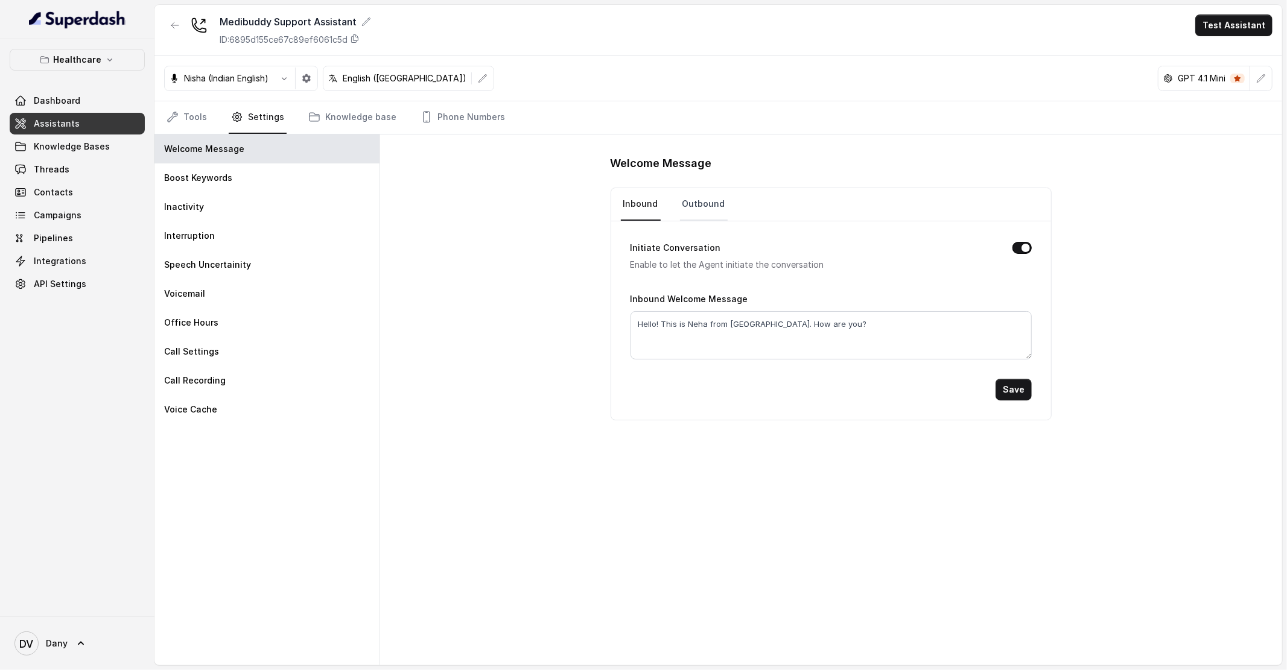
click at [719, 209] on link "Outbound" at bounding box center [704, 204] width 48 height 33
click at [664, 199] on nav "Inbound Outbound" at bounding box center [831, 204] width 421 height 33
click at [674, 214] on nav "Inbound Outbound" at bounding box center [831, 204] width 421 height 33
click at [654, 214] on link "Inbound" at bounding box center [641, 204] width 40 height 33
click at [731, 207] on nav "Inbound Outbound" at bounding box center [831, 204] width 421 height 33
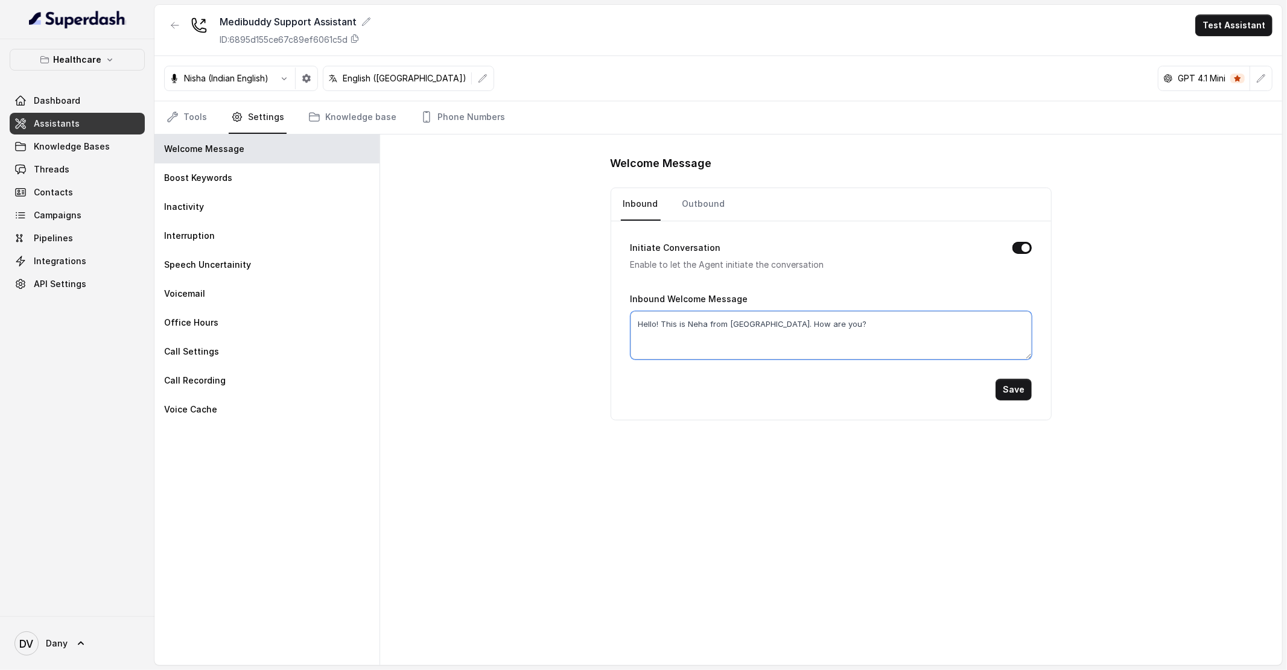
click at [699, 326] on textarea "Hello! This is Neha from MediBuddy. How are you?" at bounding box center [832, 335] width 402 height 48
click at [267, 173] on div "Boost Keywords" at bounding box center [266, 178] width 225 height 29
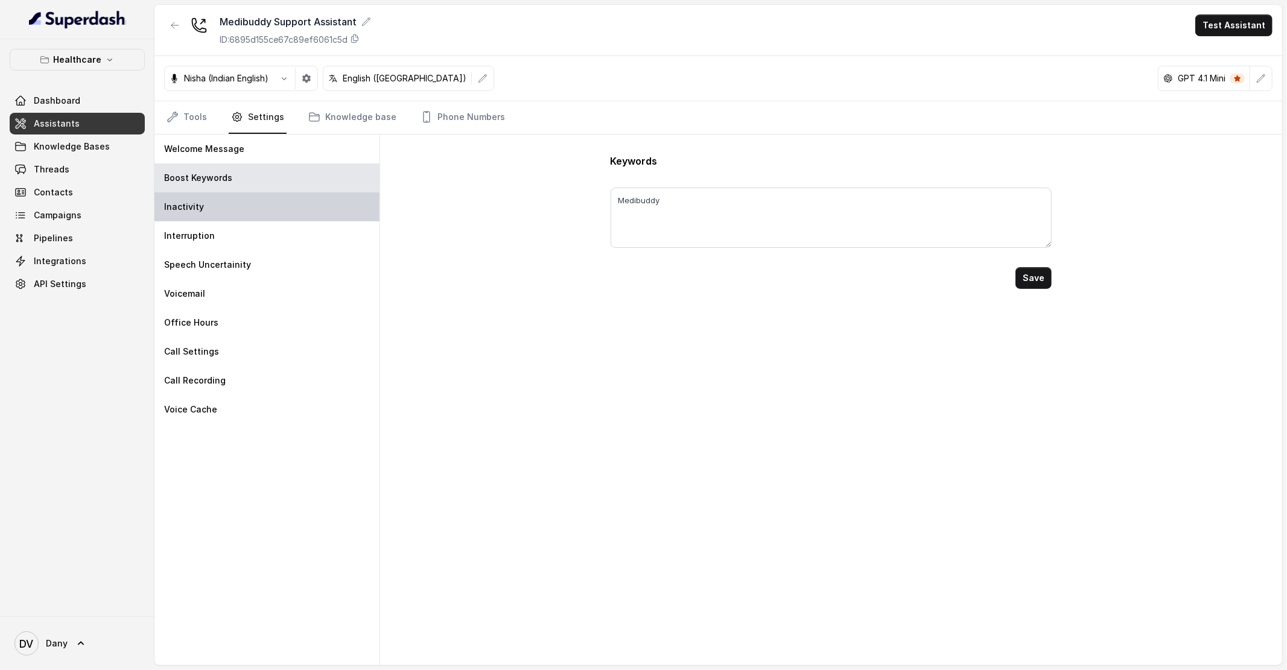
click at [188, 212] on div "Inactivity" at bounding box center [266, 206] width 225 height 29
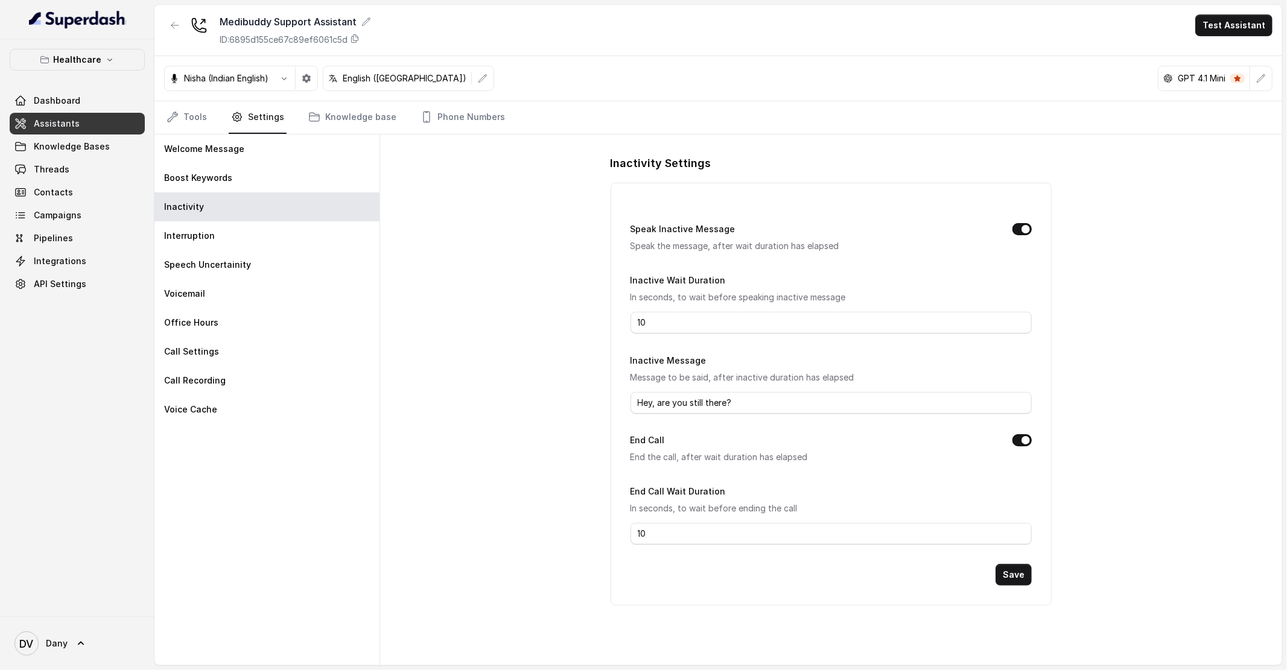
click at [672, 309] on div "Inactive Wait Duration In seconds, to wait before speaking inactive message 10" at bounding box center [832, 303] width 402 height 61
click at [670, 328] on input "10" at bounding box center [832, 323] width 402 height 22
click at [653, 530] on input "10" at bounding box center [832, 534] width 402 height 22
click at [273, 225] on div "Interruption" at bounding box center [266, 235] width 225 height 29
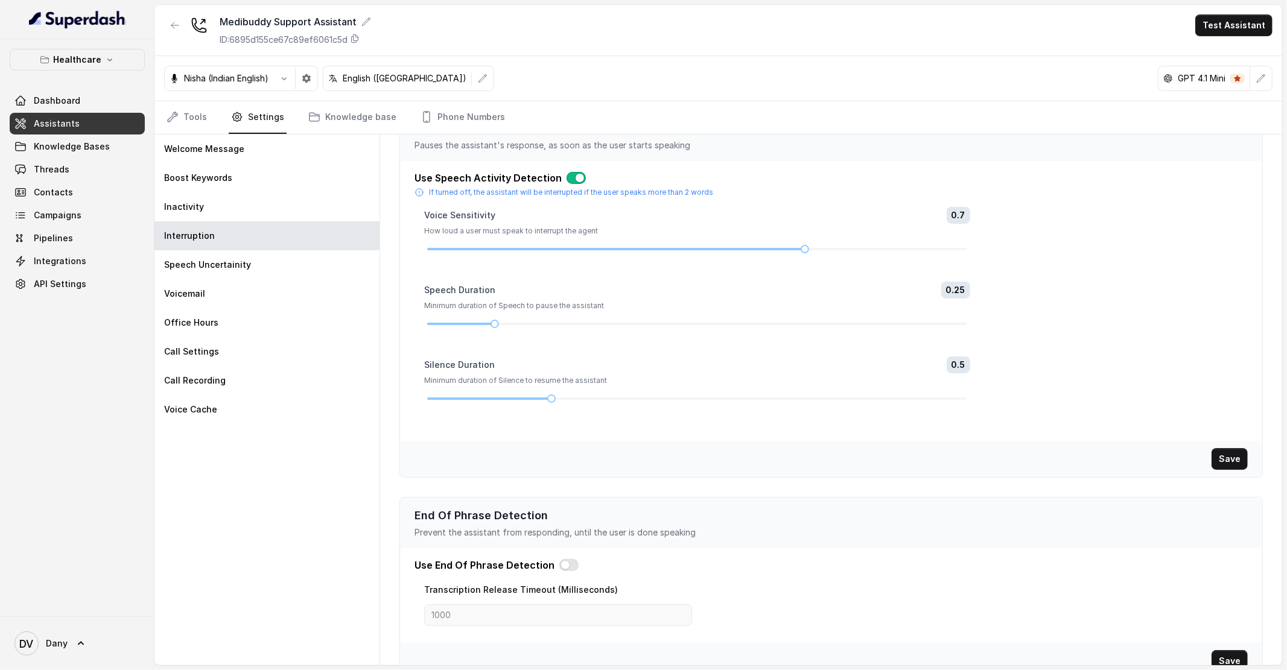
scroll to position [58, 0]
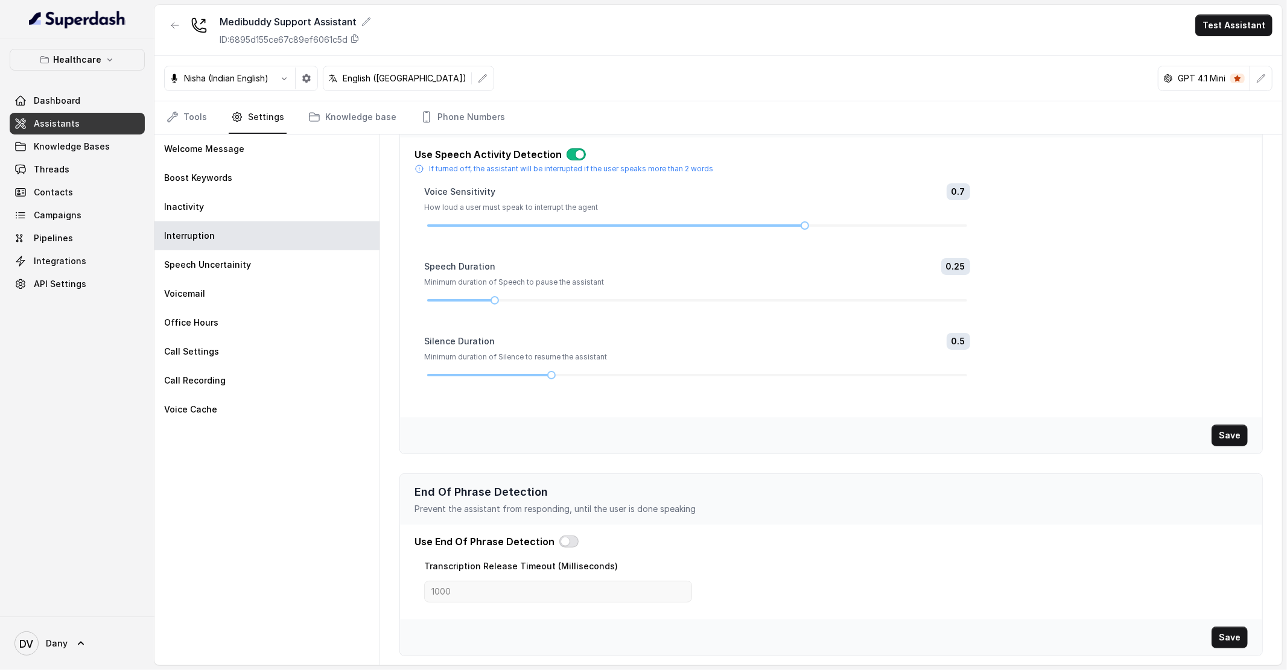
click at [559, 543] on button "button" at bounding box center [568, 542] width 19 height 12
click at [577, 160] on div "Use Speech Activity Detection" at bounding box center [831, 154] width 833 height 14
click at [576, 156] on button "button" at bounding box center [576, 154] width 19 height 12
click at [480, 199] on div "Voice Sensitivity 0.7" at bounding box center [697, 191] width 546 height 17
click at [235, 269] on p "Speech Uncertainity" at bounding box center [207, 265] width 87 height 12
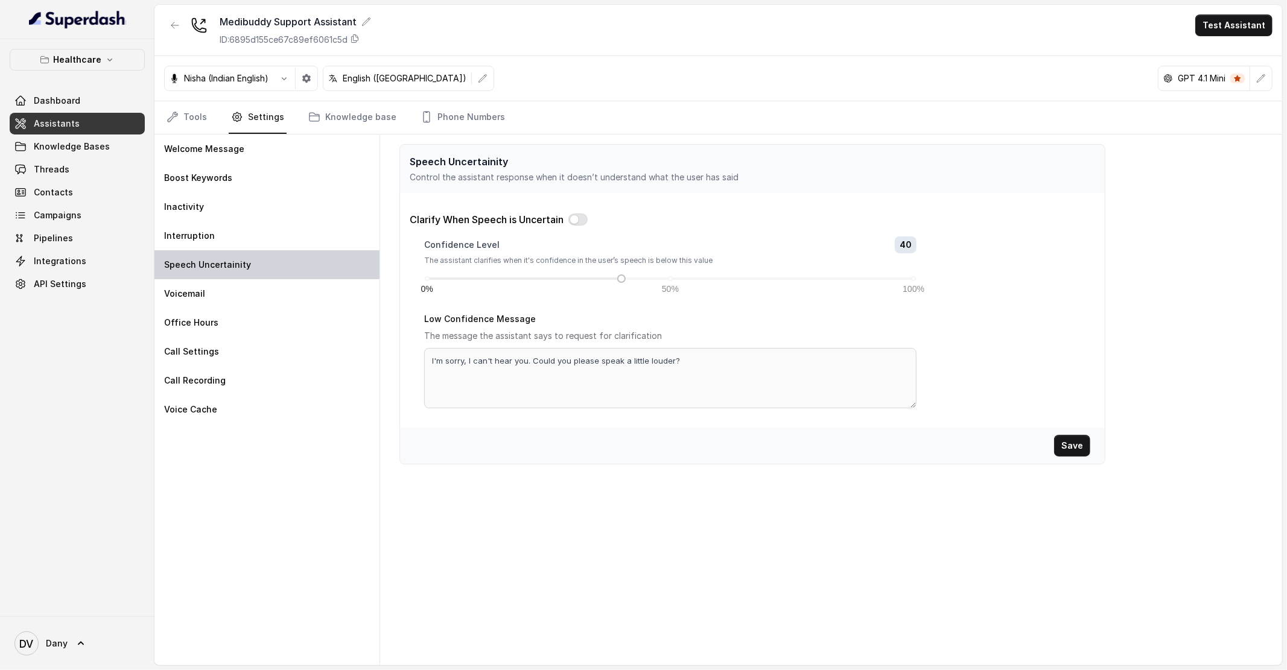
scroll to position [0, 0]
click at [212, 273] on div "Speech Uncertainity" at bounding box center [266, 264] width 225 height 29
click at [206, 294] on div "Voicemail" at bounding box center [266, 293] width 225 height 29
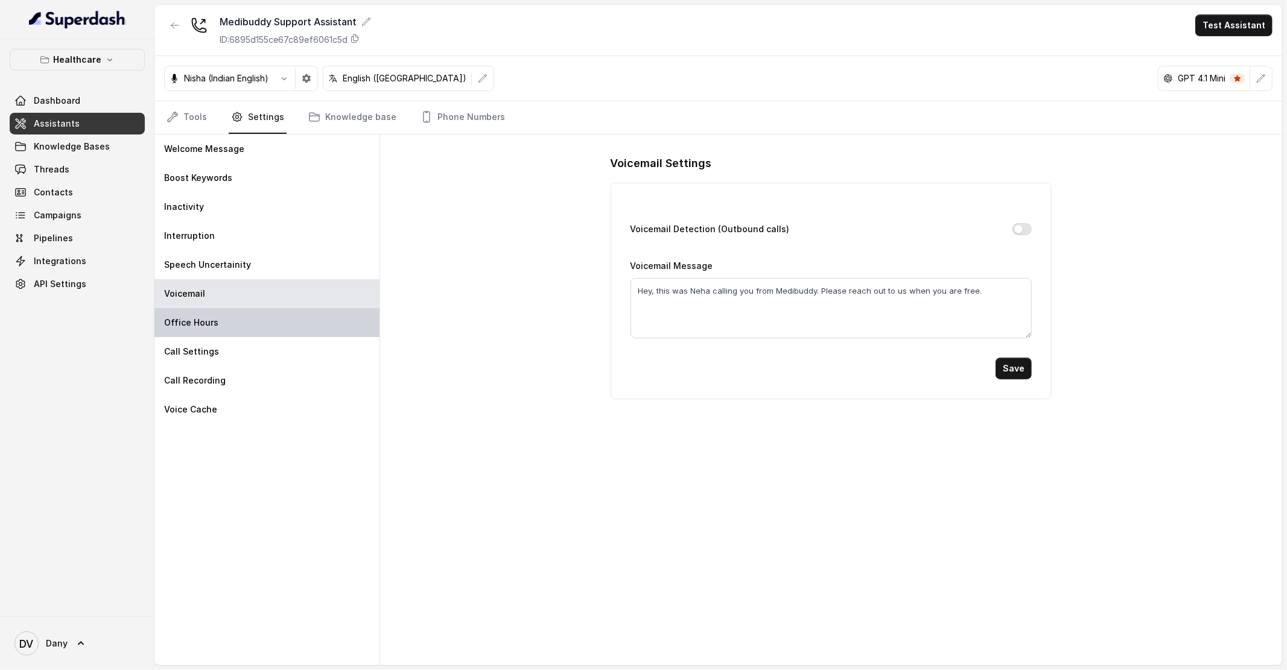
click at [192, 333] on div "Office Hours" at bounding box center [266, 322] width 225 height 29
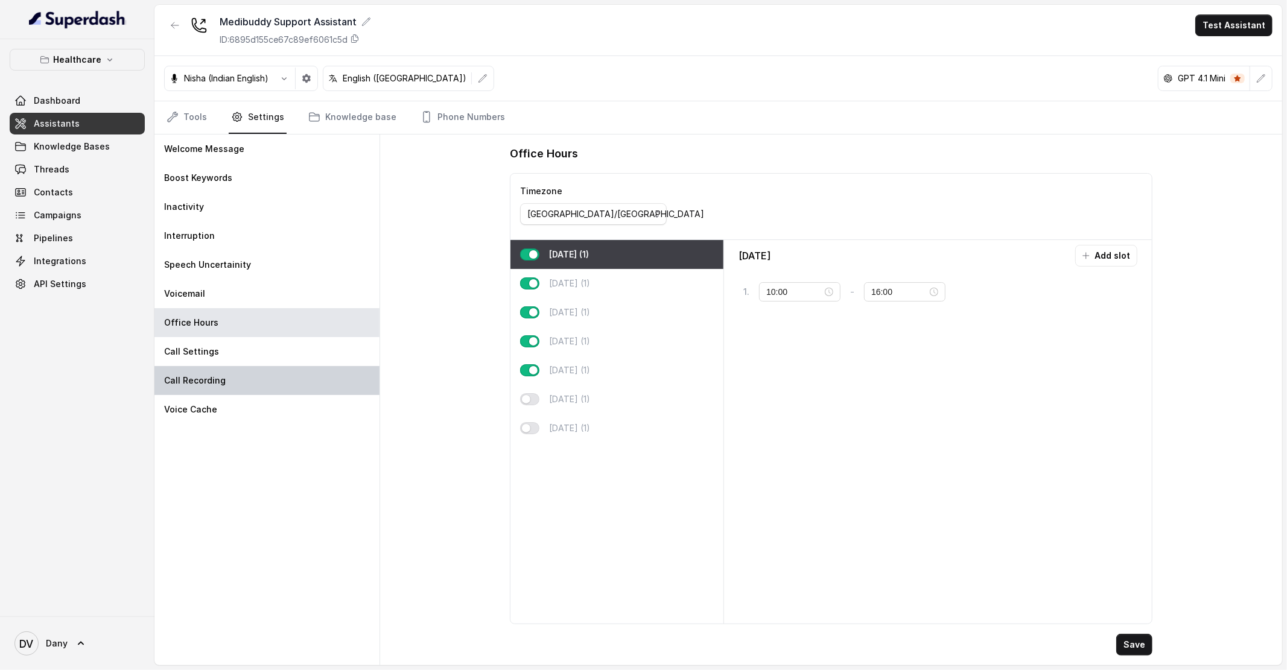
click at [173, 390] on div "Call Recording" at bounding box center [266, 380] width 225 height 29
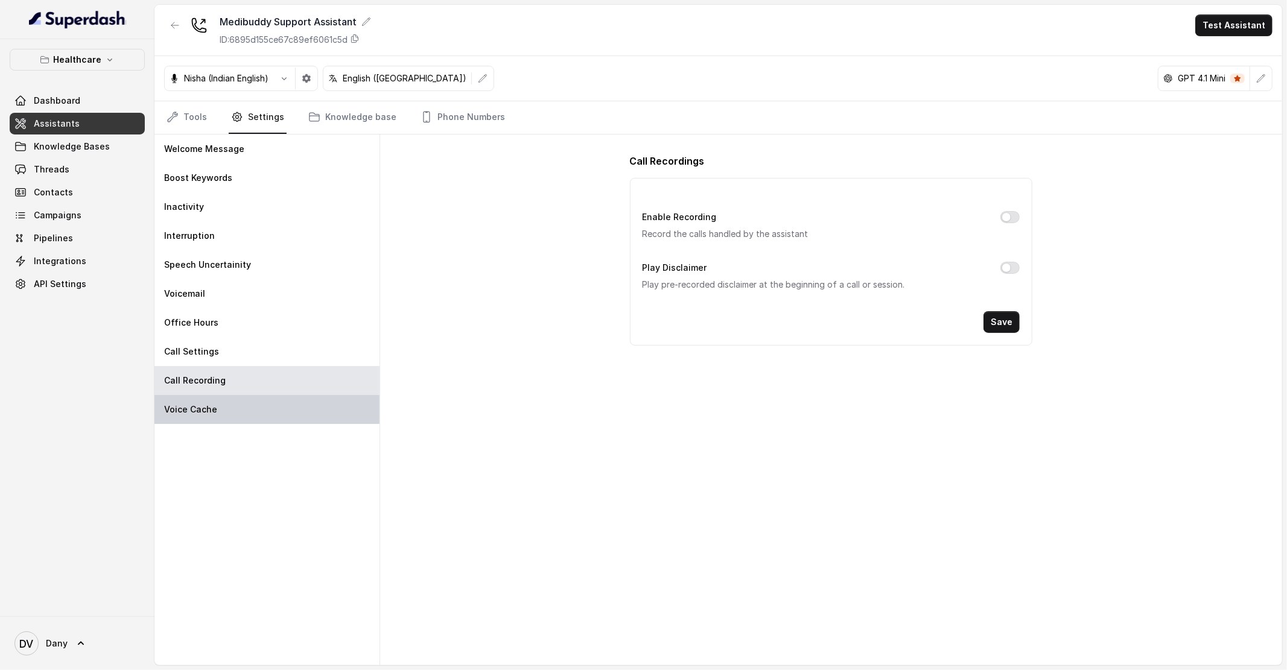
click at [182, 418] on div "Voice Cache" at bounding box center [266, 409] width 225 height 29
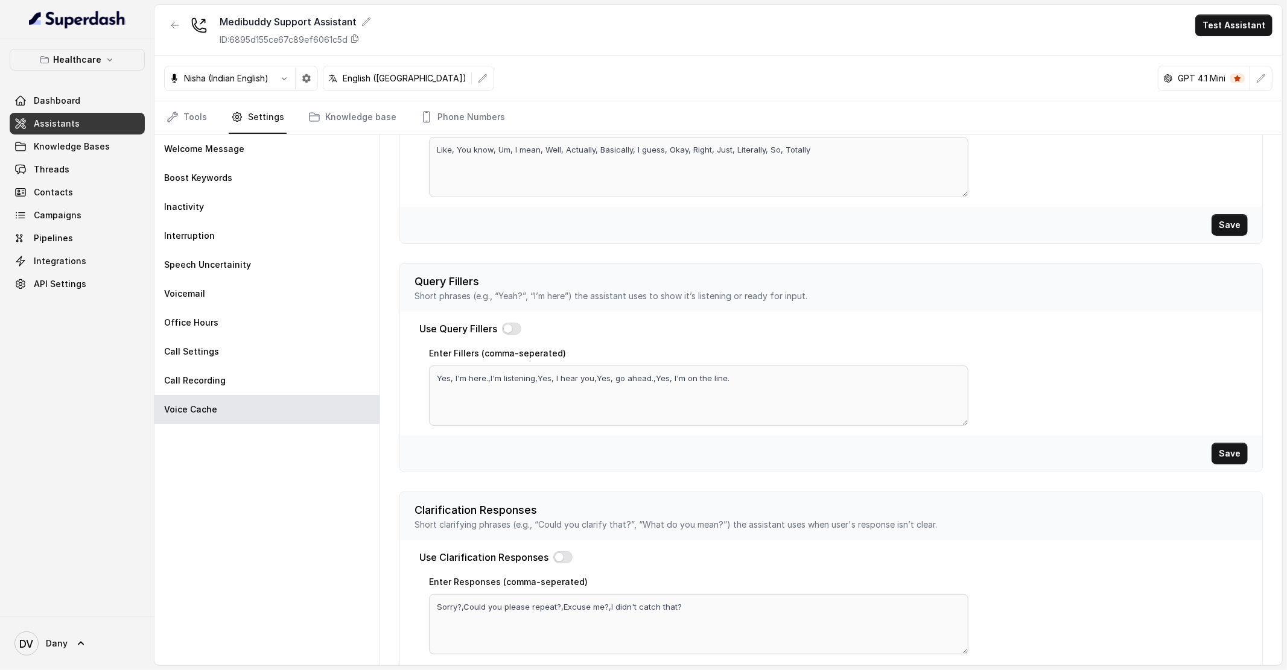
scroll to position [216, 0]
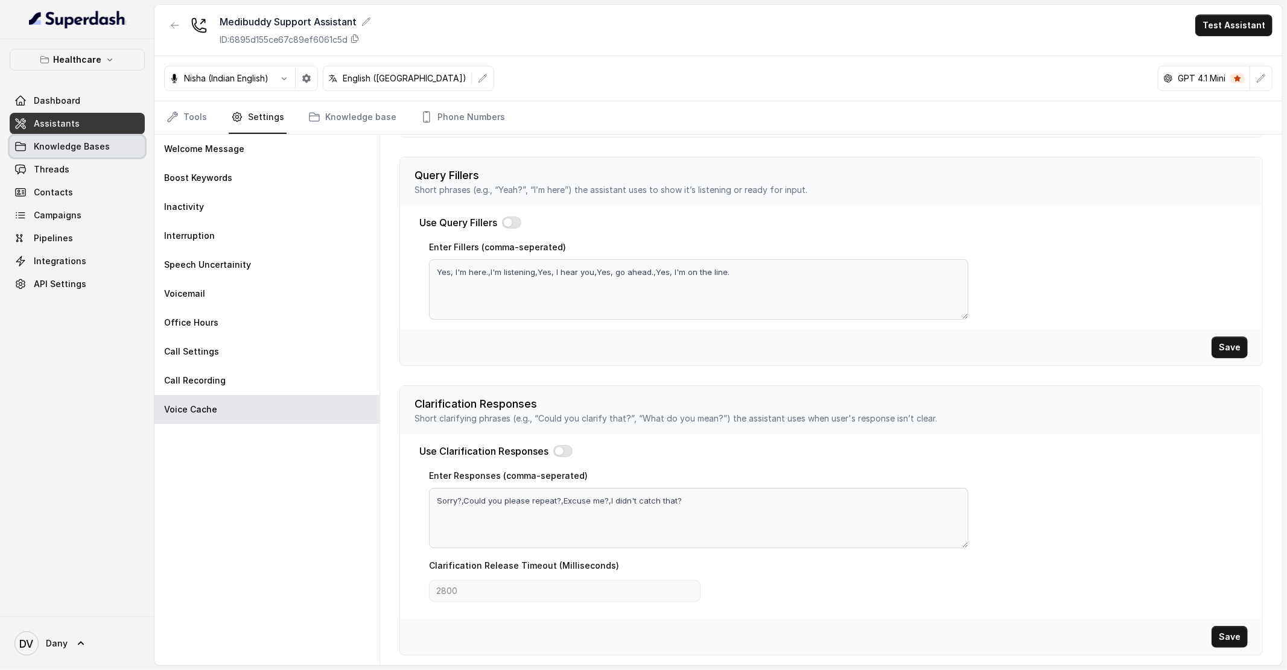
click at [60, 151] on span "Knowledge Bases" at bounding box center [72, 147] width 76 height 12
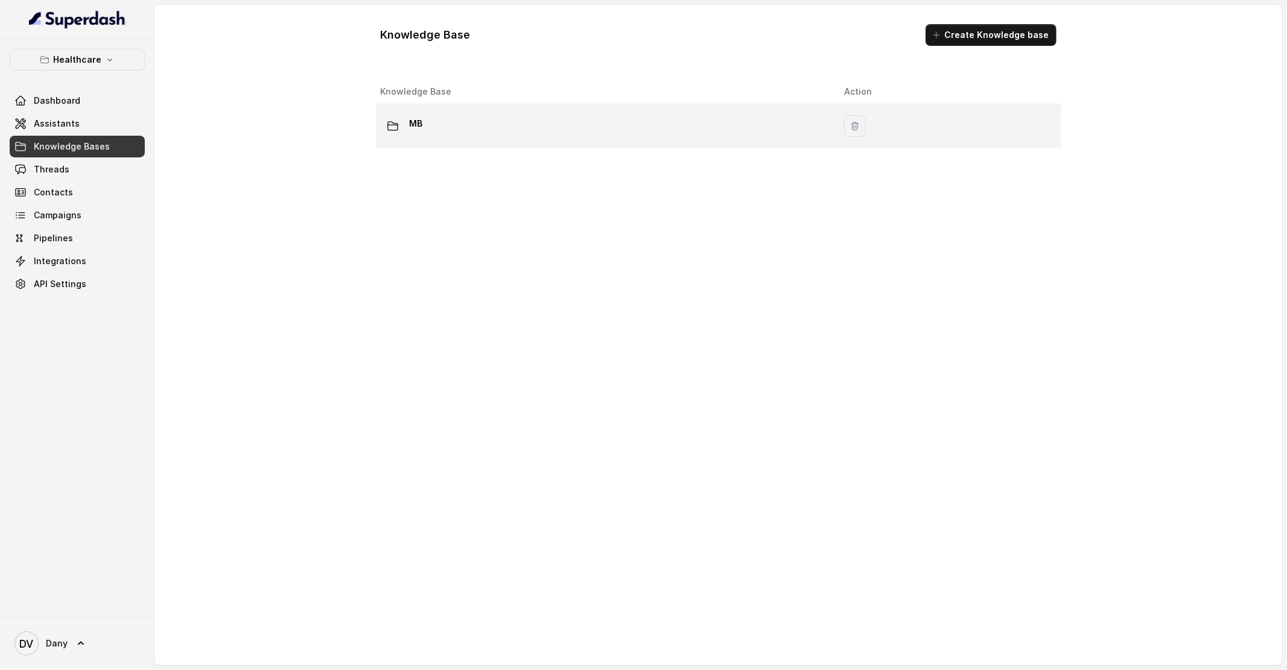
click at [731, 139] on td "MB" at bounding box center [605, 126] width 459 height 44
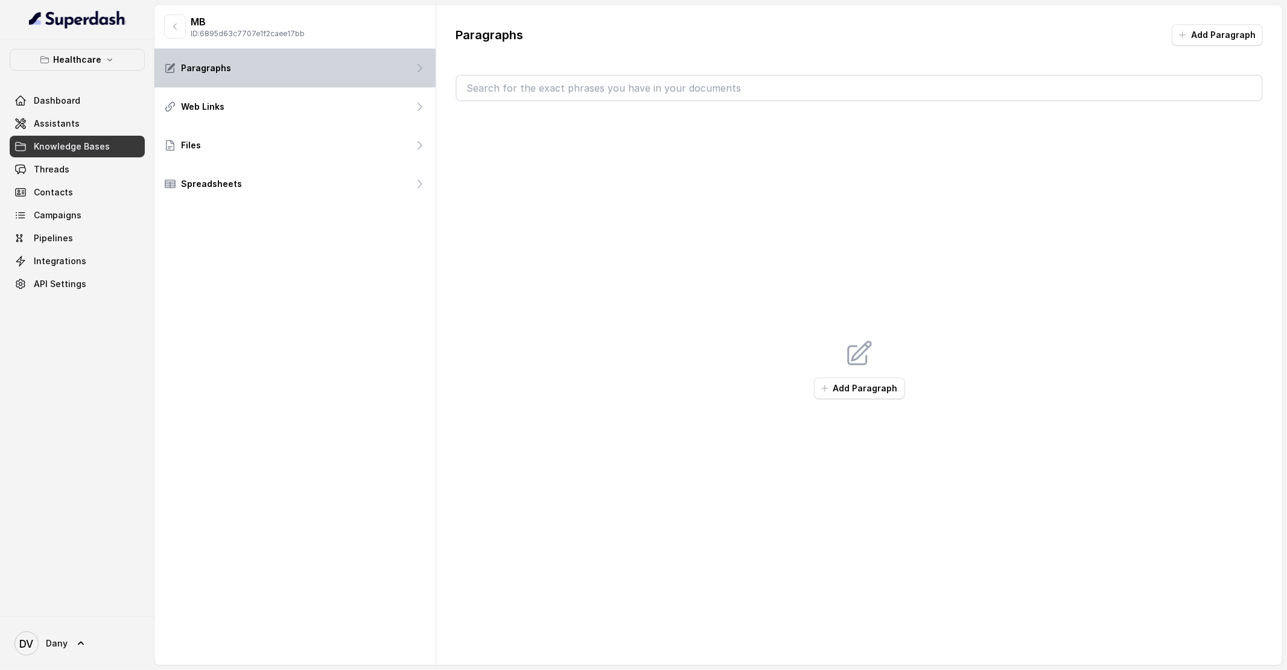
click at [250, 65] on div "Paragraphs" at bounding box center [294, 68] width 281 height 39
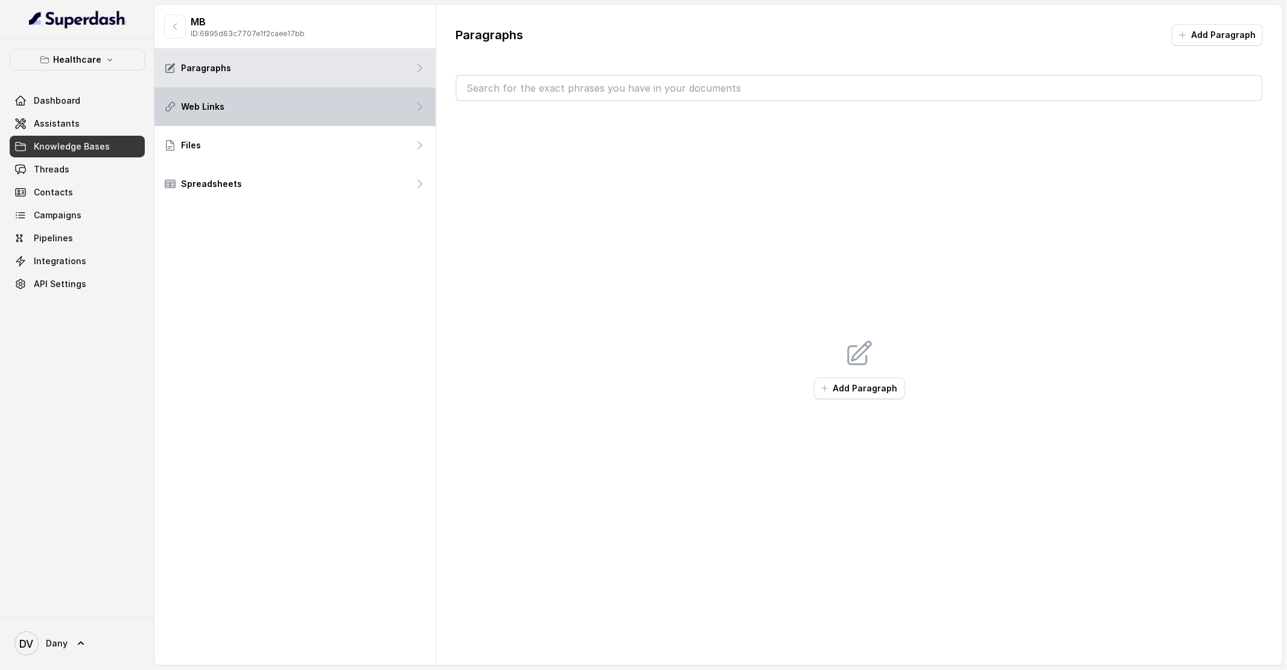
click at [230, 110] on div "Web Links" at bounding box center [294, 106] width 281 height 39
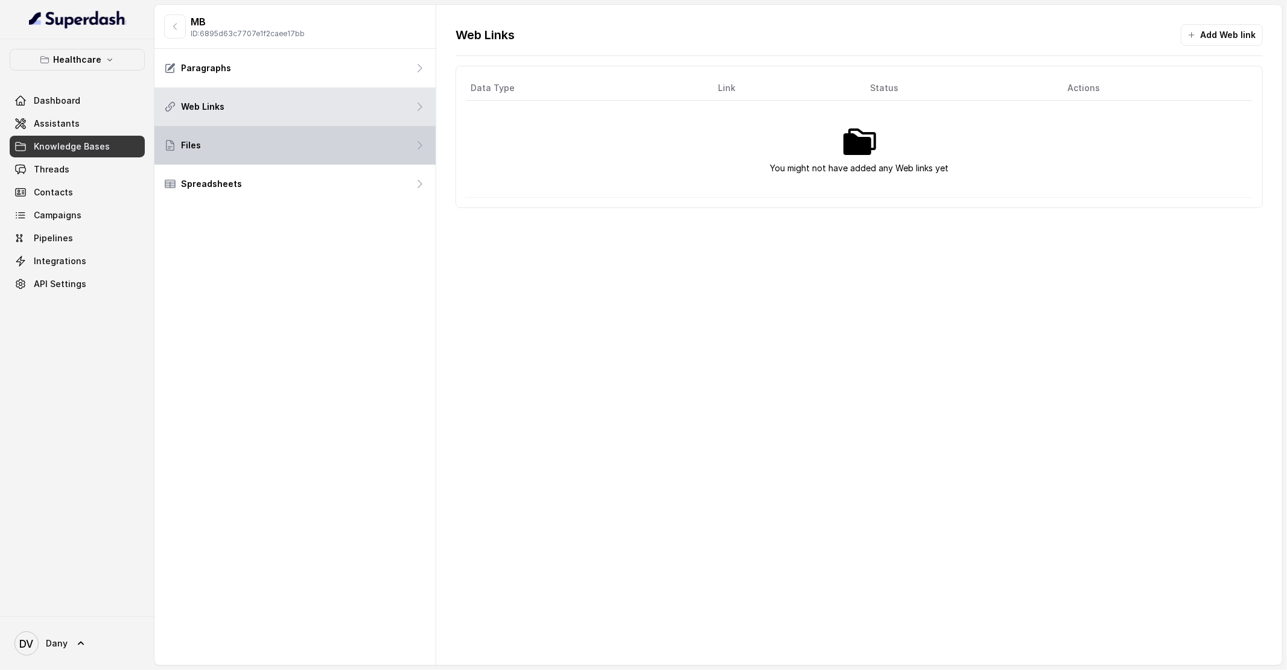
click at [178, 148] on div "Files" at bounding box center [182, 145] width 37 height 12
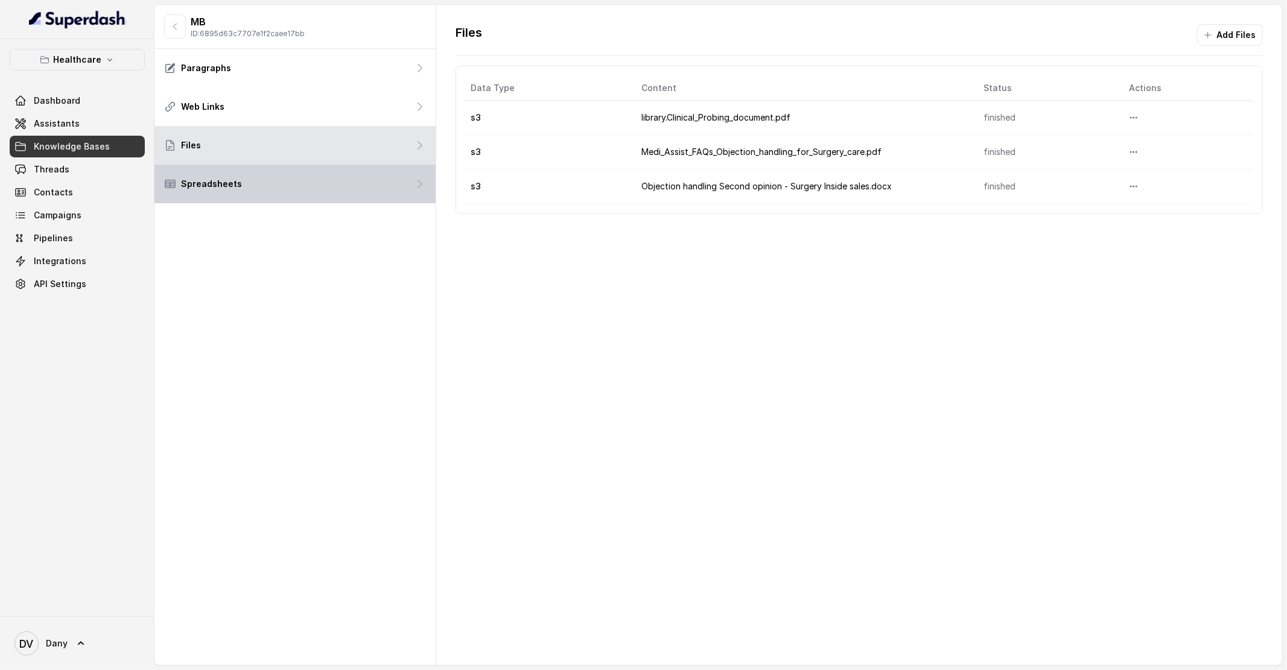
click at [202, 185] on p "Spreadsheets" at bounding box center [211, 184] width 61 height 12
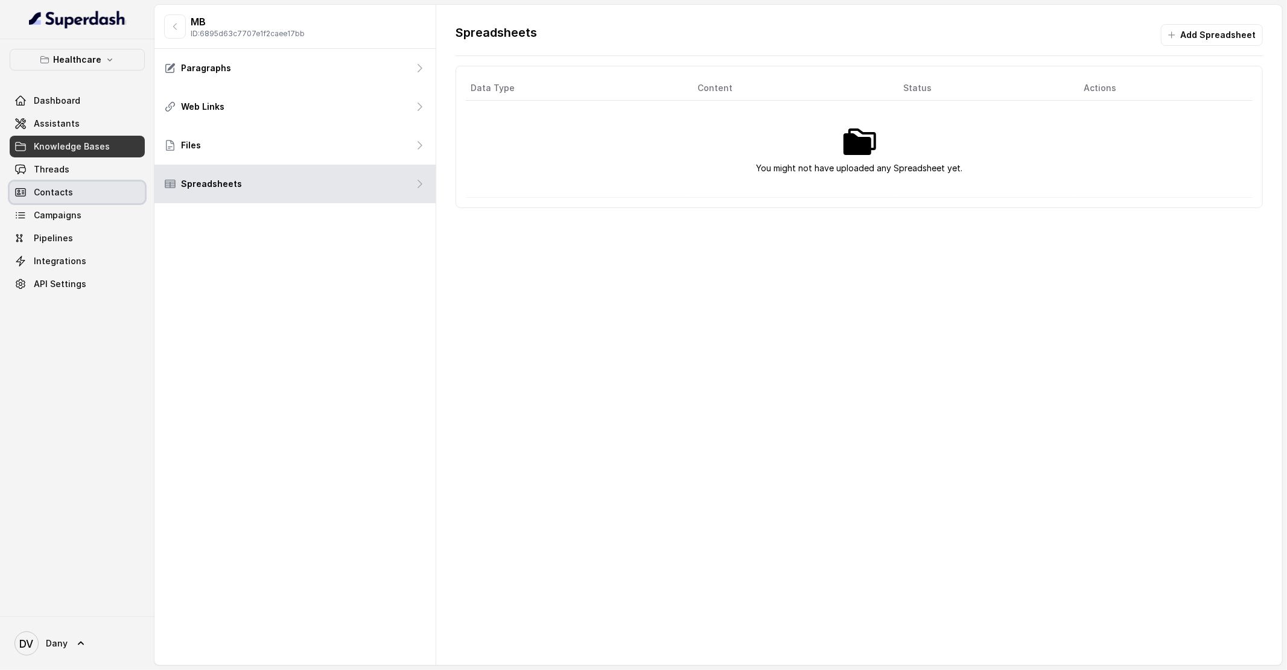
click at [75, 185] on link "Contacts" at bounding box center [77, 193] width 135 height 22
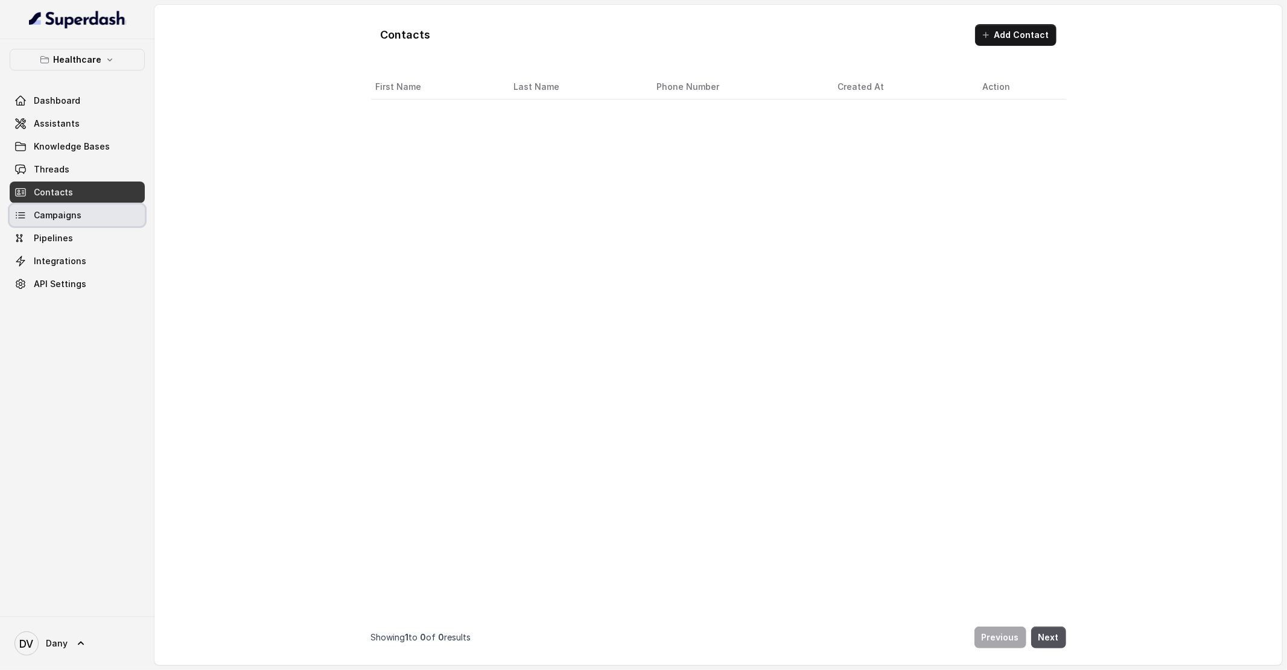
click at [77, 223] on link "Campaigns" at bounding box center [77, 216] width 135 height 22
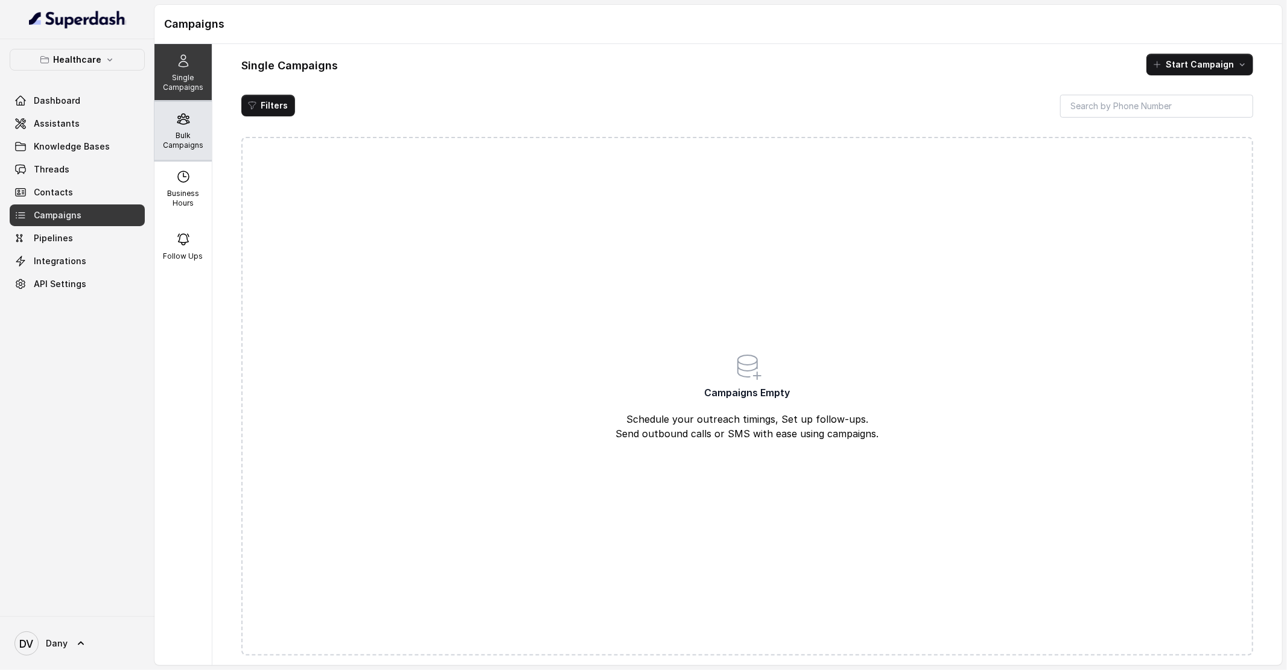
click at [202, 134] on p "Bulk Campaigns" at bounding box center [183, 140] width 48 height 19
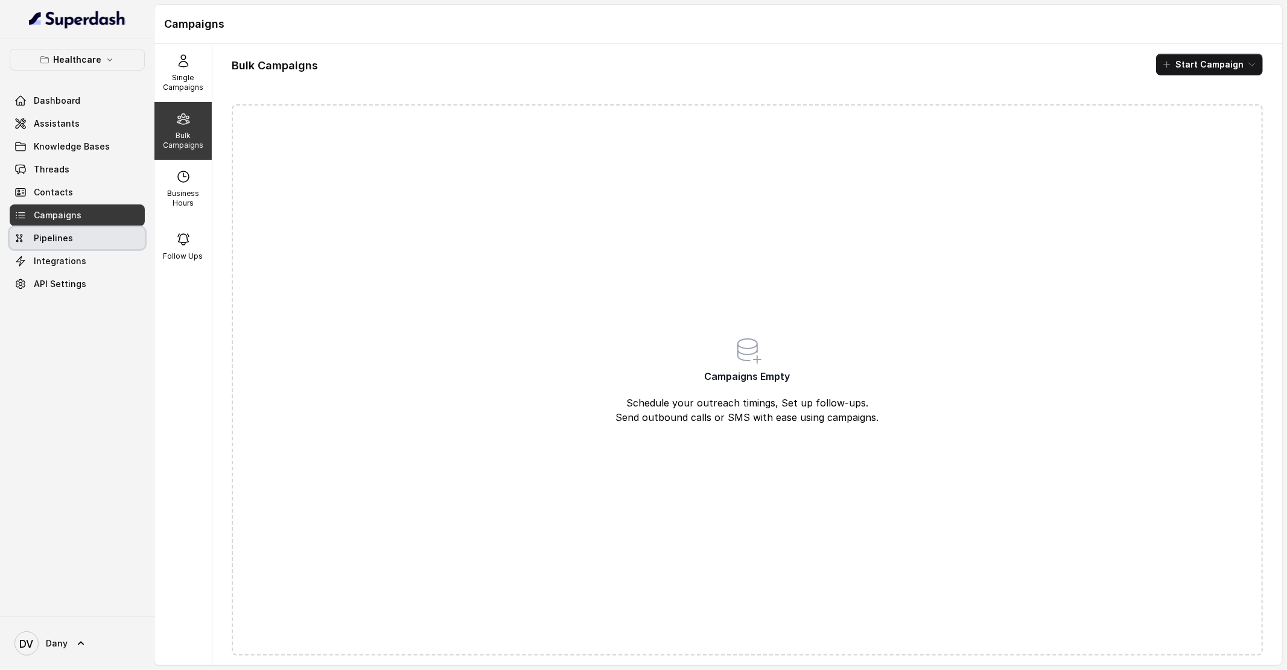
click at [69, 241] on span "Pipelines" at bounding box center [53, 238] width 39 height 12
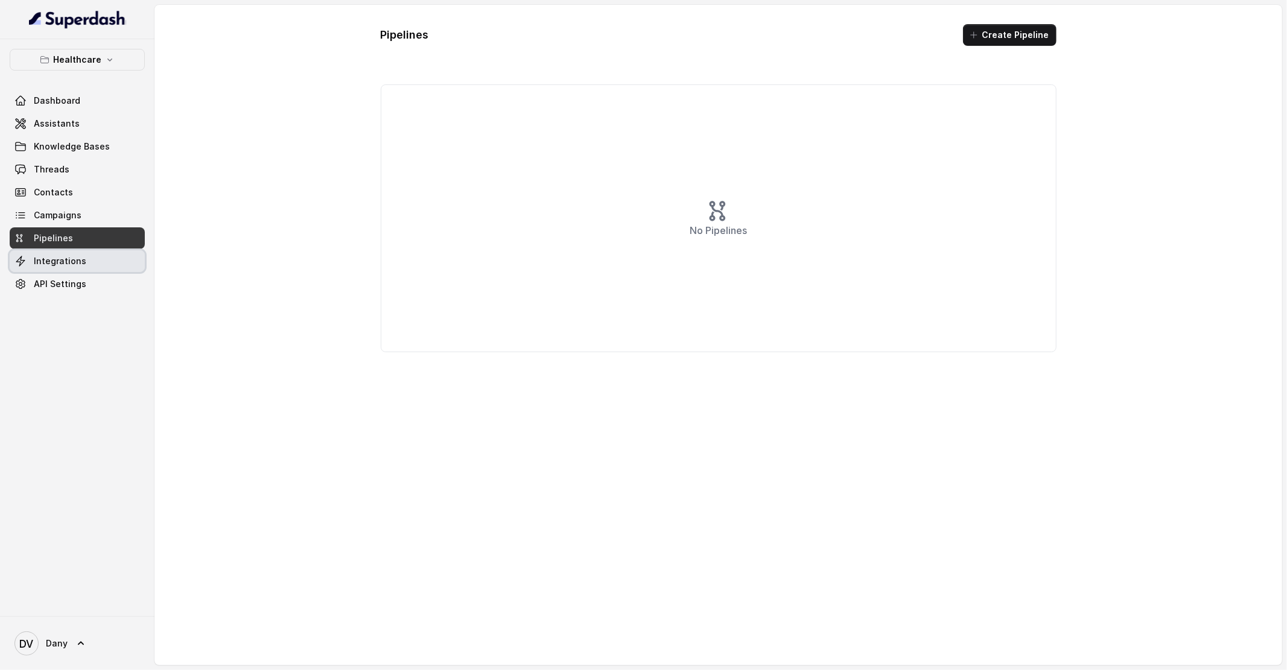
click at [72, 259] on span "Integrations" at bounding box center [60, 261] width 52 height 12
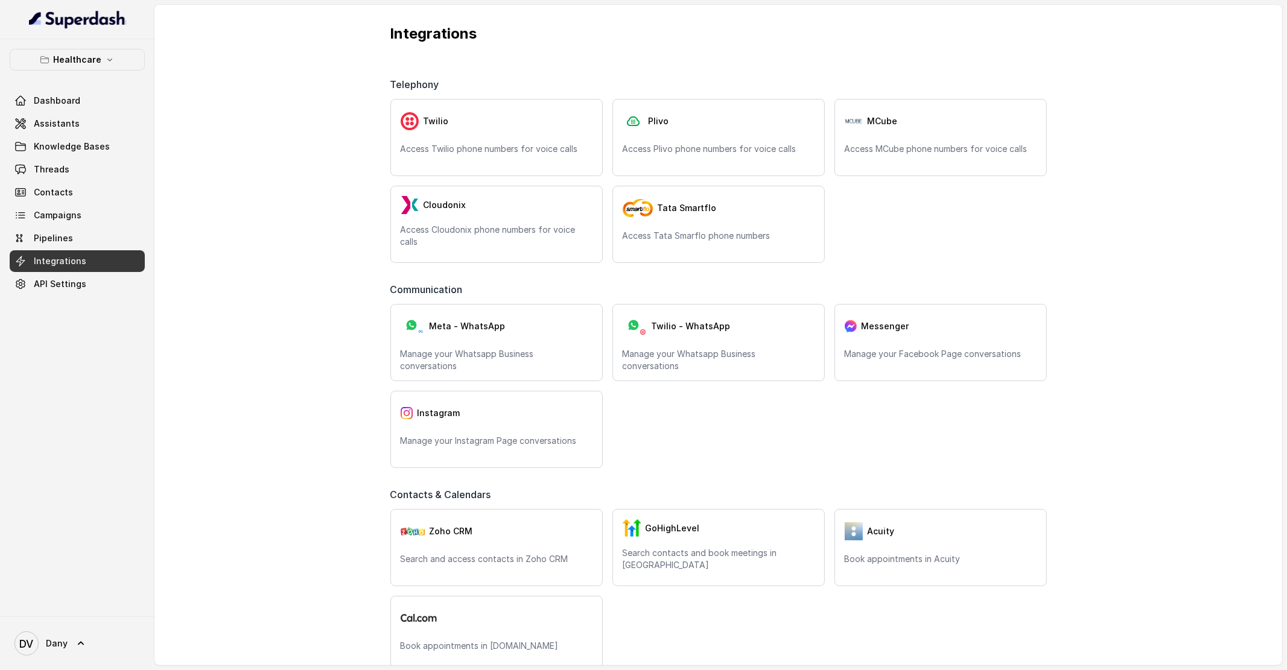
scroll to position [15, 0]
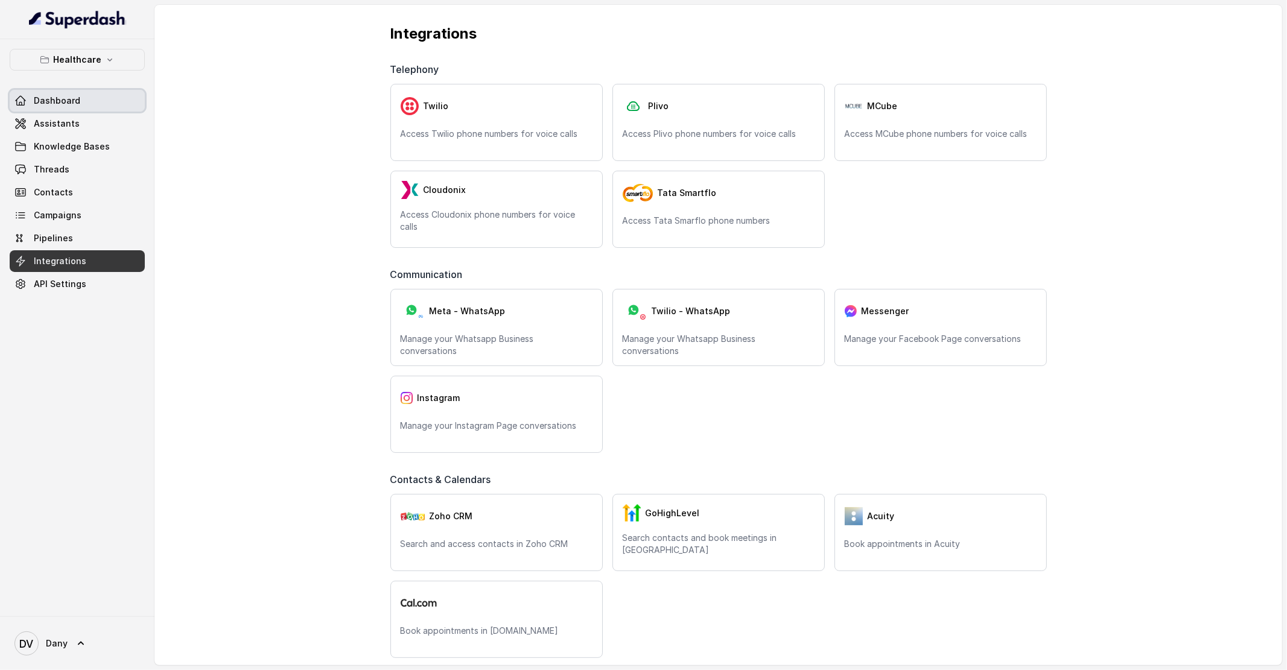
click at [82, 94] on link "Dashboard" at bounding box center [77, 101] width 135 height 22
